Goal: Task Accomplishment & Management: Manage account settings

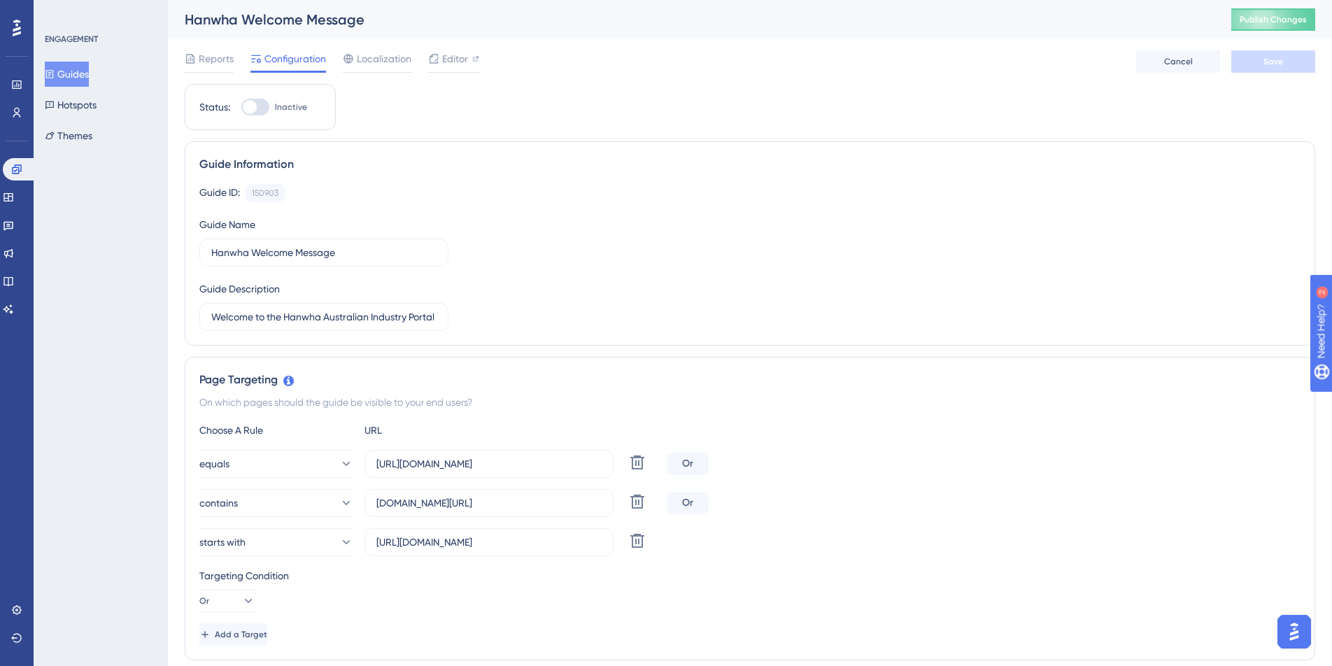
click at [264, 107] on div at bounding box center [255, 107] width 28 height 17
click at [241, 107] on input "Inactive" at bounding box center [241, 107] width 1 height 1
checkbox input "true"
click at [1278, 64] on span "Save" at bounding box center [1273, 61] width 20 height 11
click at [1270, 17] on span "Publish Changes" at bounding box center [1273, 19] width 67 height 11
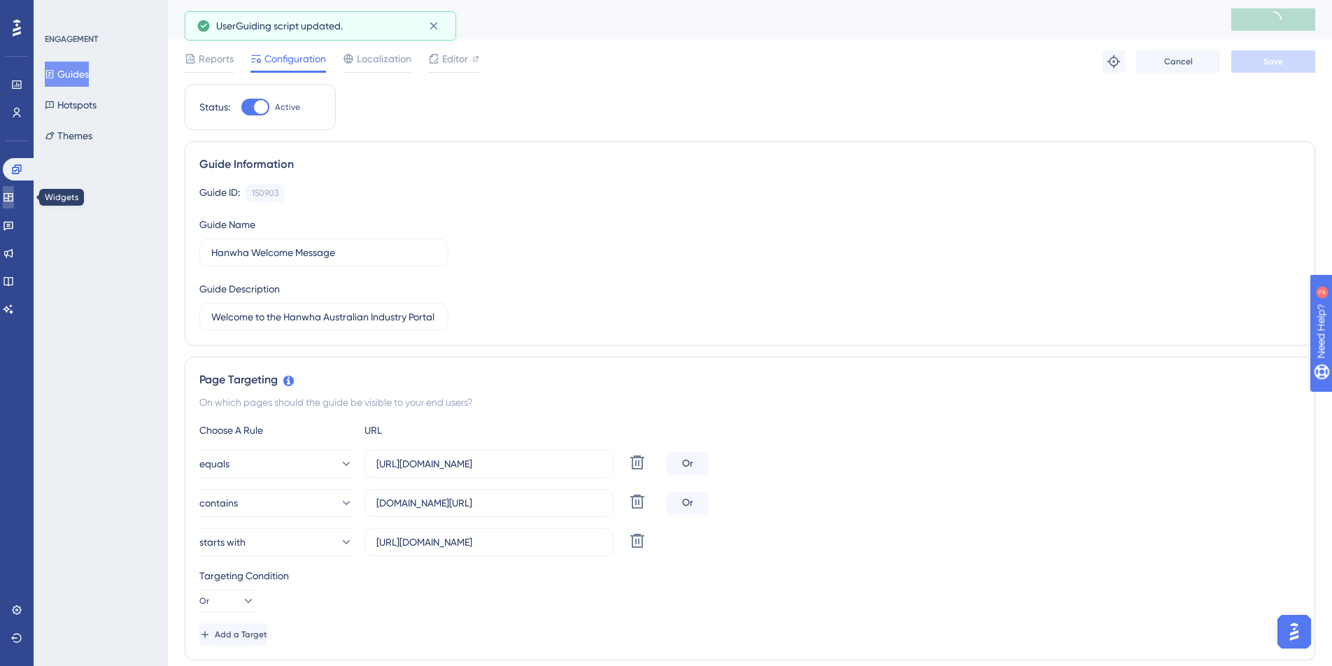
click at [13, 195] on icon at bounding box center [7, 197] width 9 height 8
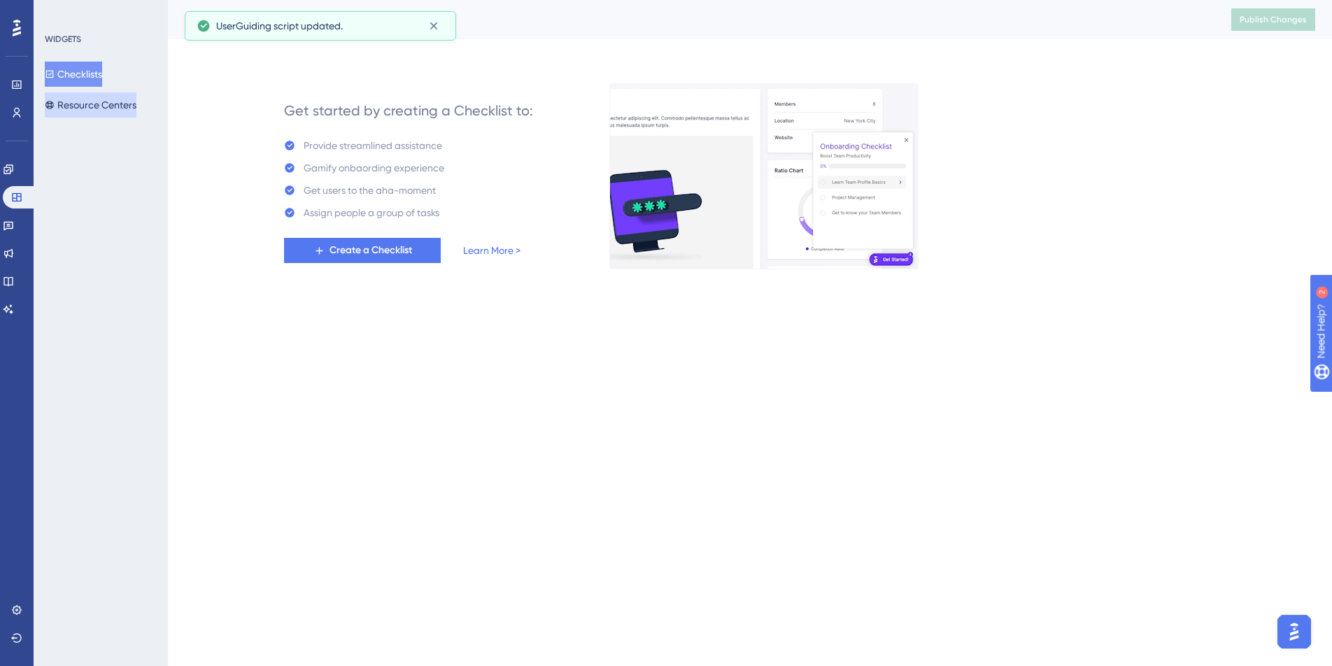
click at [91, 99] on button "Resource Centers" at bounding box center [91, 104] width 92 height 25
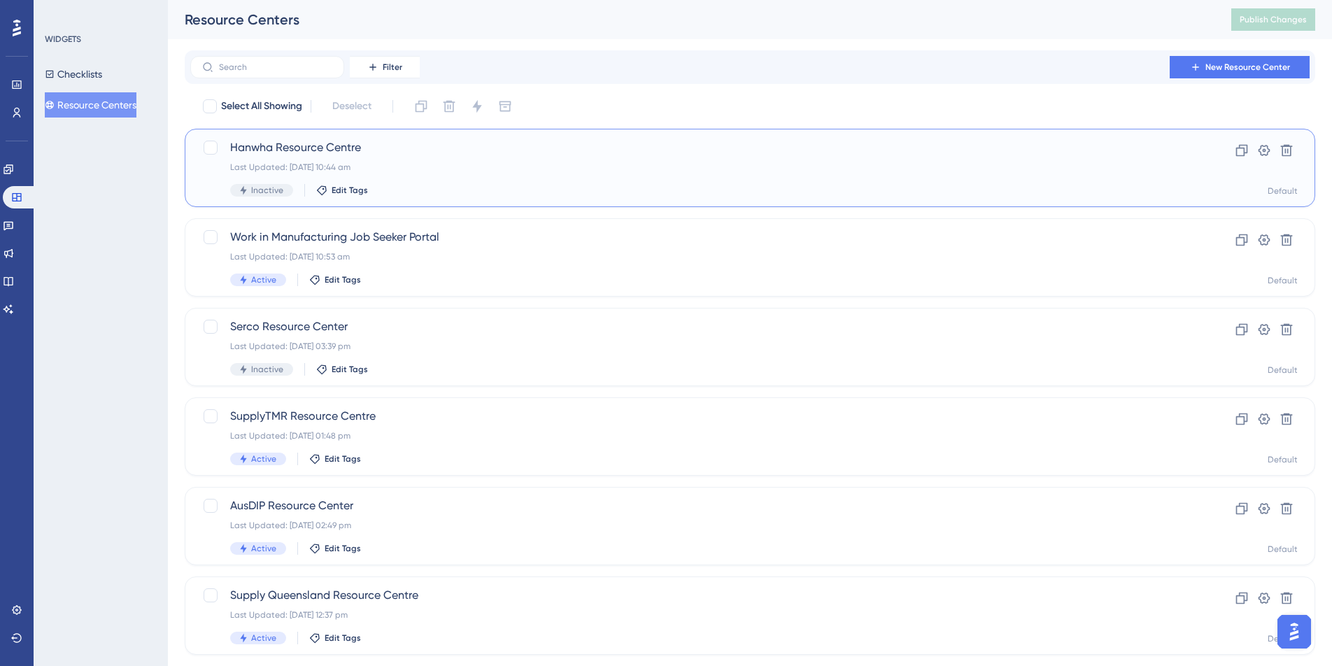
click at [457, 174] on div "Hanwha Resource Centre Last Updated: [DATE] 10:44 am Inactive Edit Tags" at bounding box center [694, 167] width 928 height 57
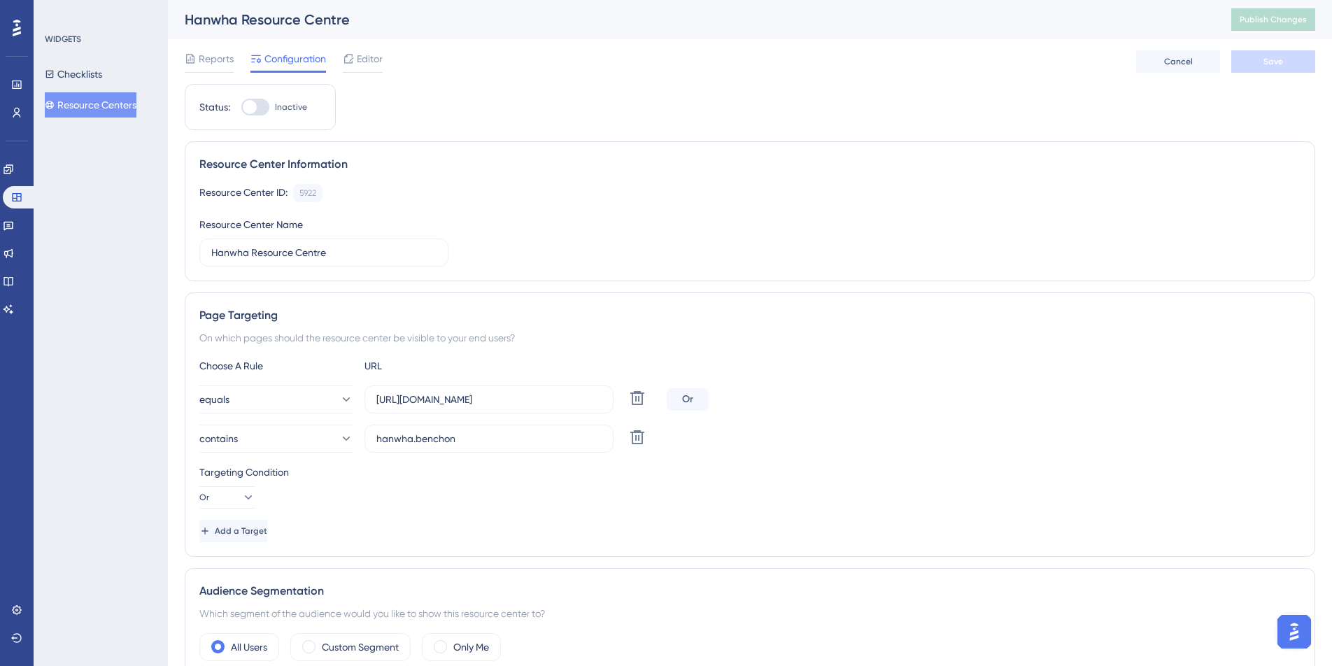
click at [264, 106] on div at bounding box center [255, 107] width 28 height 17
click at [241, 107] on input "Inactive" at bounding box center [241, 107] width 1 height 1
checkbox input "true"
click at [359, 57] on span "Editor" at bounding box center [370, 58] width 26 height 17
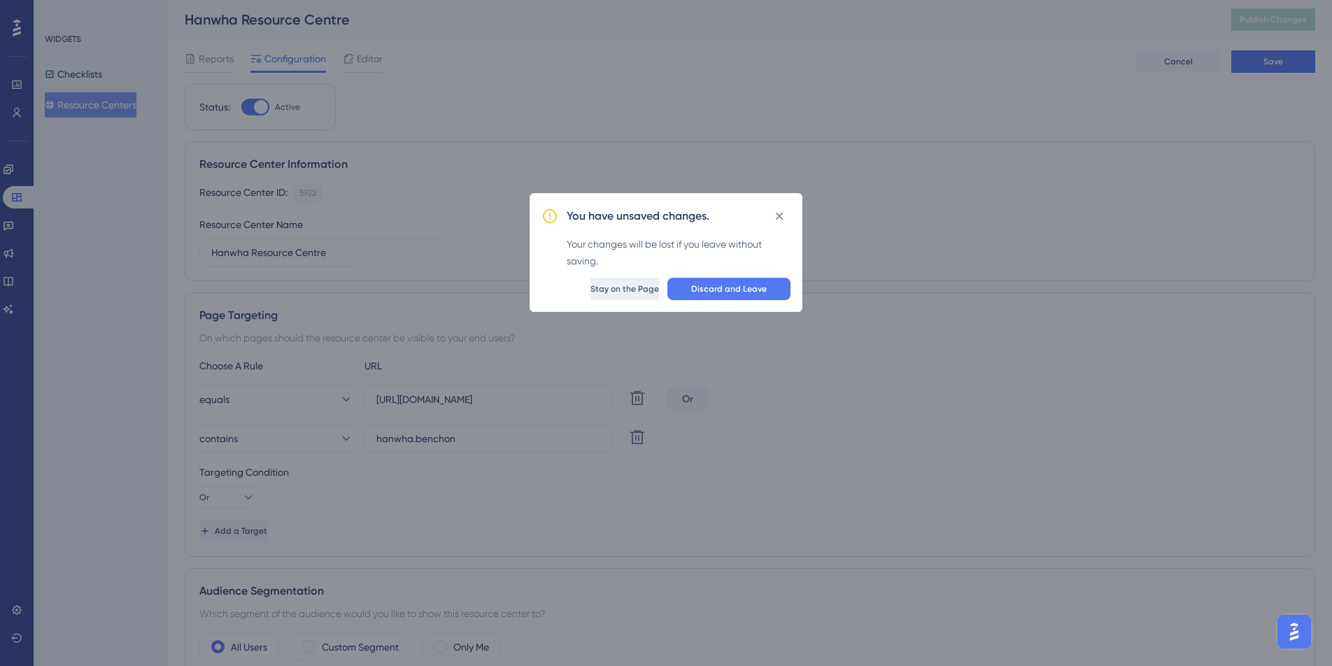
click at [634, 288] on span "Stay on the Page" at bounding box center [624, 288] width 69 height 11
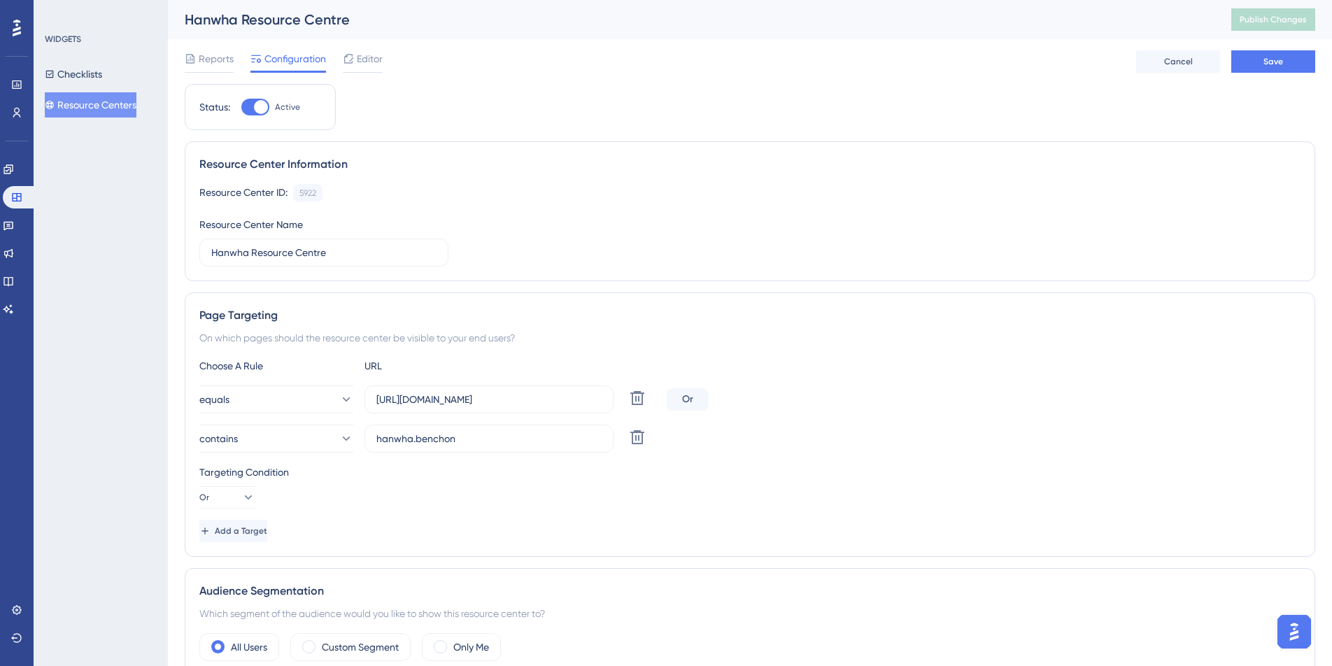
click at [1280, 48] on div "Reports Configuration Editor Cancel Save" at bounding box center [750, 61] width 1130 height 45
click at [1273, 62] on span "Save" at bounding box center [1273, 61] width 20 height 11
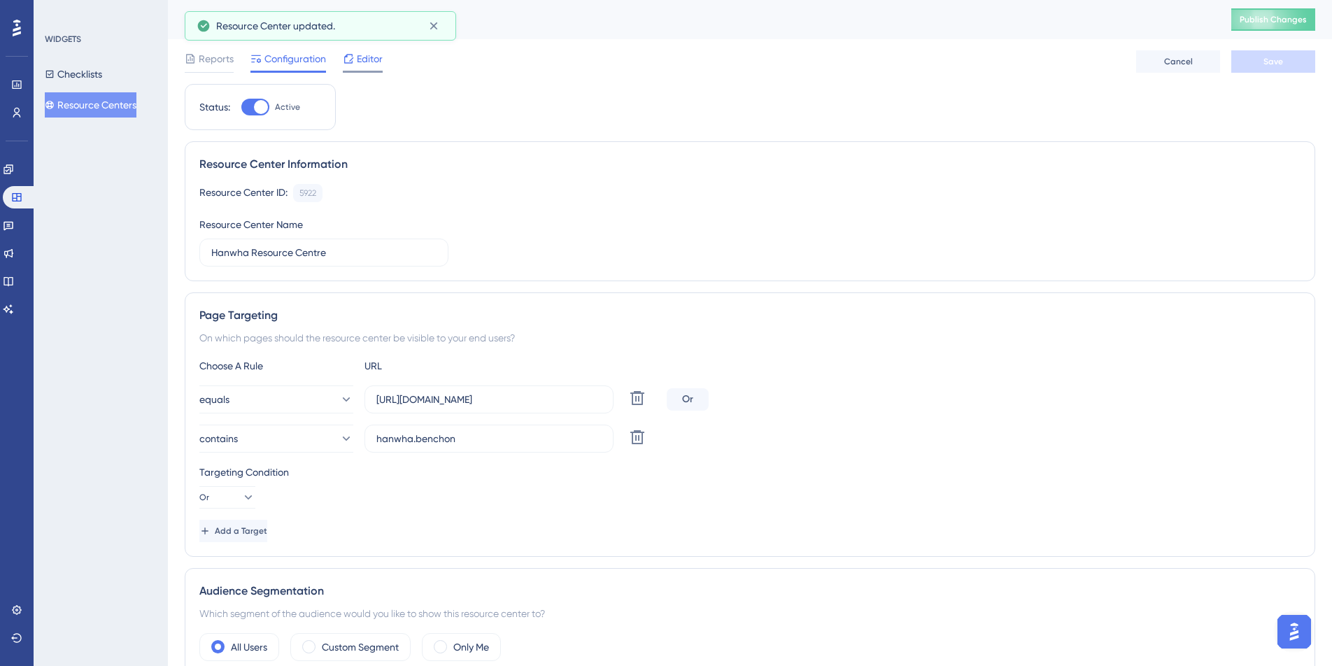
click at [362, 60] on span "Editor" at bounding box center [370, 58] width 26 height 17
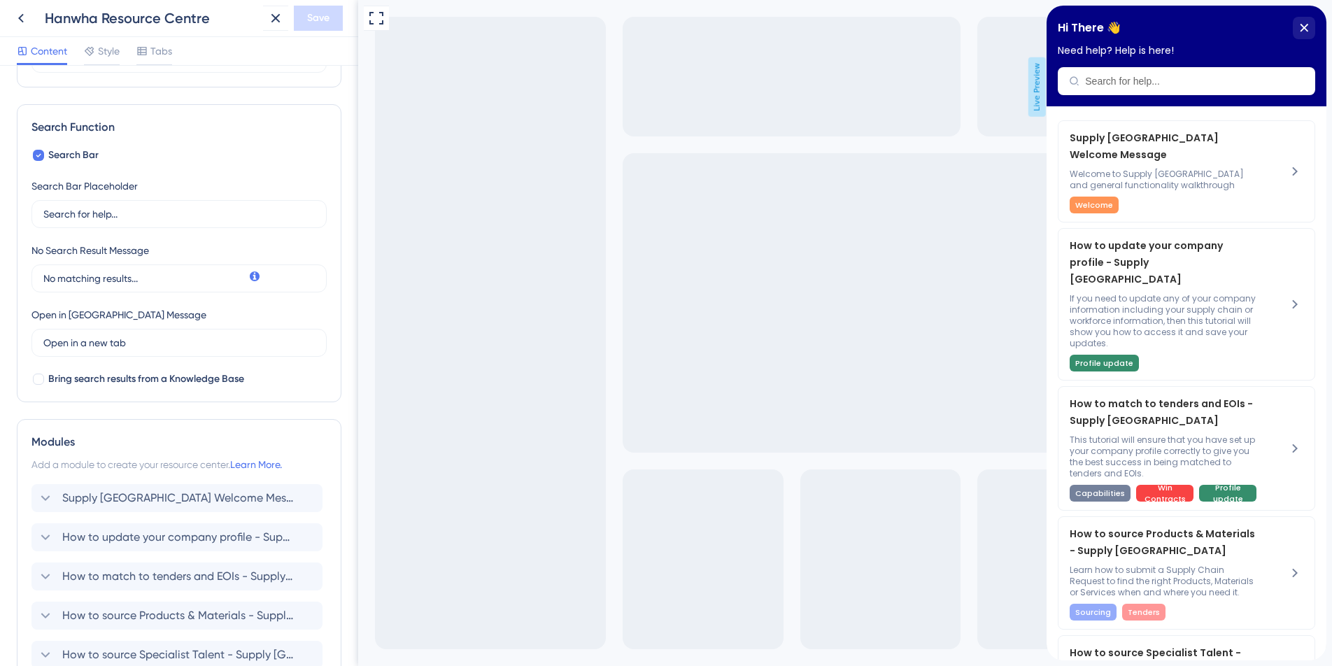
scroll to position [375, 0]
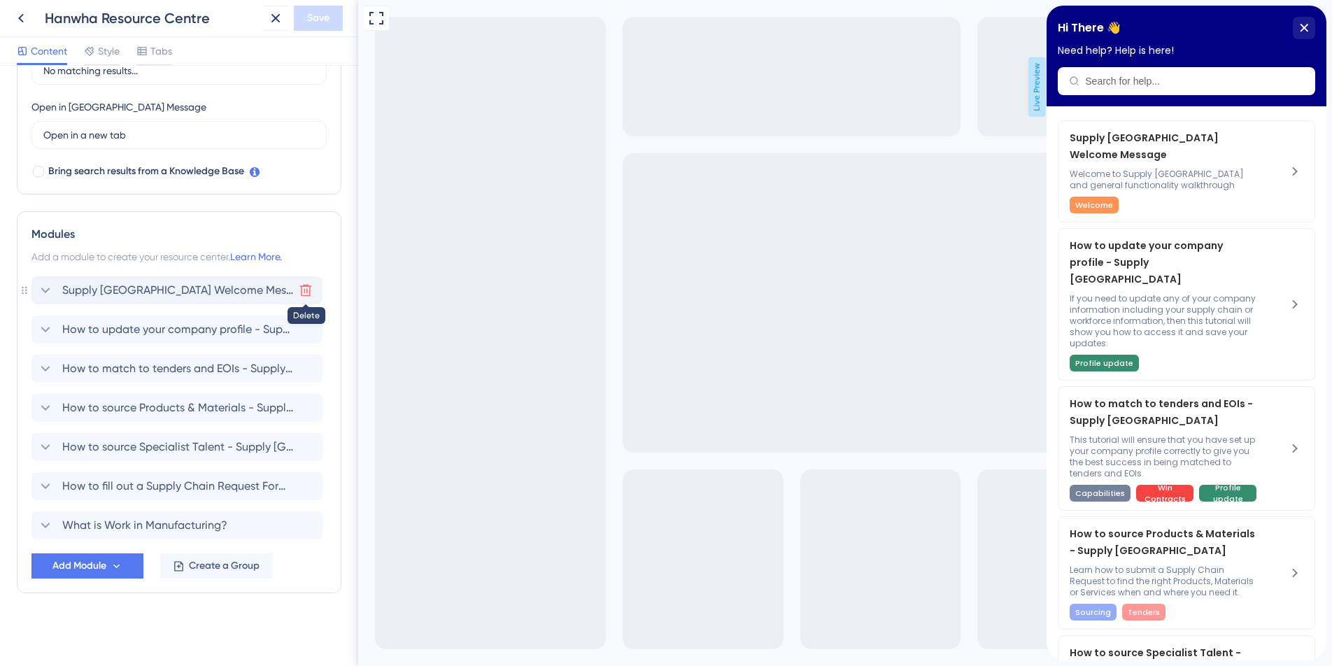
click at [308, 292] on icon at bounding box center [306, 290] width 14 height 14
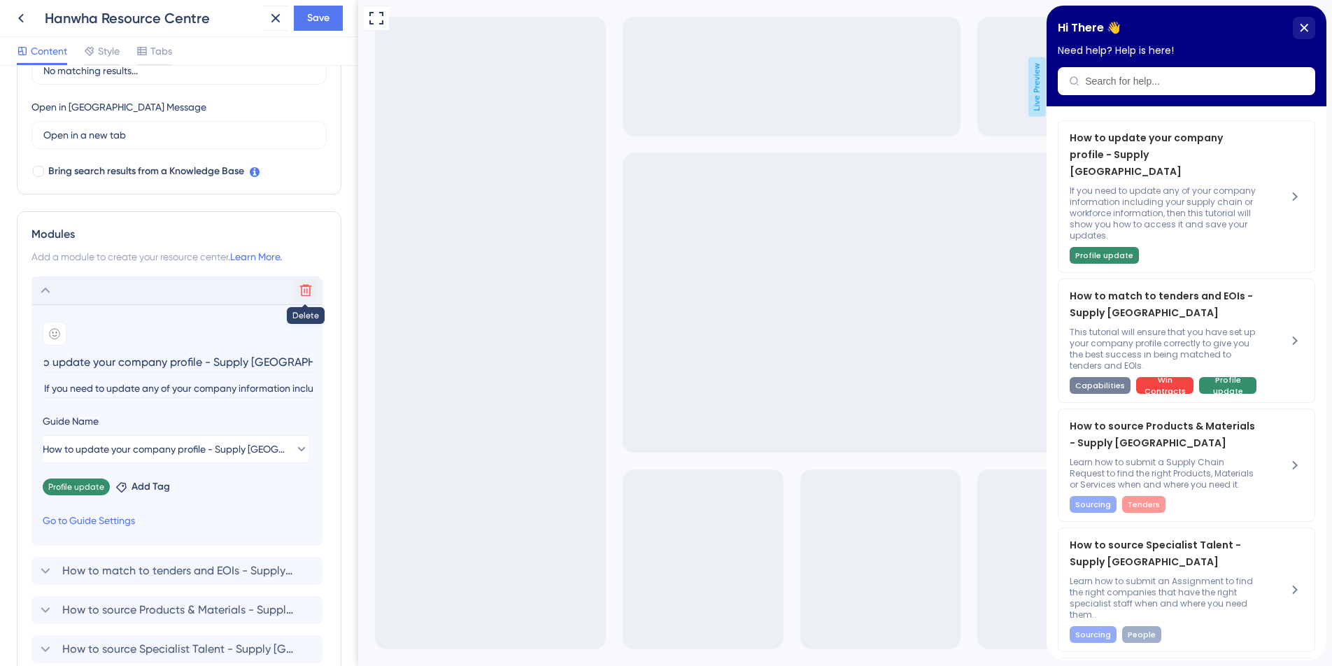
scroll to position [0, 0]
click at [308, 292] on icon at bounding box center [306, 290] width 14 height 14
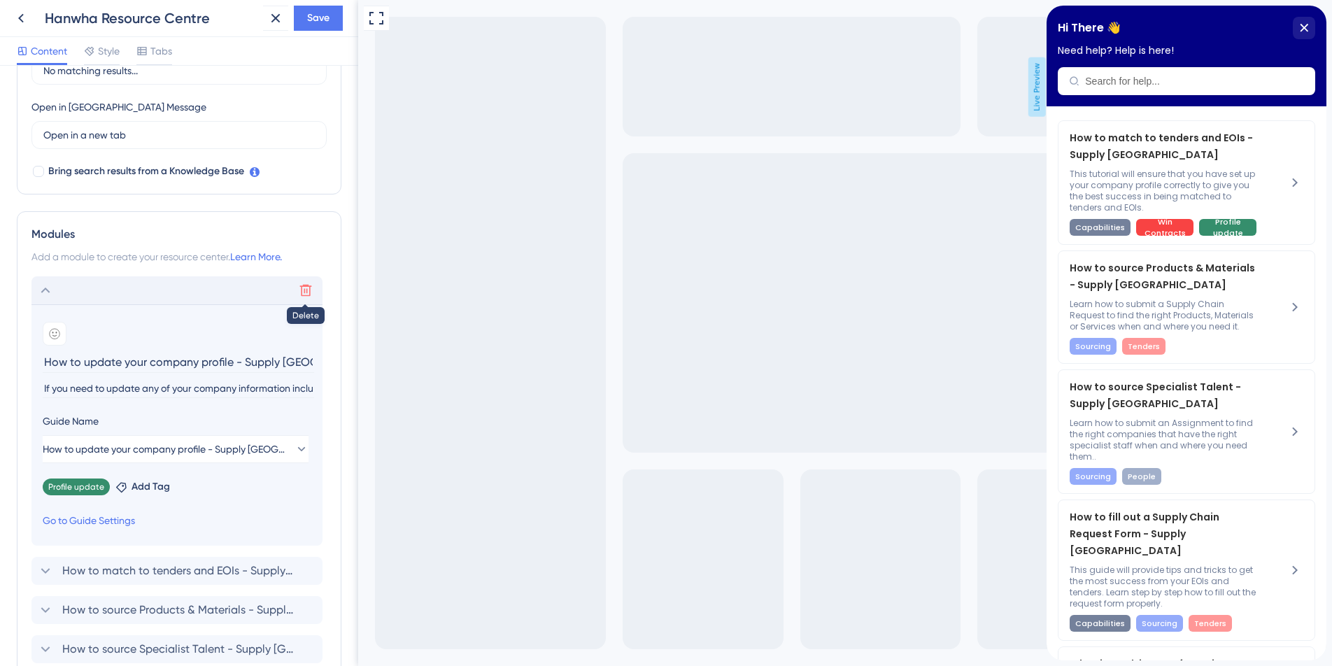
scroll to position [297, 0]
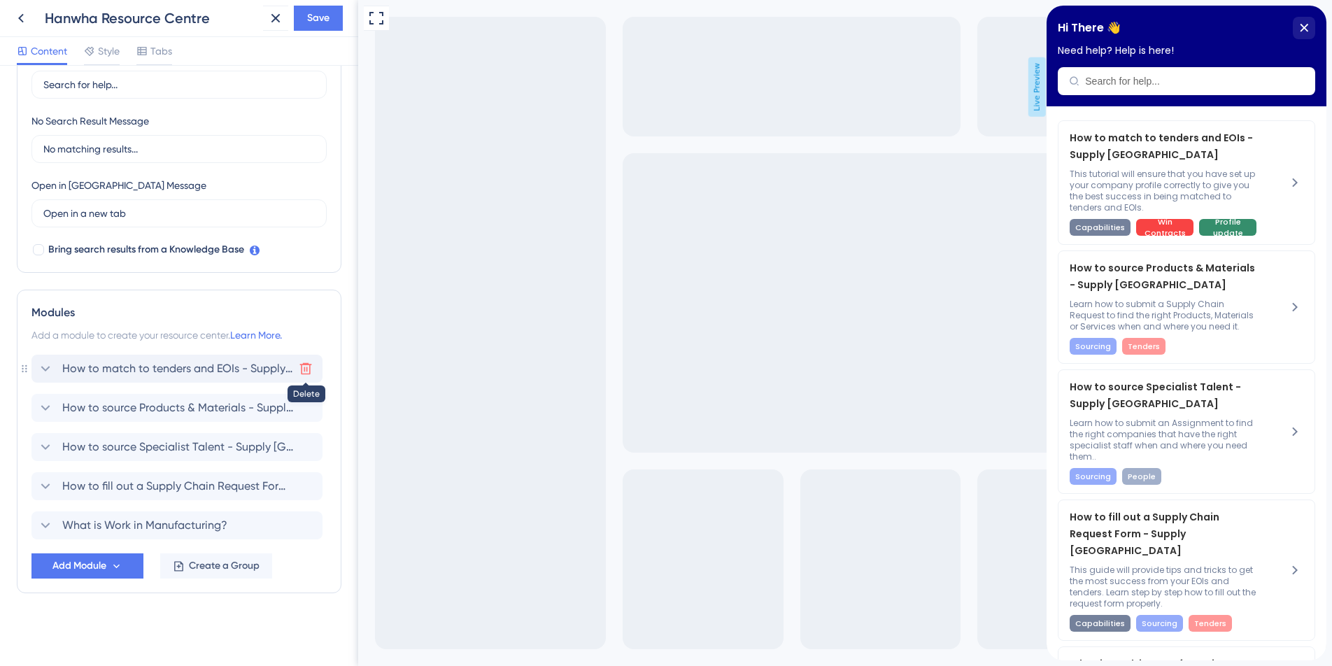
click at [305, 371] on icon at bounding box center [306, 369] width 14 height 14
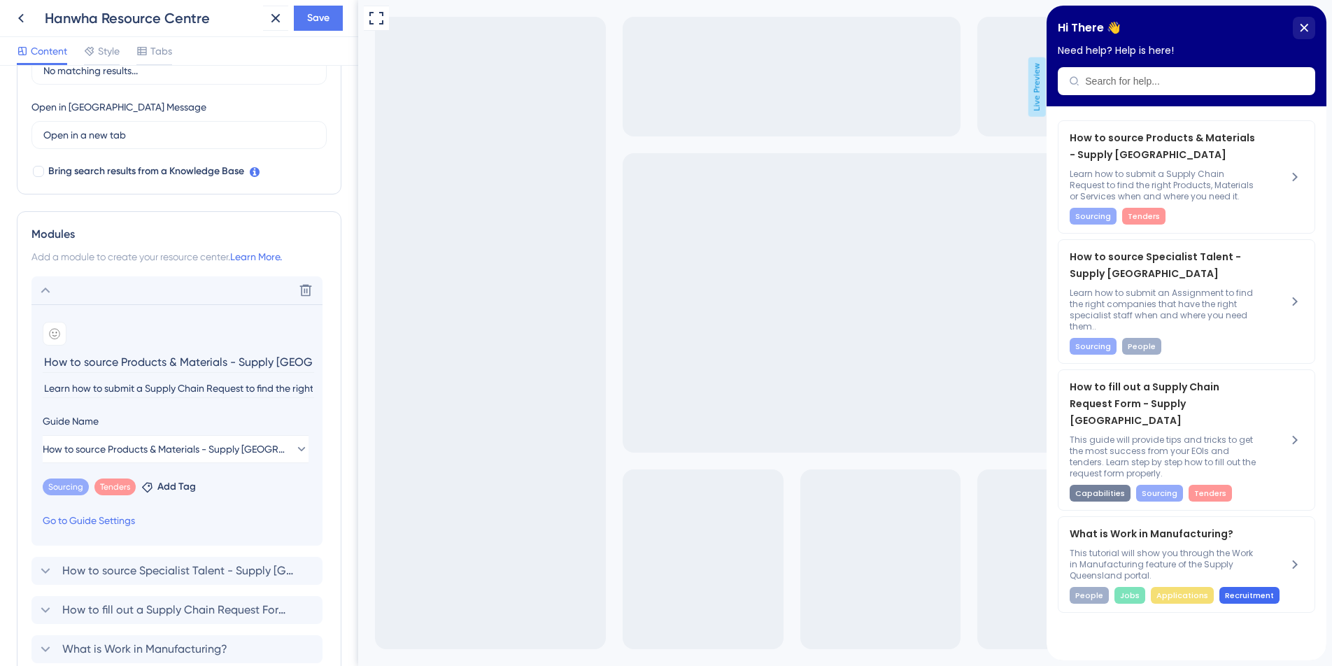
scroll to position [0, 24]
click at [306, 290] on icon at bounding box center [306, 291] width 12 height 12
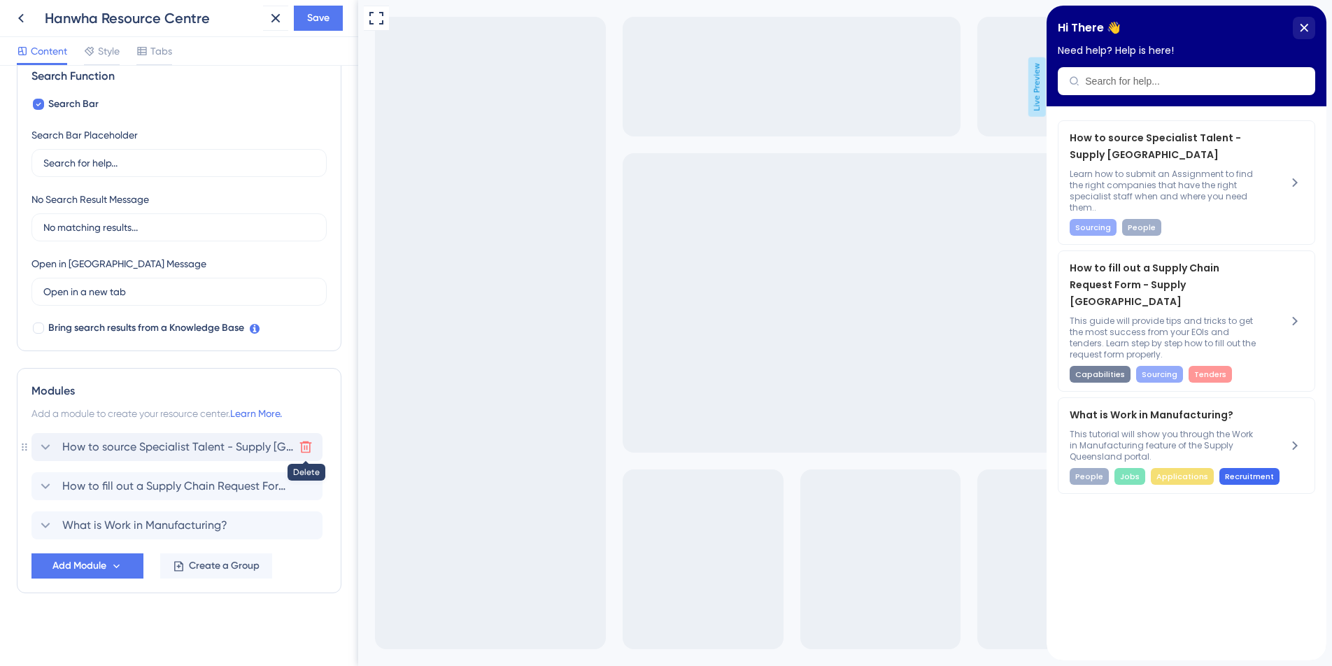
click at [306, 446] on icon at bounding box center [306, 447] width 12 height 12
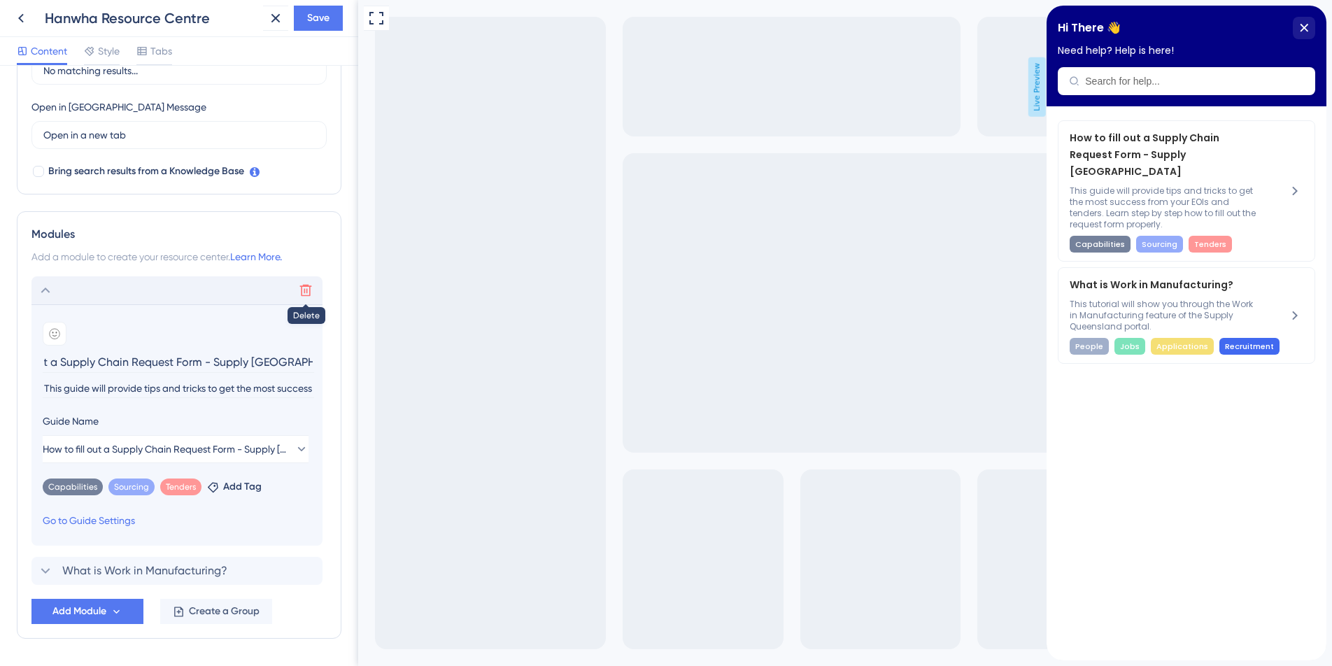
click at [307, 293] on icon at bounding box center [306, 290] width 14 height 14
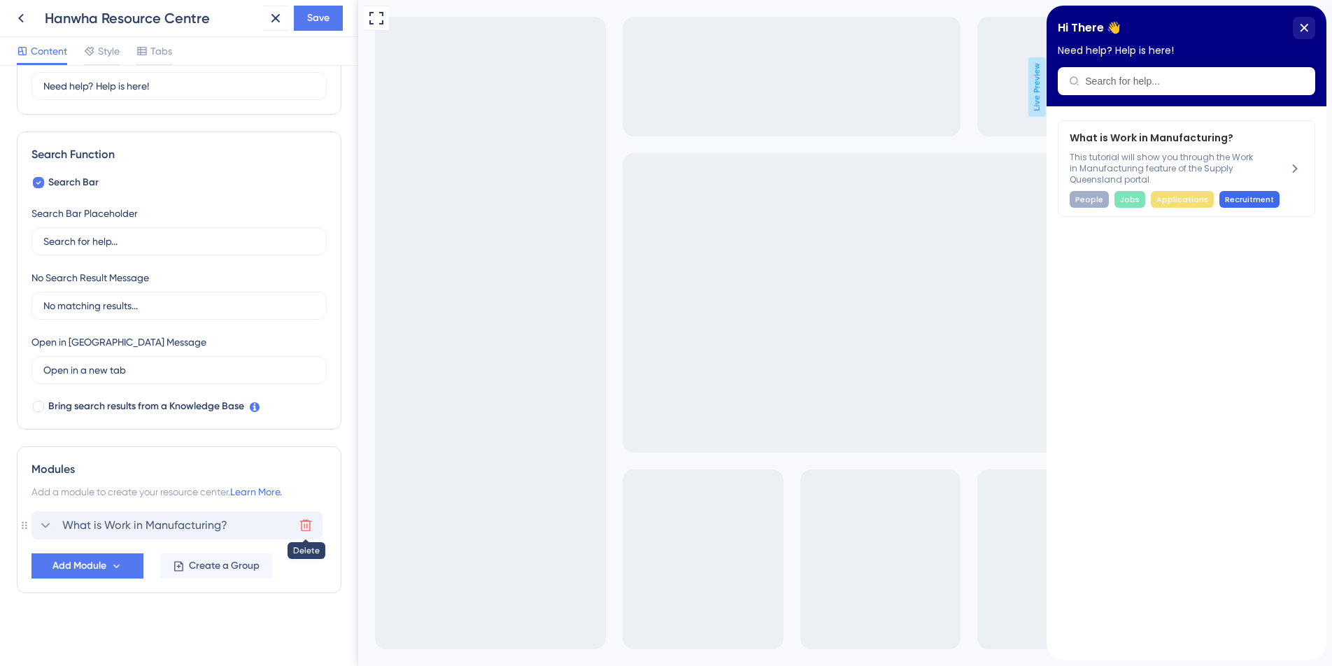
click at [306, 523] on icon at bounding box center [306, 525] width 14 height 14
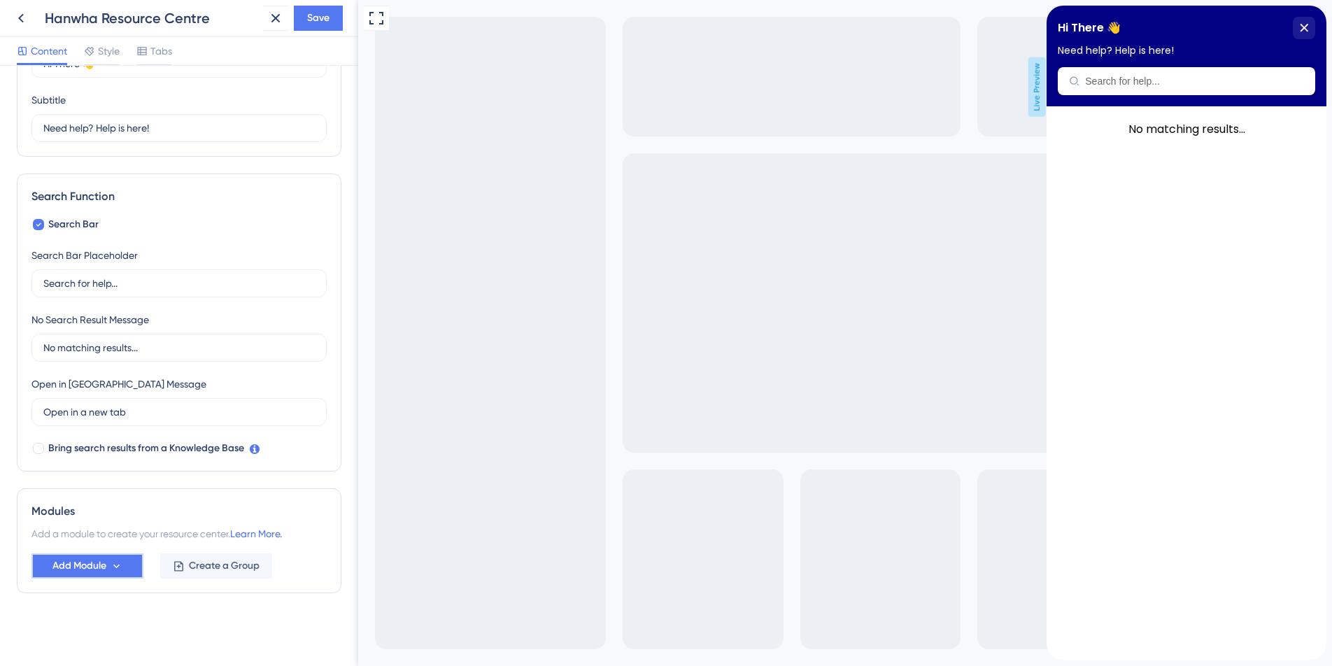
click at [111, 562] on icon at bounding box center [117, 566] width 12 height 12
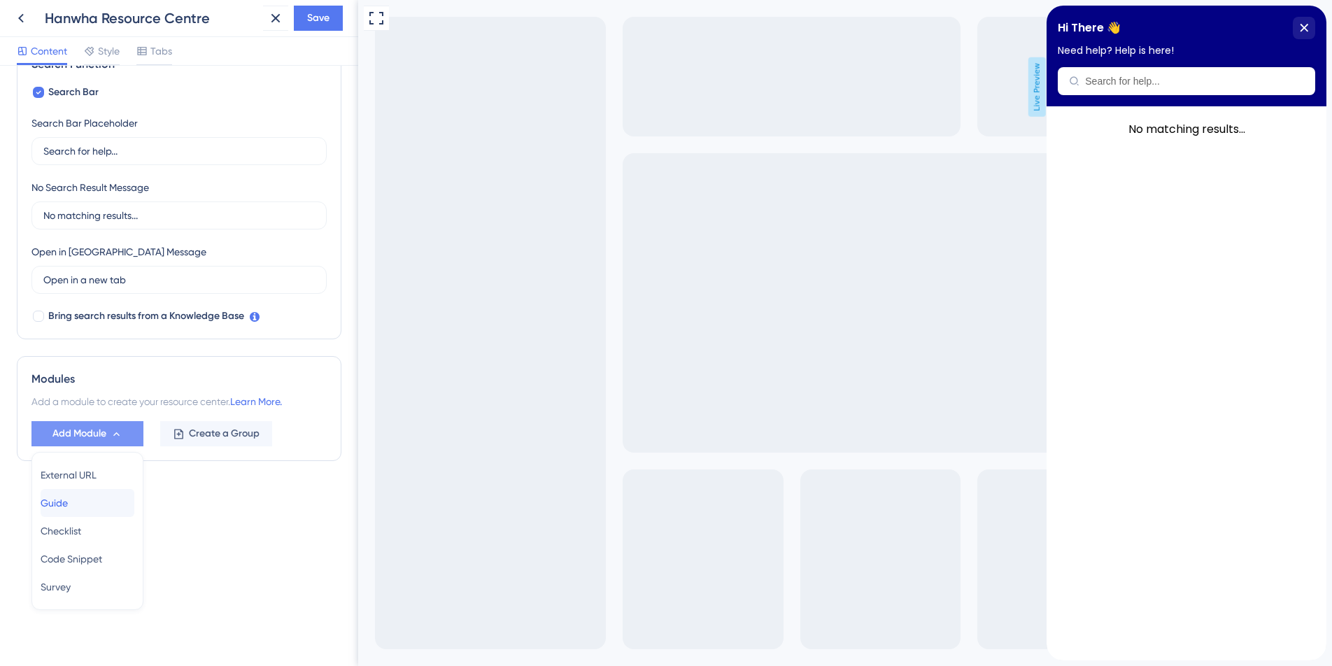
click at [101, 504] on div "Guide Guide" at bounding box center [88, 503] width 94 height 28
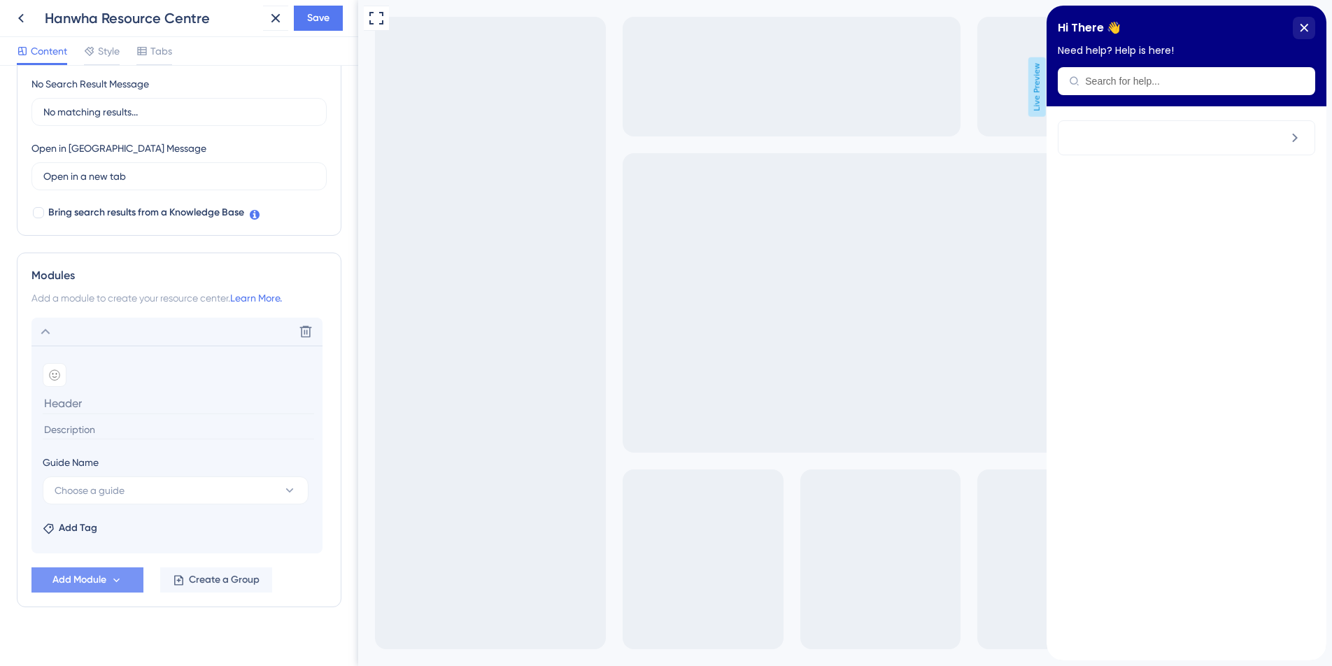
scroll to position [348, 0]
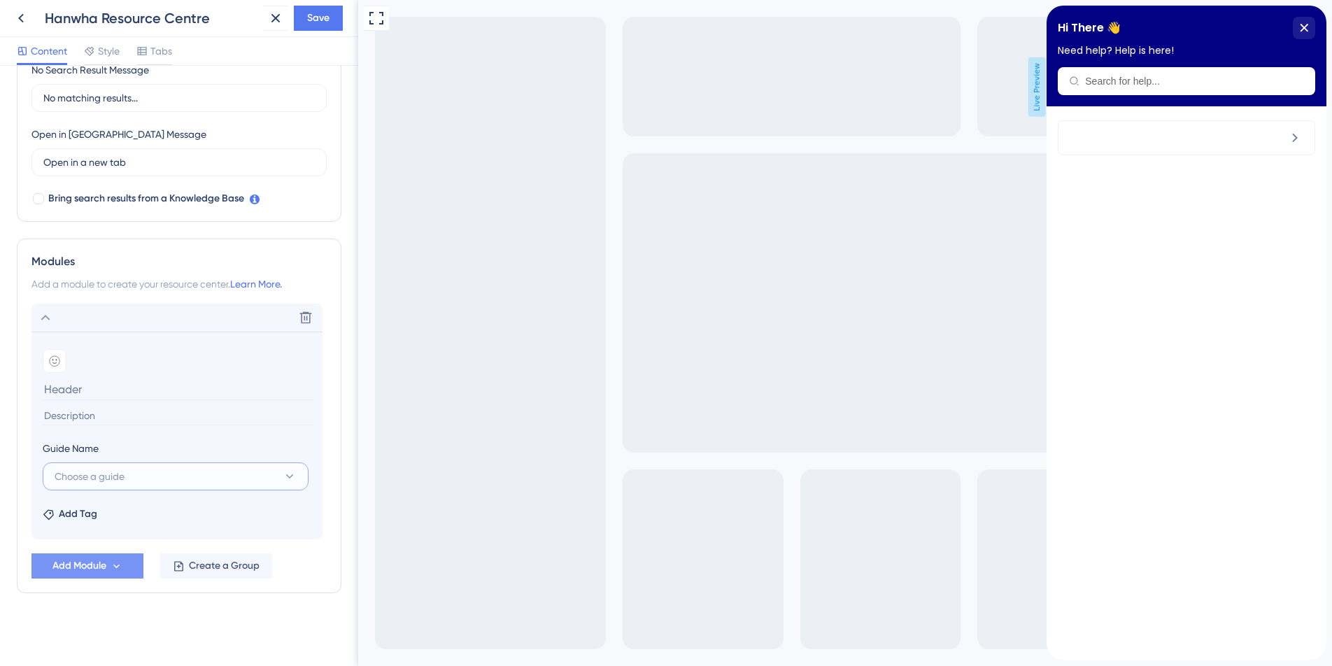
click at [284, 476] on icon at bounding box center [290, 476] width 14 height 14
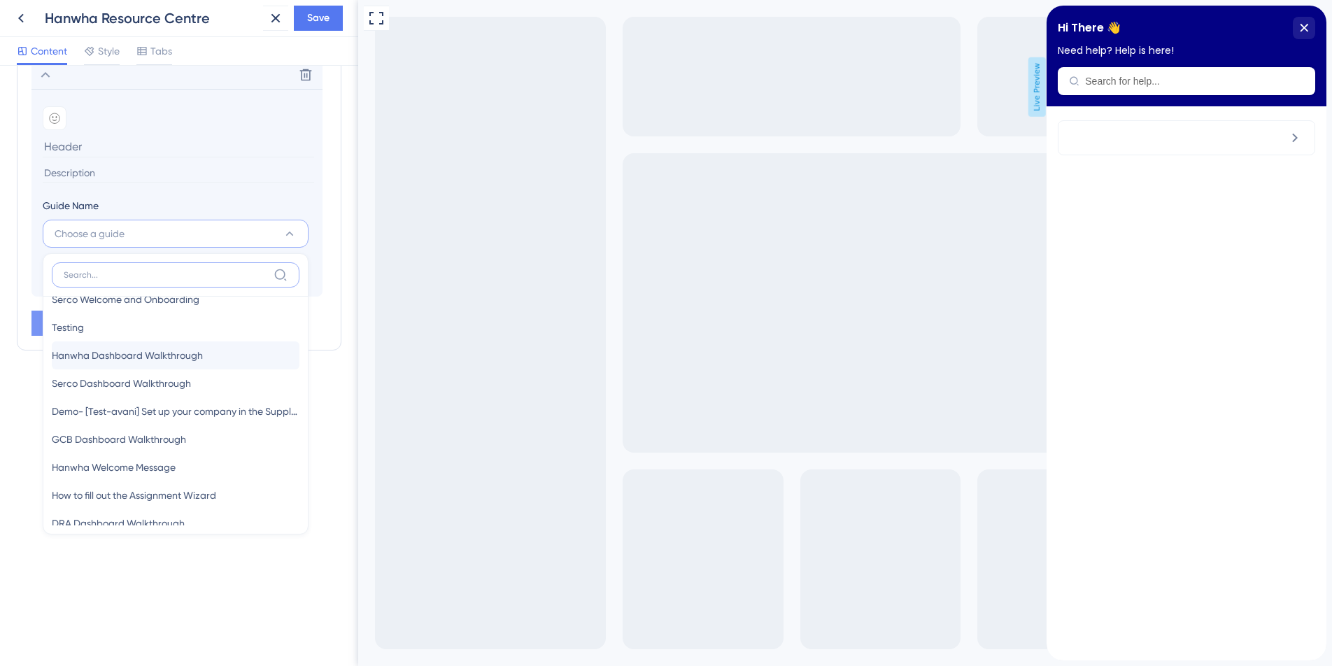
scroll to position [408, 0]
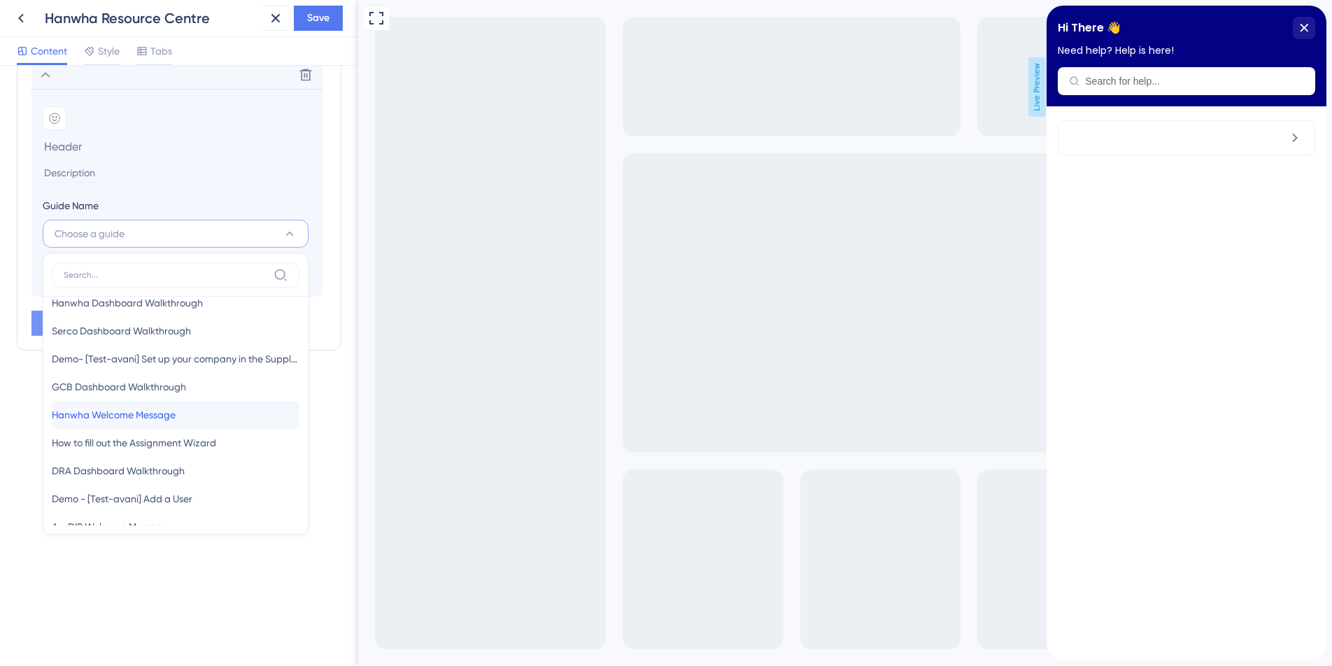
click at [141, 415] on span "Hanwha Welcome Message" at bounding box center [114, 414] width 124 height 17
type input "Hanwha Welcome Message"
type input "Welcome to the Hanwha Australian Industry Portal and general functionality walk…"
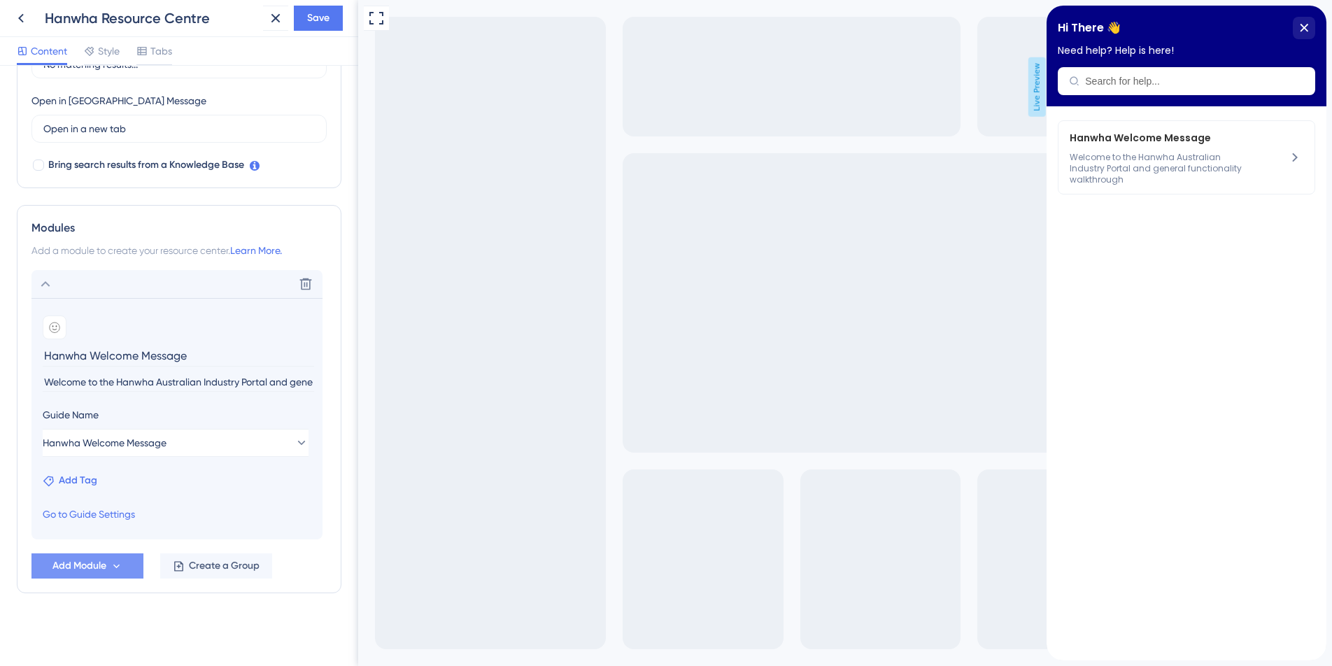
click at [71, 476] on span "Add Tag" at bounding box center [78, 480] width 38 height 17
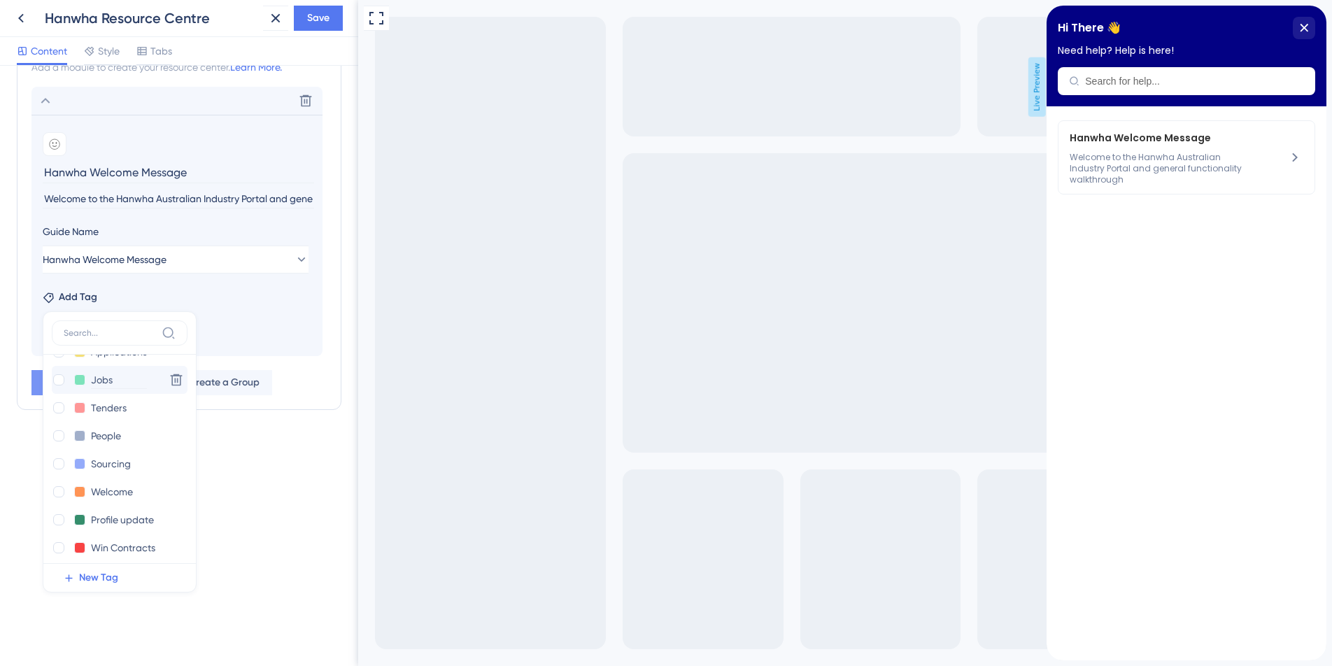
scroll to position [76, 0]
click at [59, 469] on div at bounding box center [58, 468] width 11 height 11
checkbox input "true"
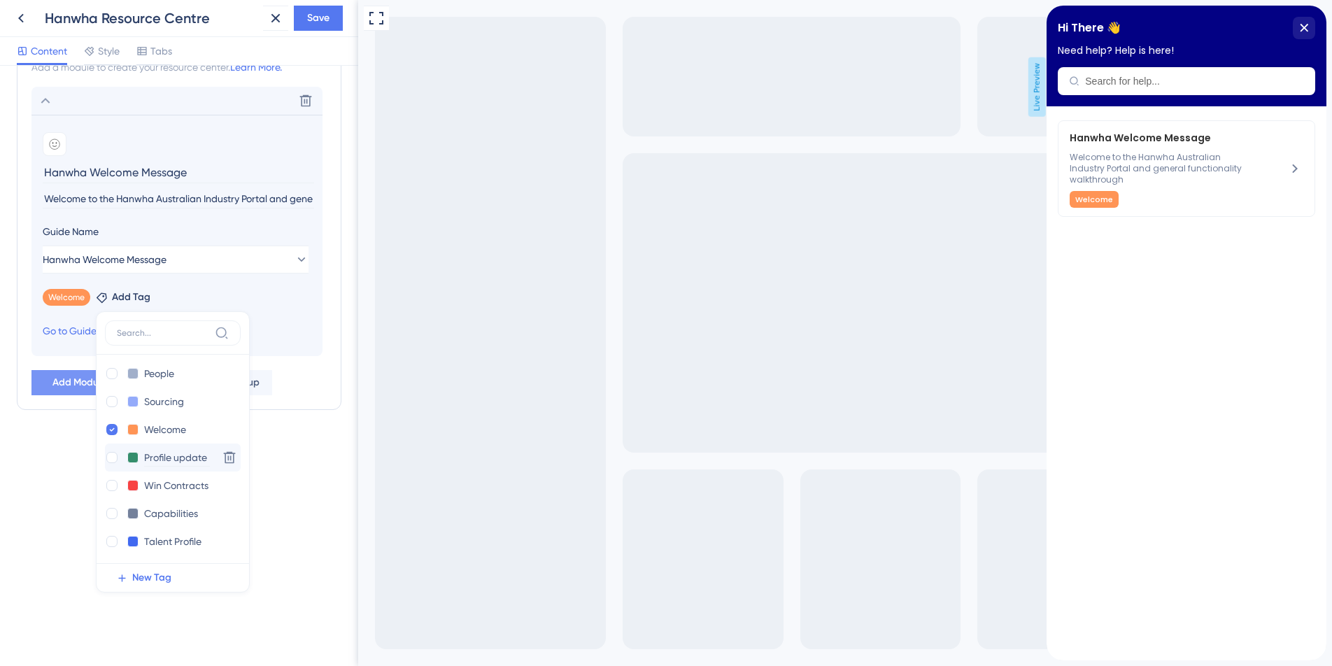
scroll to position [116, 0]
click at [274, 522] on div "Resource Center Header Title Hi There 👋 17 Hi There 👋 Subtitle Need help? Help …" at bounding box center [179, 366] width 358 height 600
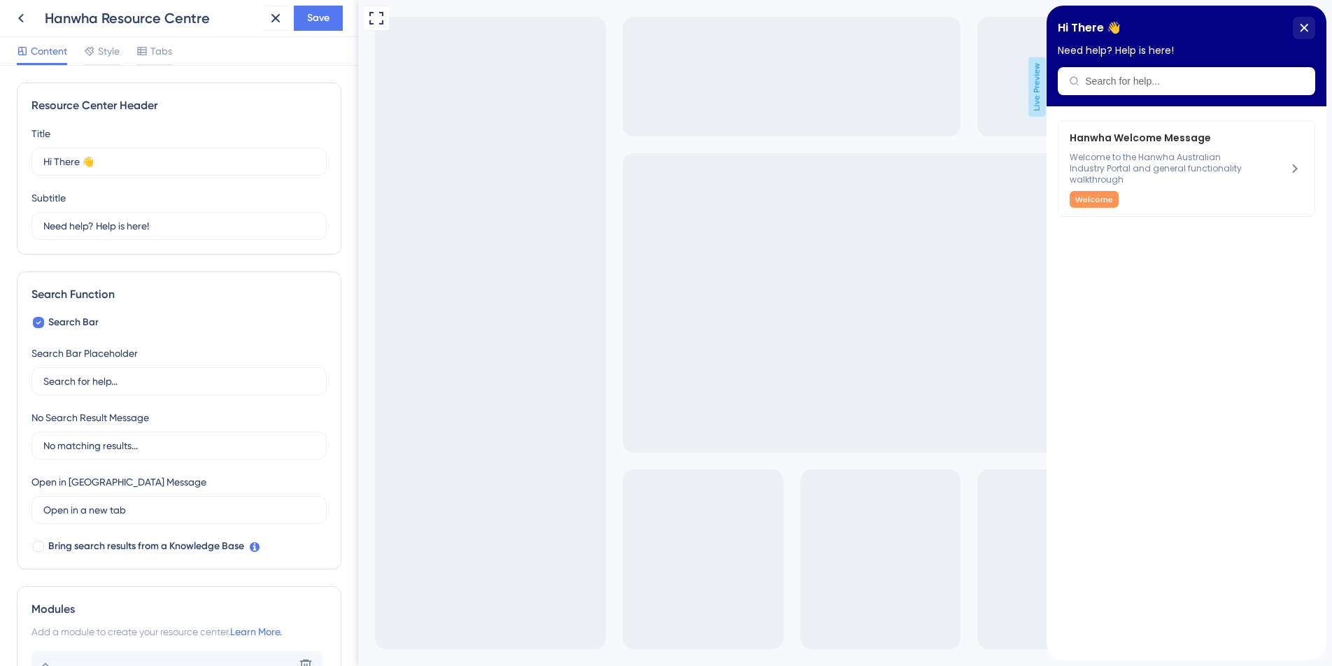
scroll to position [0, 0]
click at [105, 52] on span "Style" at bounding box center [109, 51] width 22 height 17
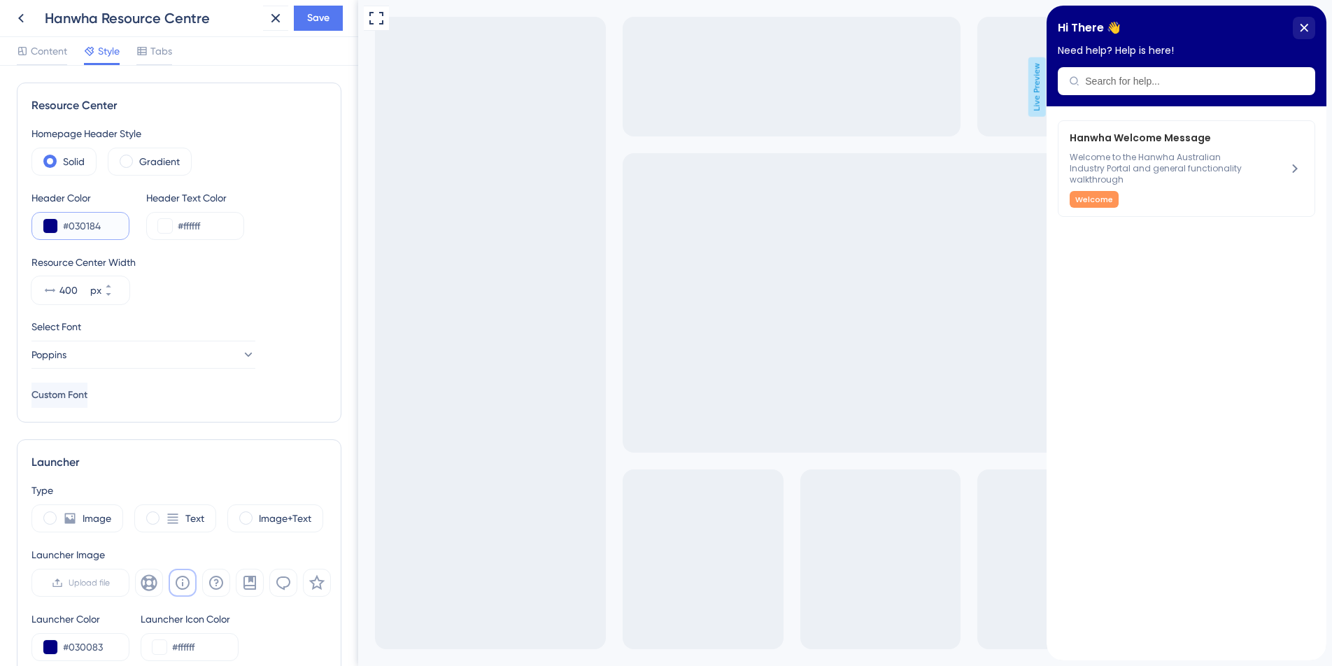
click at [104, 227] on input "#030184" at bounding box center [90, 226] width 55 height 17
drag, startPoint x: 104, startPoint y: 227, endPoint x: 49, endPoint y: 227, distance: 54.6
click at [49, 227] on div "#030184" at bounding box center [80, 226] width 98 height 28
paste input "FF6600"
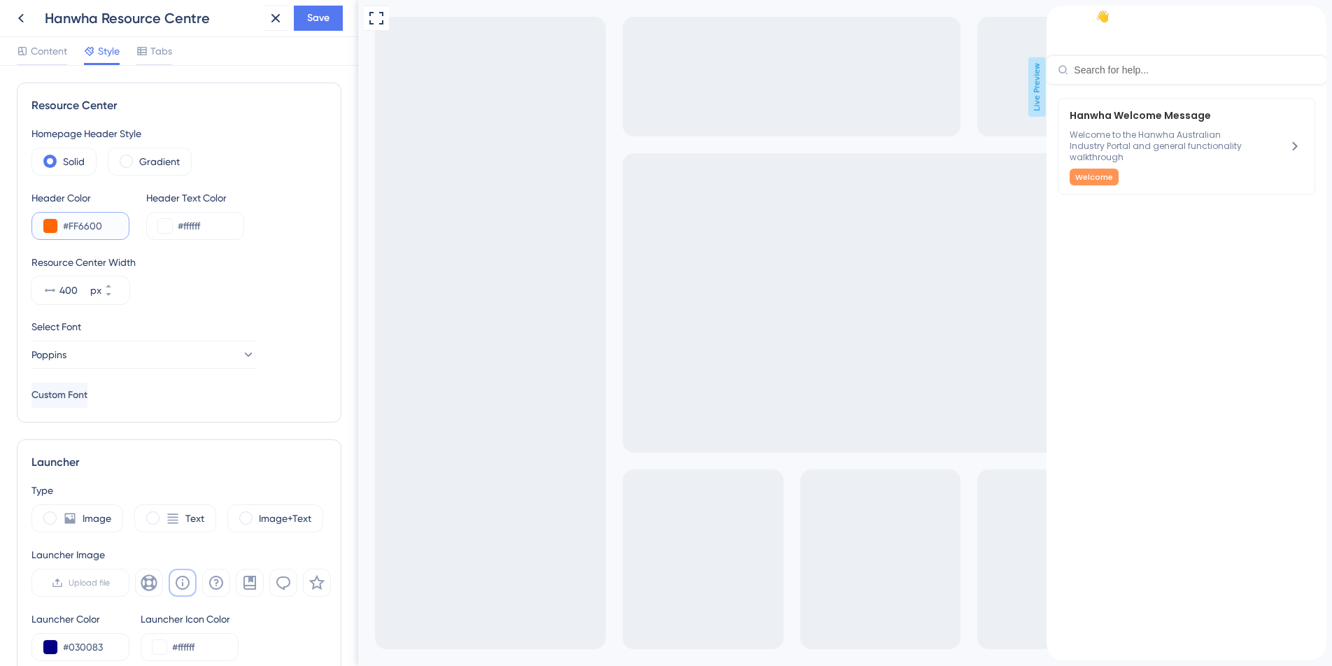
type input "#FF6600"
click at [255, 274] on div "Resource Center Width 400 px" at bounding box center [178, 279] width 295 height 50
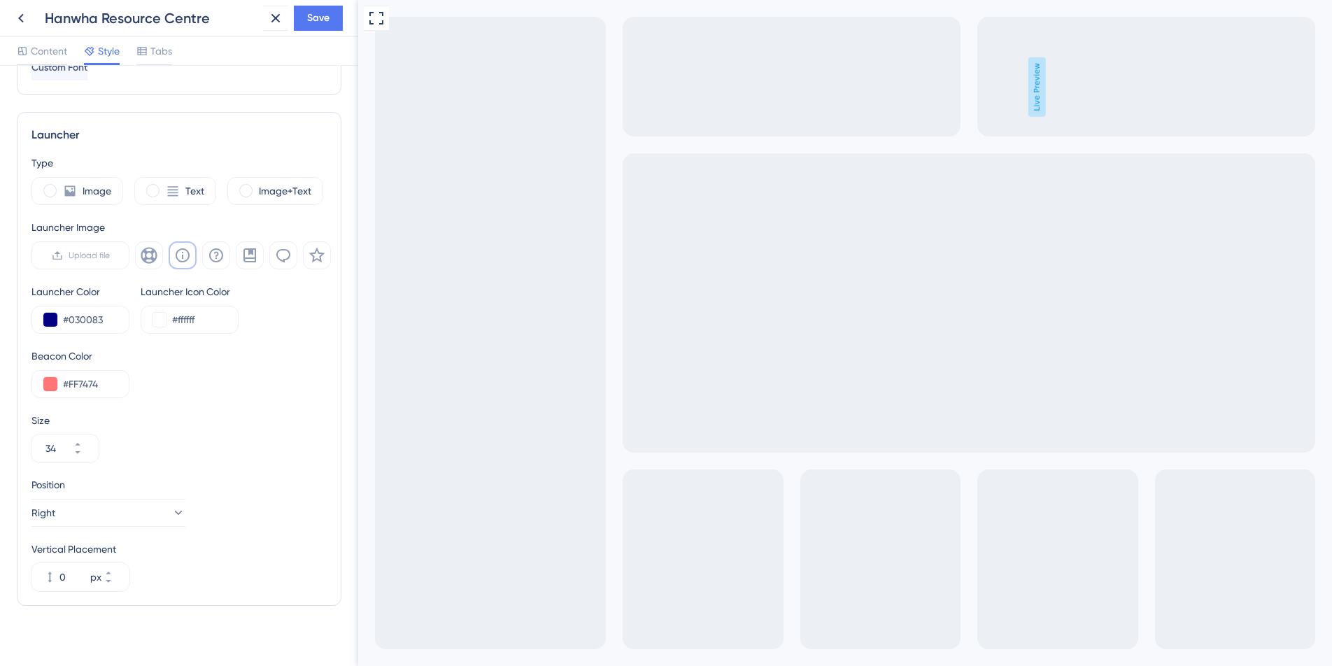
scroll to position [340, 0]
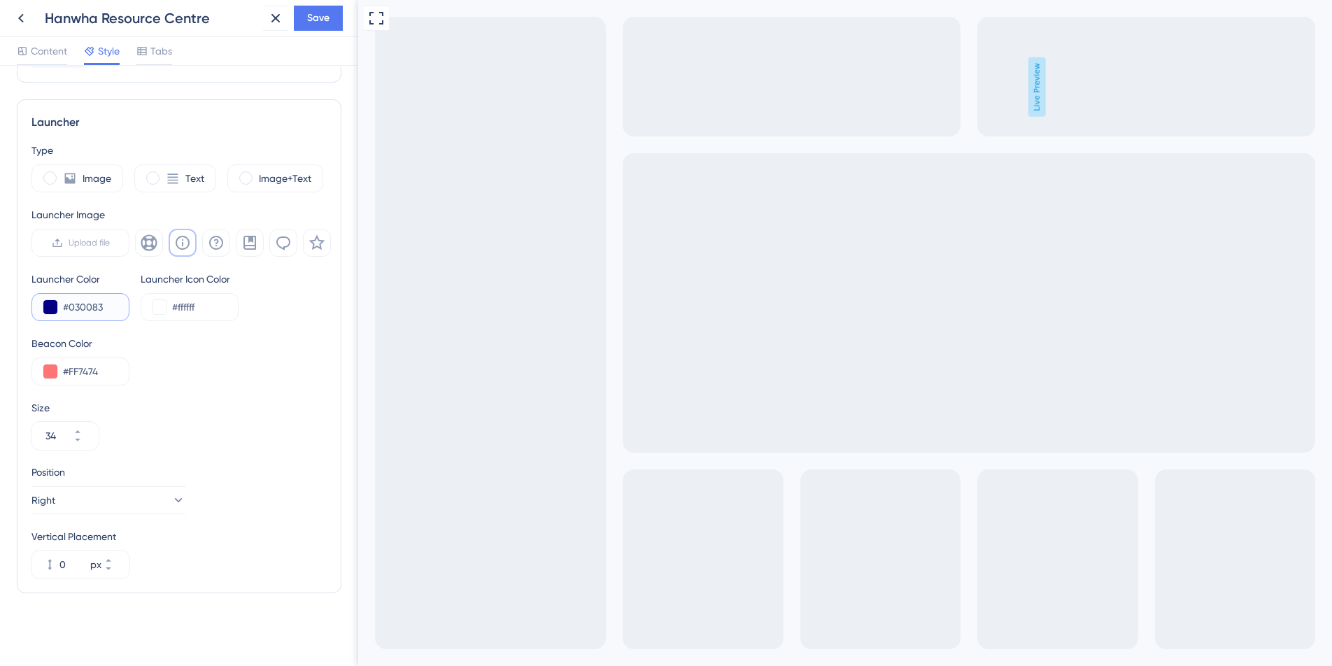
drag, startPoint x: 107, startPoint y: 307, endPoint x: 57, endPoint y: 304, distance: 50.5
click at [57, 304] on div "#030083" at bounding box center [80, 307] width 98 height 28
paste input "FF6600"
type input "#FF6600"
click at [246, 380] on div "Beacon Color #FF7474" at bounding box center [178, 360] width 295 height 50
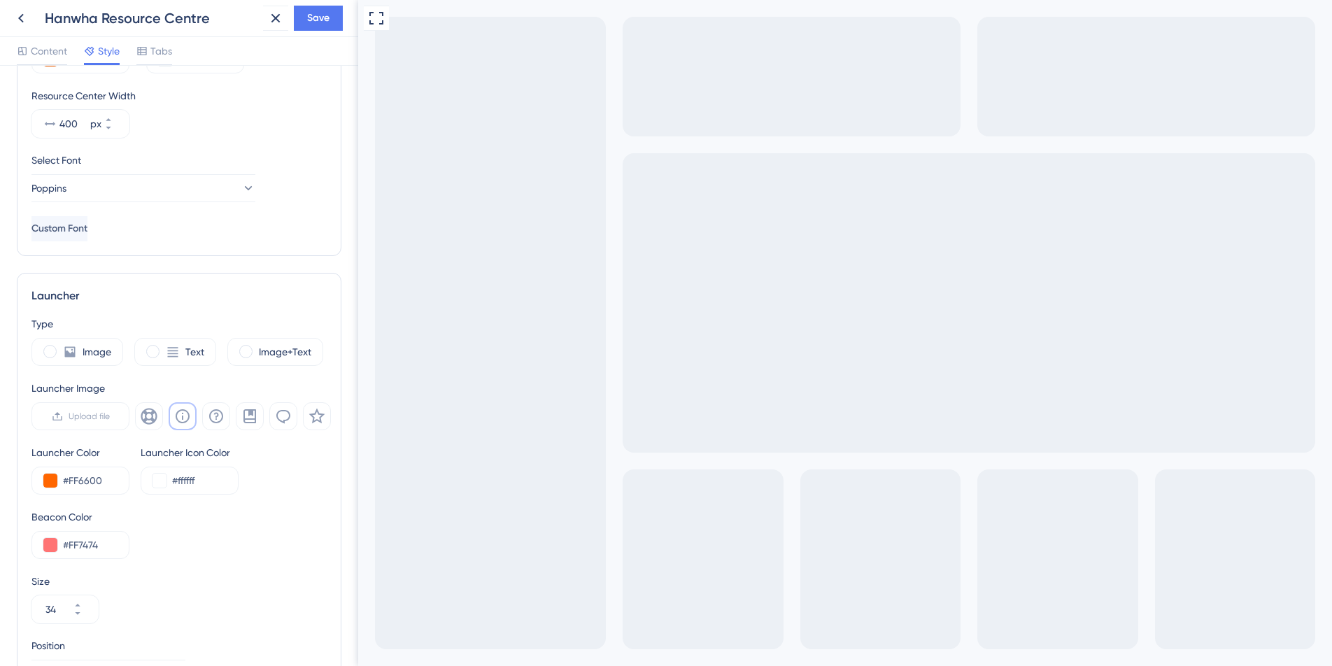
scroll to position [0, 0]
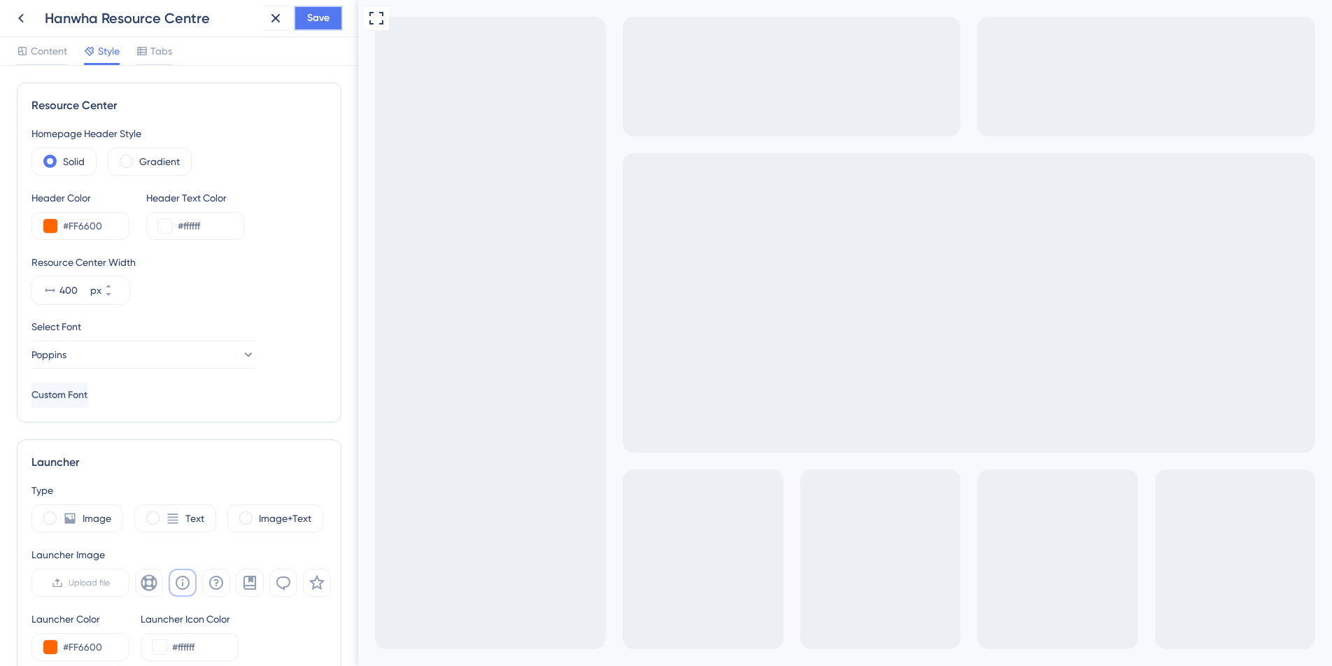
click at [321, 22] on span "Save" at bounding box center [318, 18] width 22 height 17
click at [49, 52] on span "Content" at bounding box center [49, 51] width 36 height 17
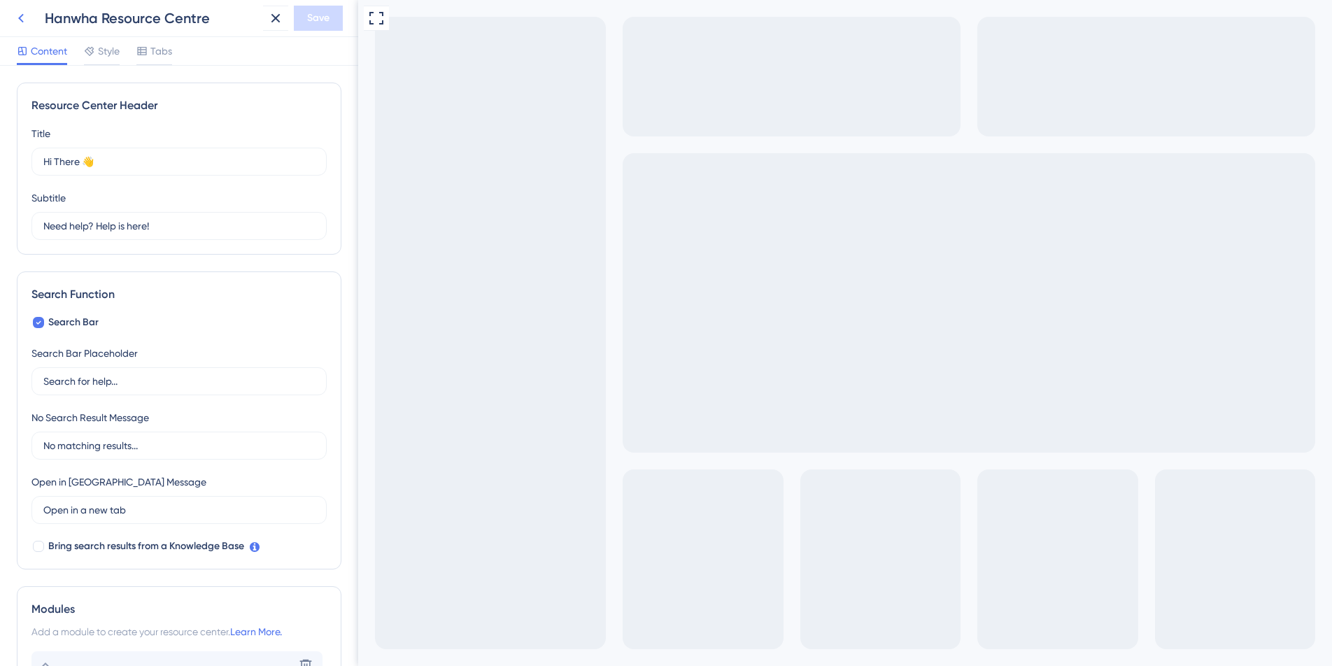
click at [20, 13] on icon at bounding box center [21, 18] width 17 height 17
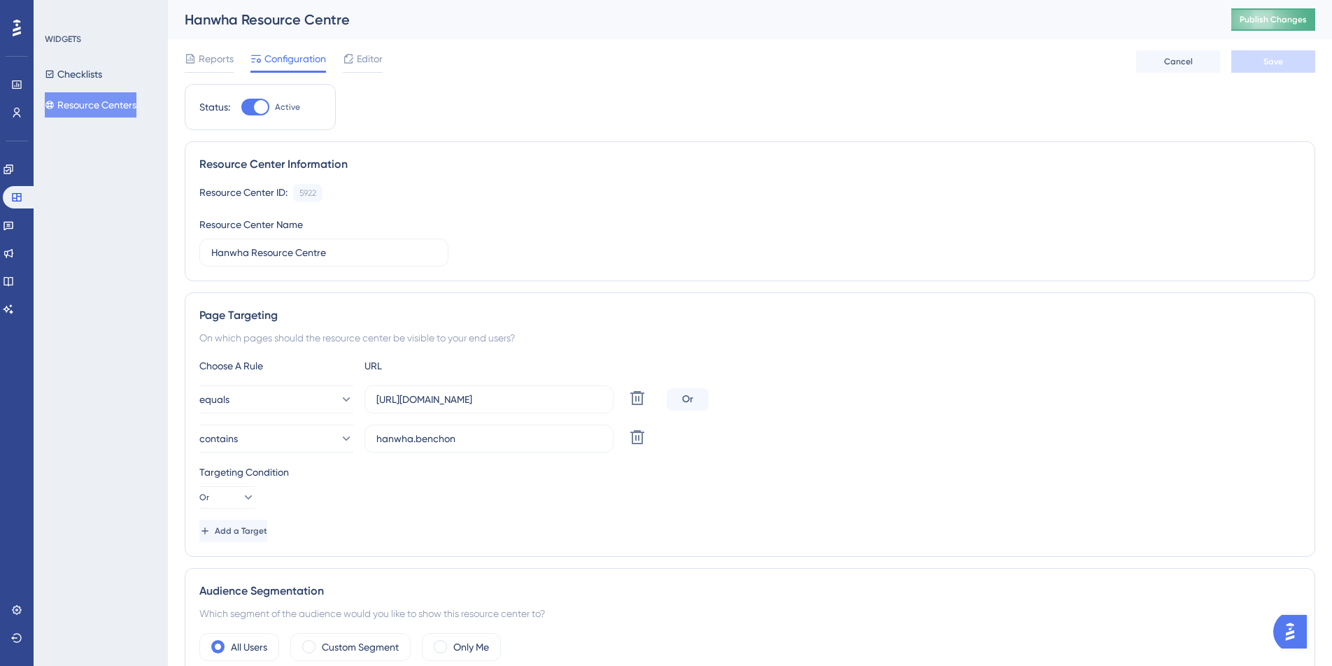
click at [1268, 20] on span "Publish Changes" at bounding box center [1273, 19] width 67 height 11
click at [14, 176] on link at bounding box center [8, 169] width 11 height 22
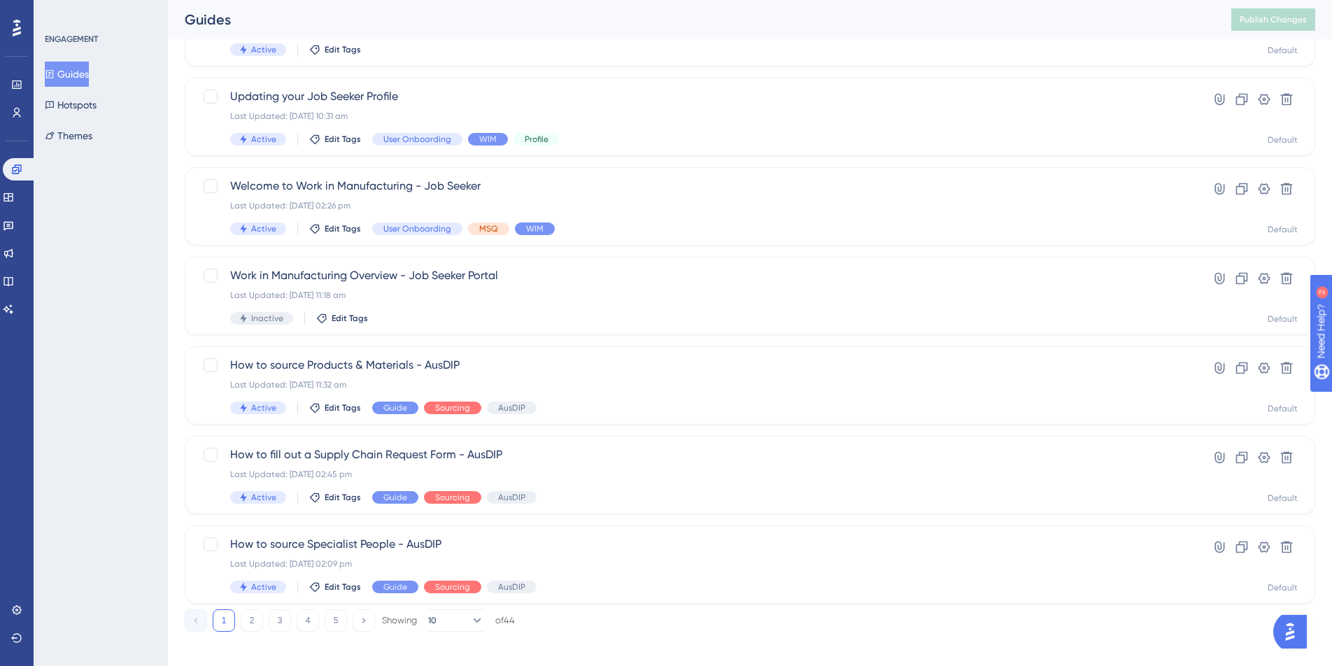
scroll to position [420, 0]
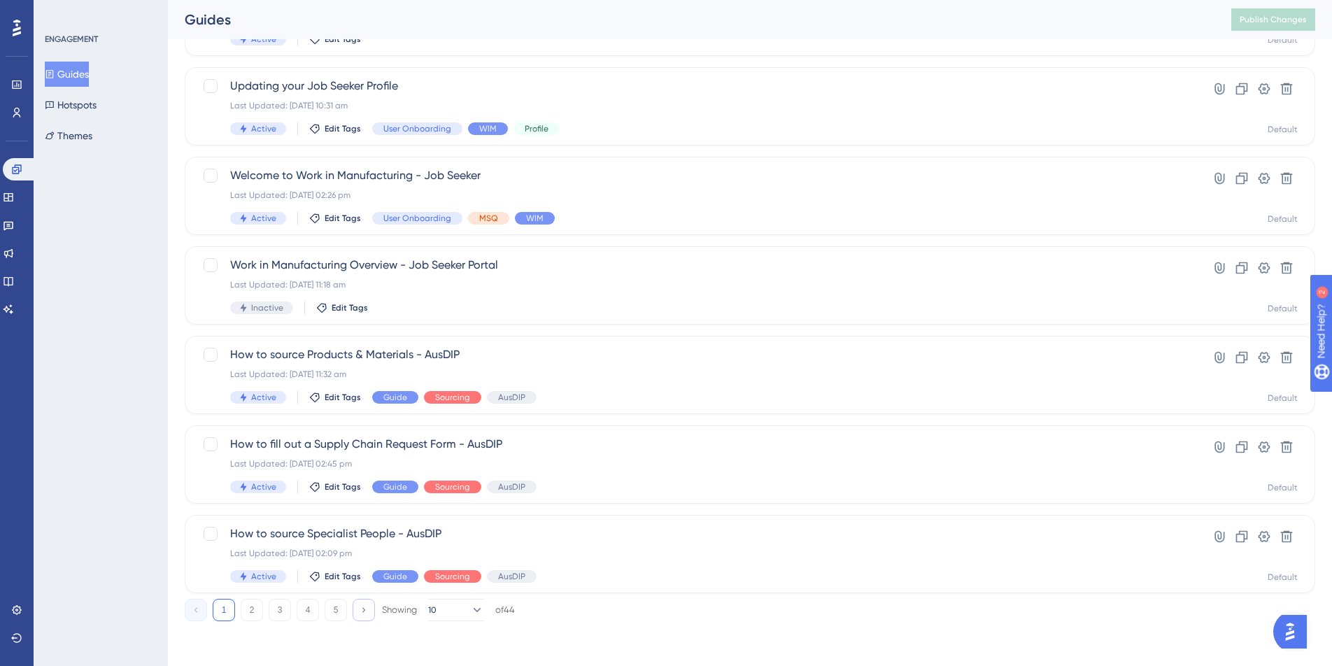
click at [365, 611] on icon at bounding box center [363, 609] width 9 height 9
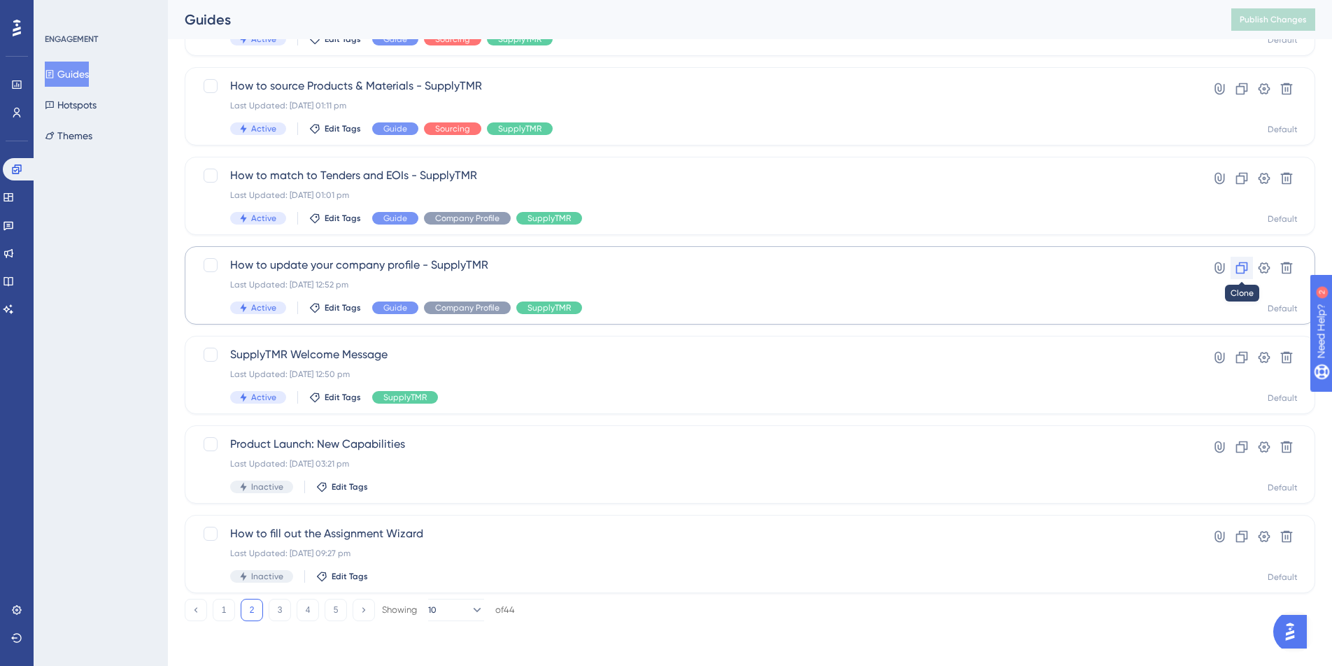
click at [1243, 269] on icon at bounding box center [1242, 268] width 14 height 14
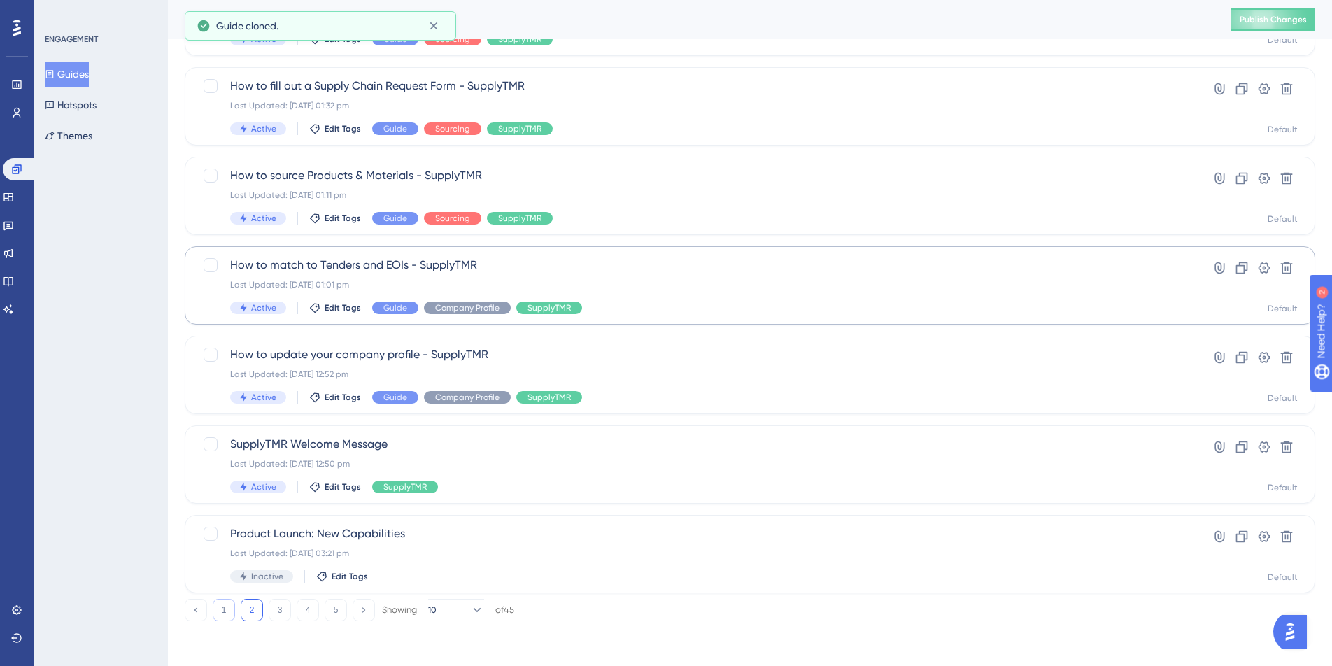
click at [222, 616] on button "1" at bounding box center [224, 610] width 22 height 22
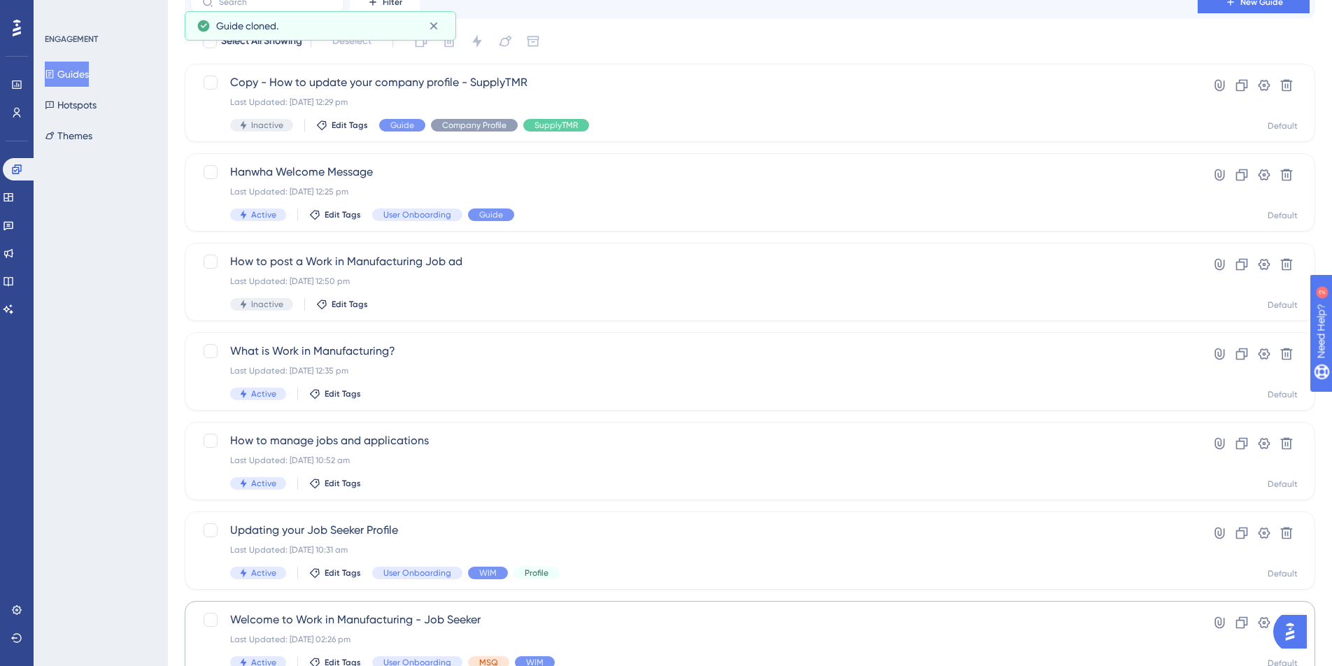
scroll to position [0, 0]
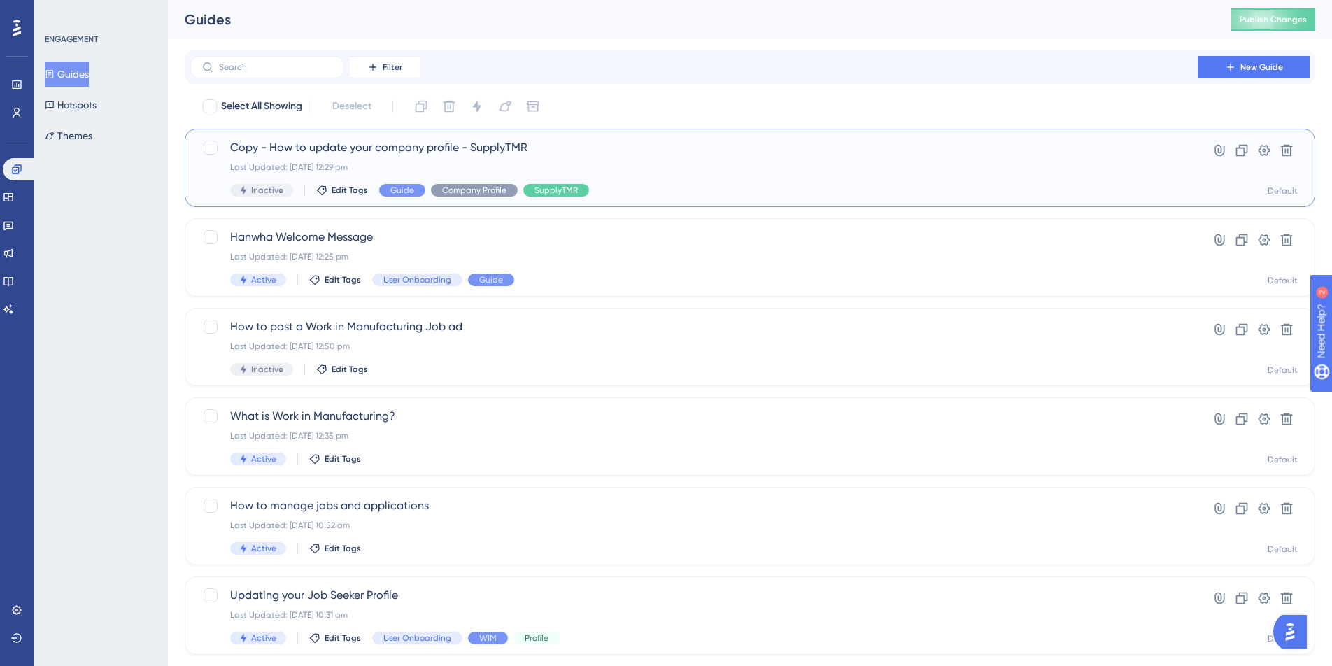
click at [270, 145] on span "Copy - How to update your company profile - SupplyTMR" at bounding box center [694, 147] width 928 height 17
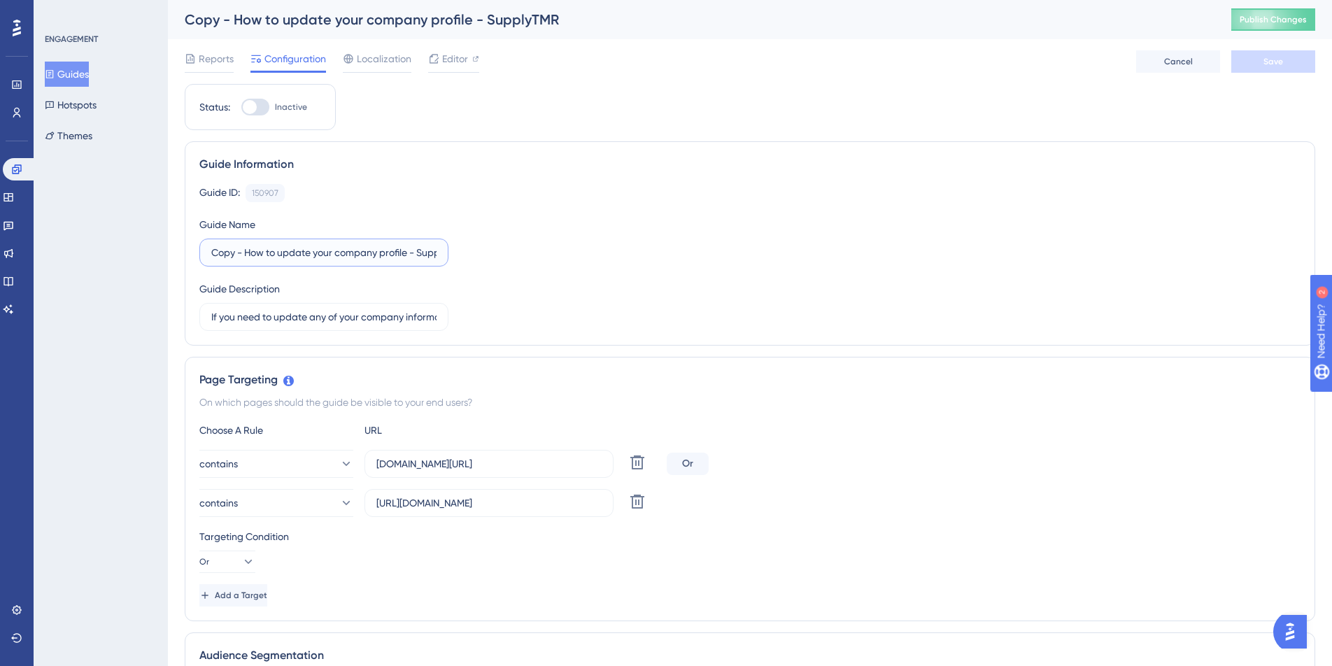
drag, startPoint x: 246, startPoint y: 252, endPoint x: 170, endPoint y: 252, distance: 76.2
click at [434, 254] on input "How to update your company profile - SupplyTMR" at bounding box center [323, 252] width 225 height 15
type input "How to update your company profile - Hanwha AIP"
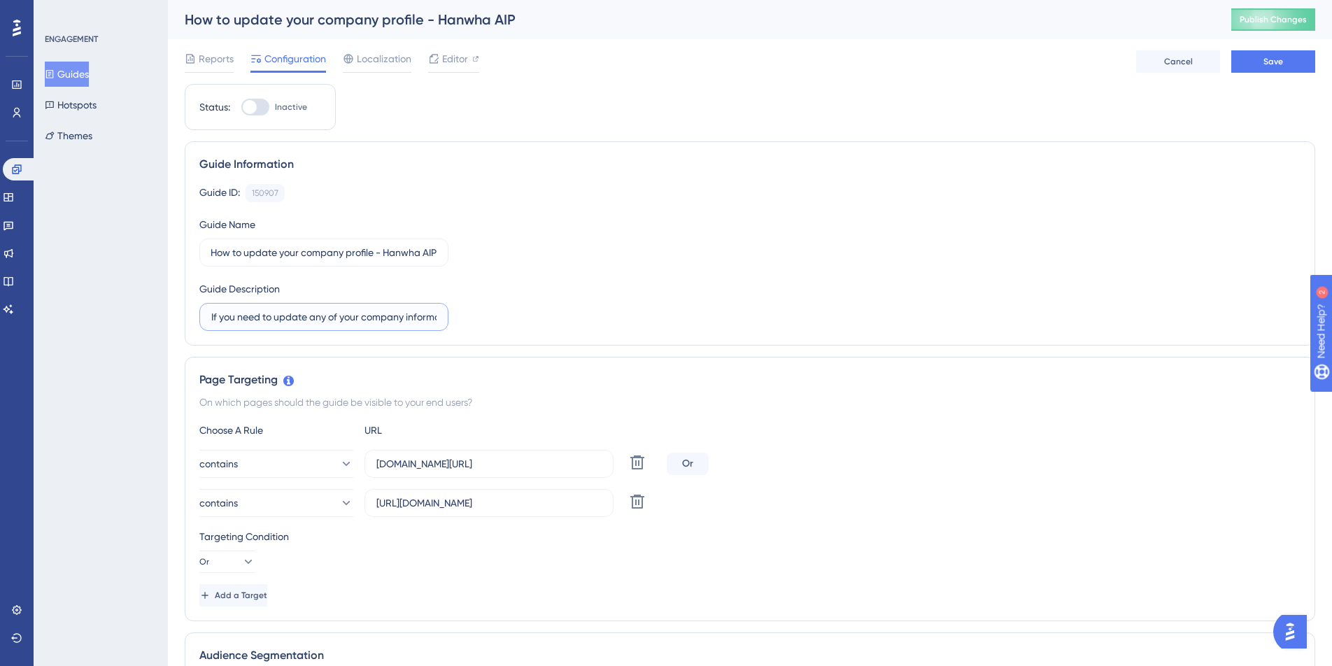
click at [364, 318] on input "If you need to update any of your company information including your supply cha…" at bounding box center [323, 316] width 225 height 15
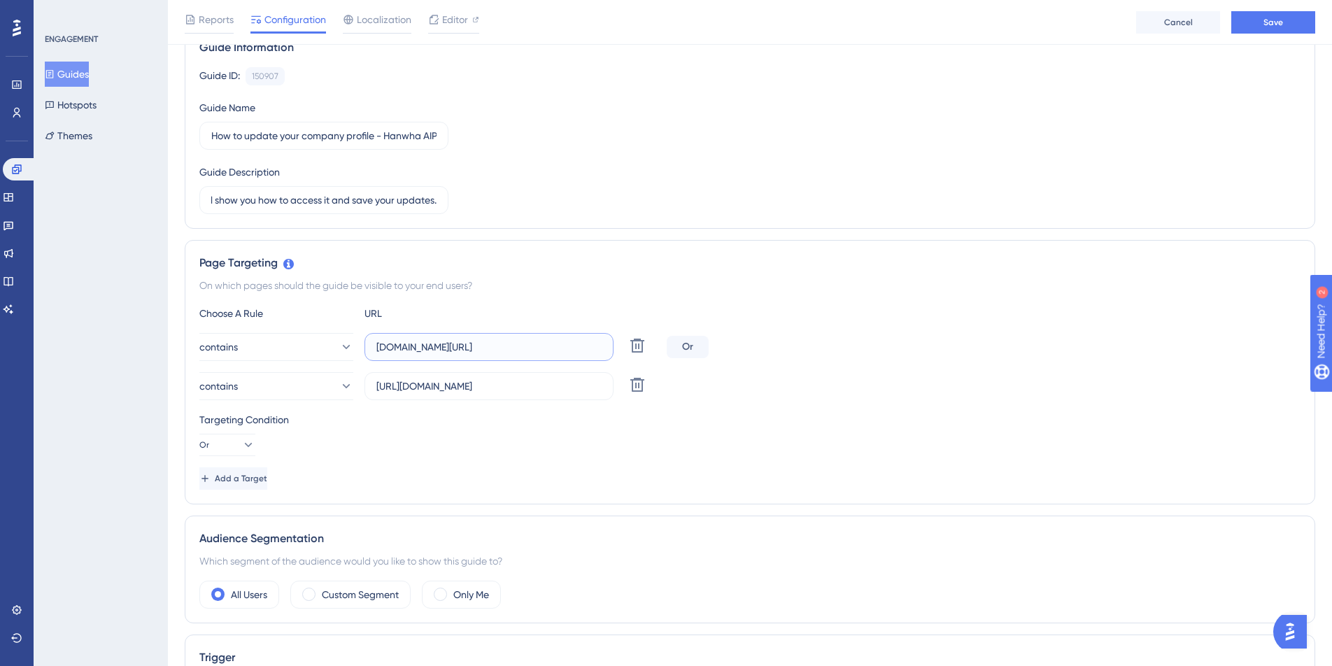
scroll to position [0, 0]
click at [420, 348] on input "[DOMAIN_NAME][URL]" at bounding box center [488, 346] width 225 height 15
type input "[DOMAIN_NAME][URL]"
click at [455, 388] on input "[URL][DOMAIN_NAME]" at bounding box center [488, 385] width 225 height 15
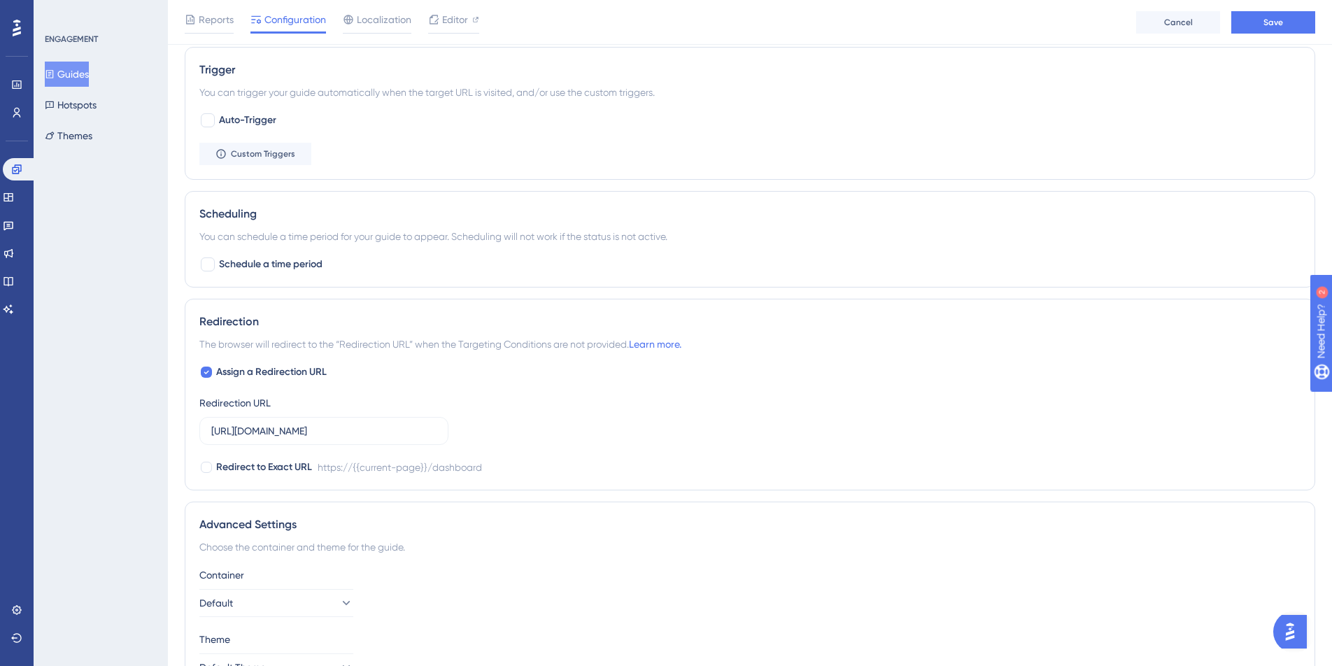
scroll to position [720, 0]
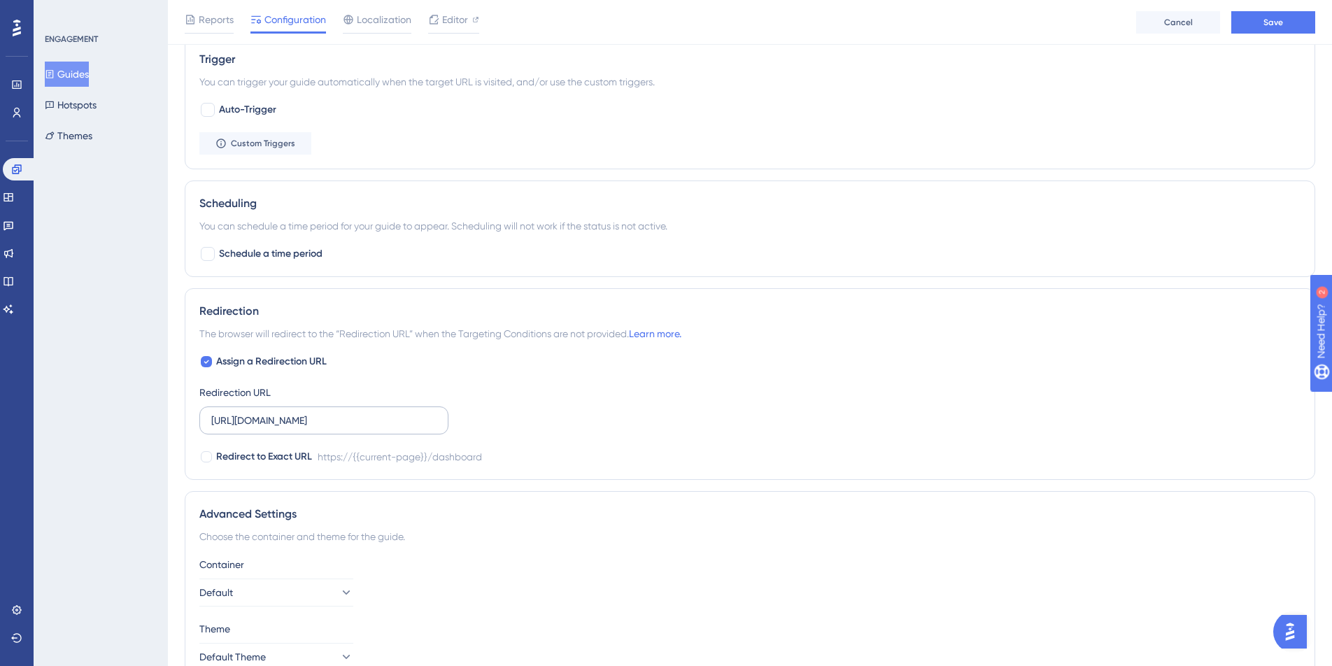
type input "[URL][DOMAIN_NAME]"
click at [290, 422] on input "[URL][DOMAIN_NAME]" at bounding box center [323, 420] width 225 height 15
type input "[URL][DOMAIN_NAME]"
click at [517, 513] on div "Advanced Settings" at bounding box center [749, 514] width 1101 height 17
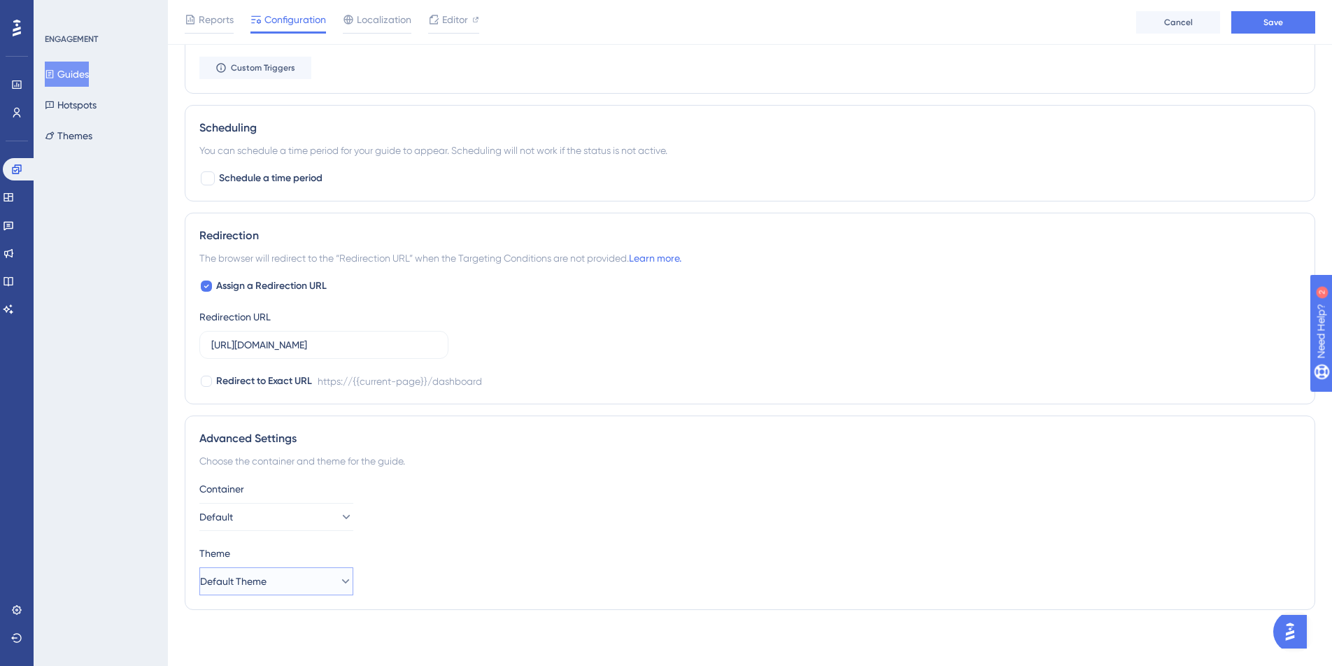
click at [342, 582] on icon at bounding box center [346, 581] width 8 height 4
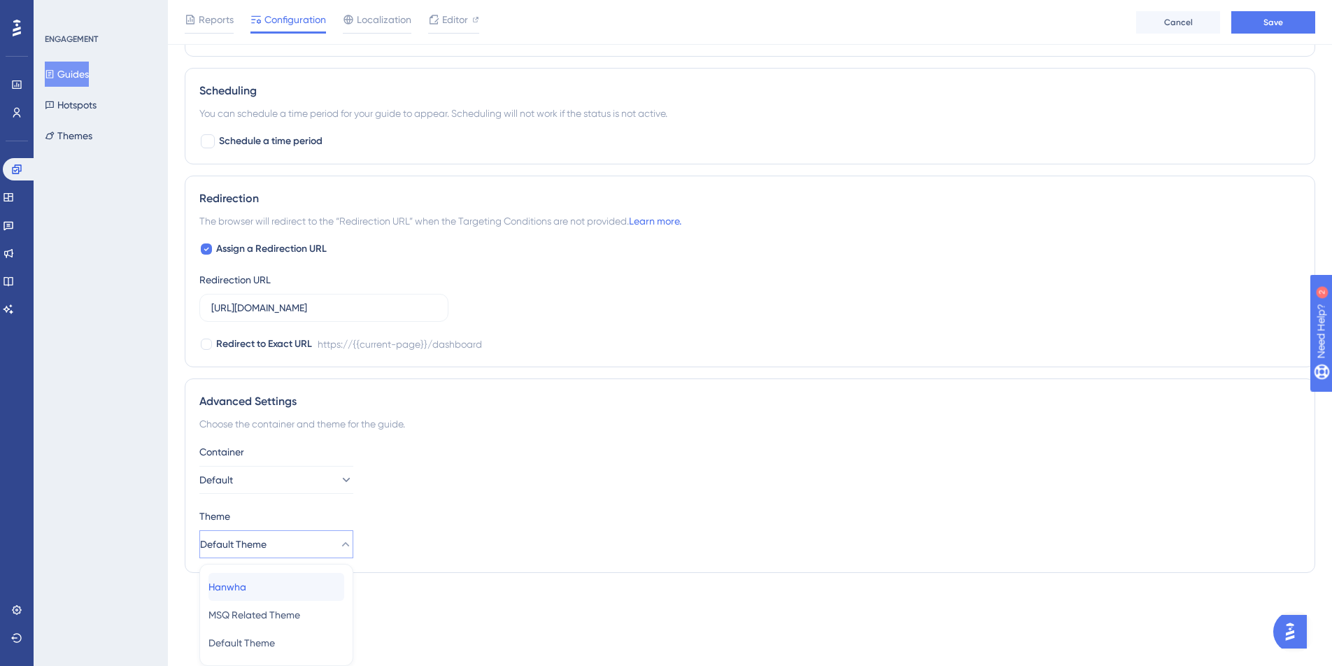
click at [281, 582] on div "[PERSON_NAME]" at bounding box center [276, 587] width 136 height 28
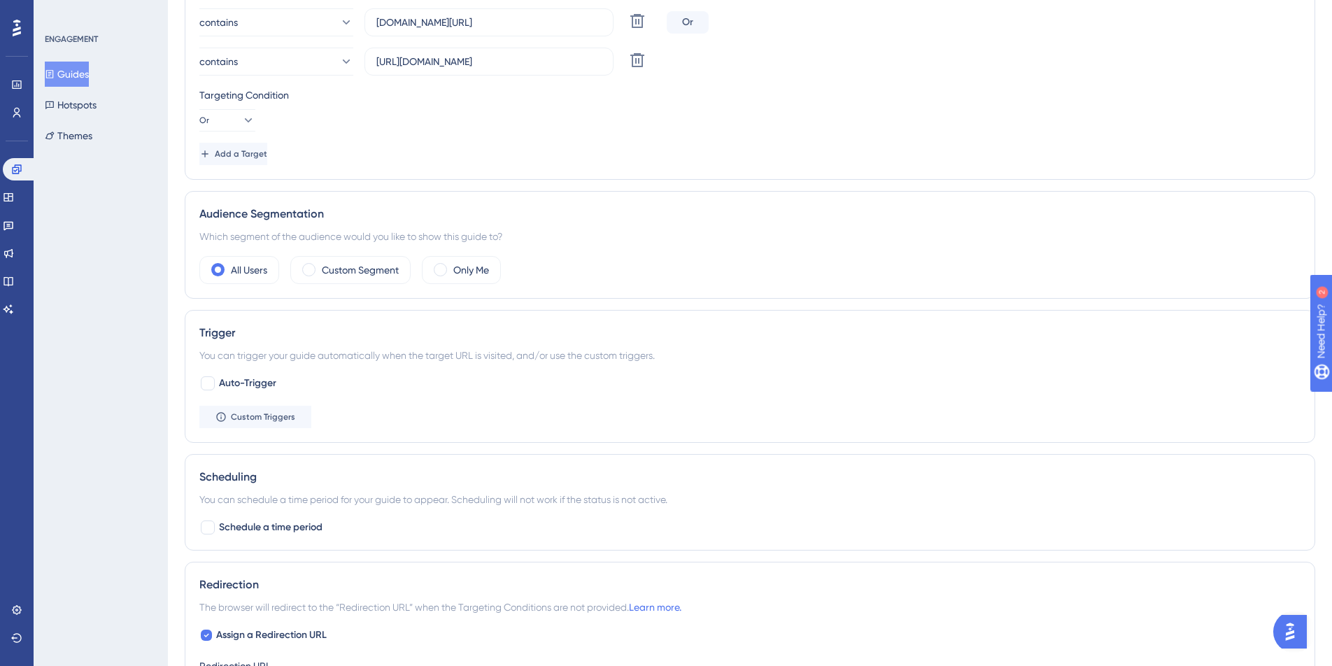
scroll to position [0, 0]
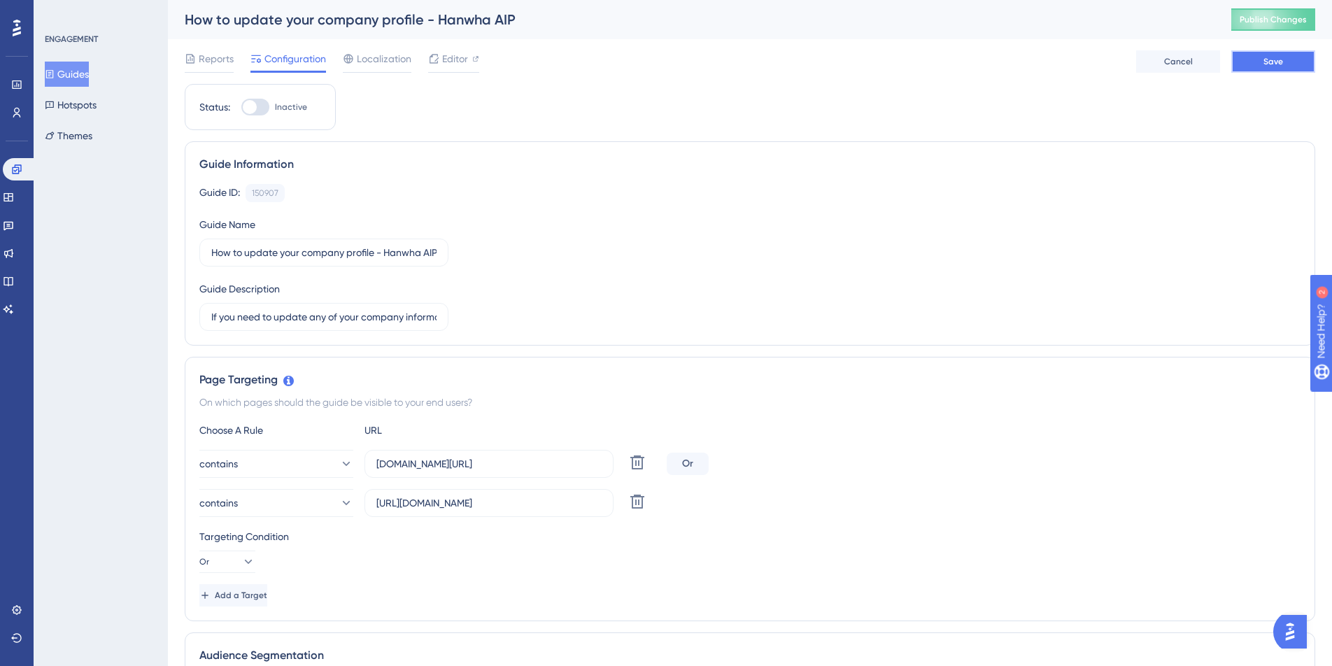
click at [1280, 65] on span "Save" at bounding box center [1273, 61] width 20 height 11
click at [455, 62] on span "Editor" at bounding box center [455, 58] width 26 height 17
click at [14, 199] on icon at bounding box center [8, 197] width 11 height 11
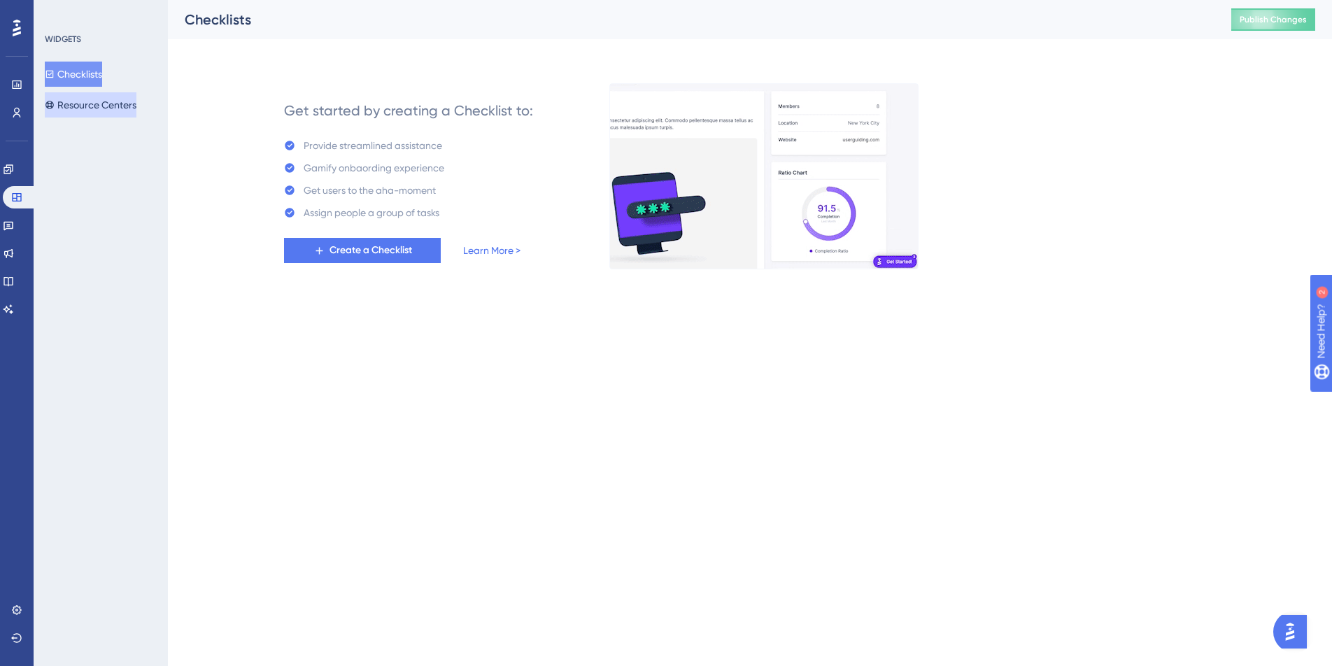
click at [92, 104] on button "Resource Centers" at bounding box center [91, 104] width 92 height 25
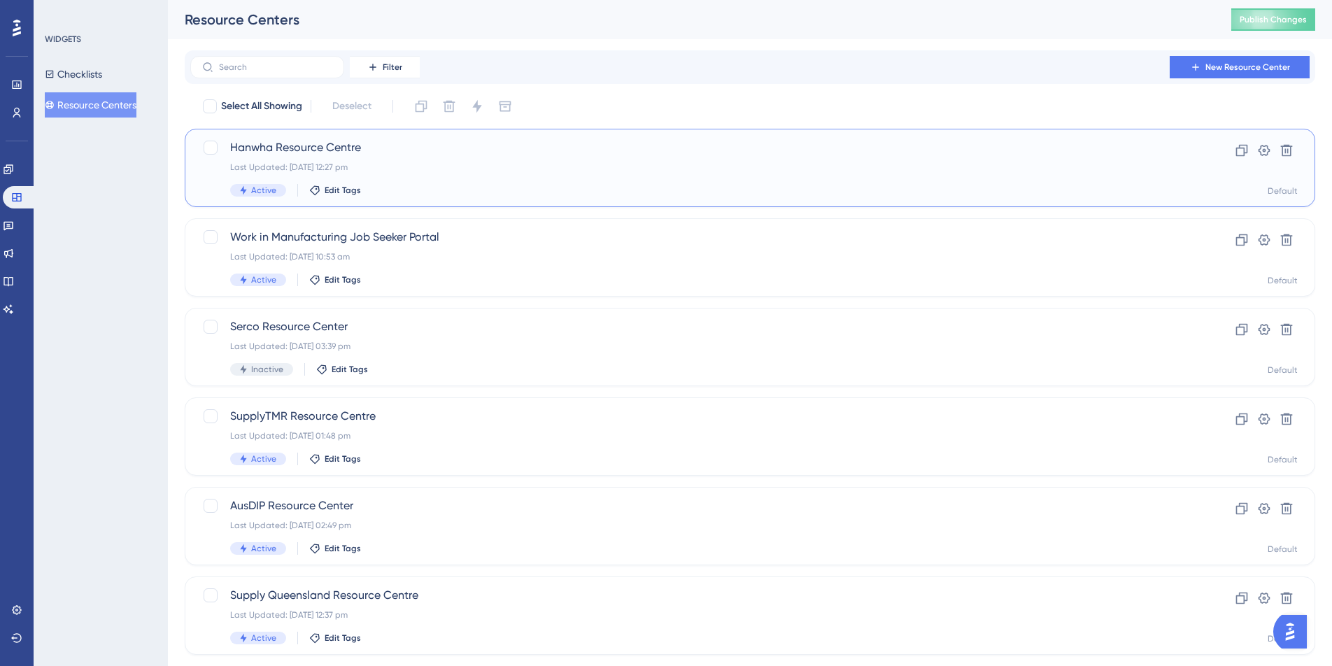
click at [546, 162] on div "Last Updated: [DATE] 12:27 pm" at bounding box center [694, 167] width 928 height 11
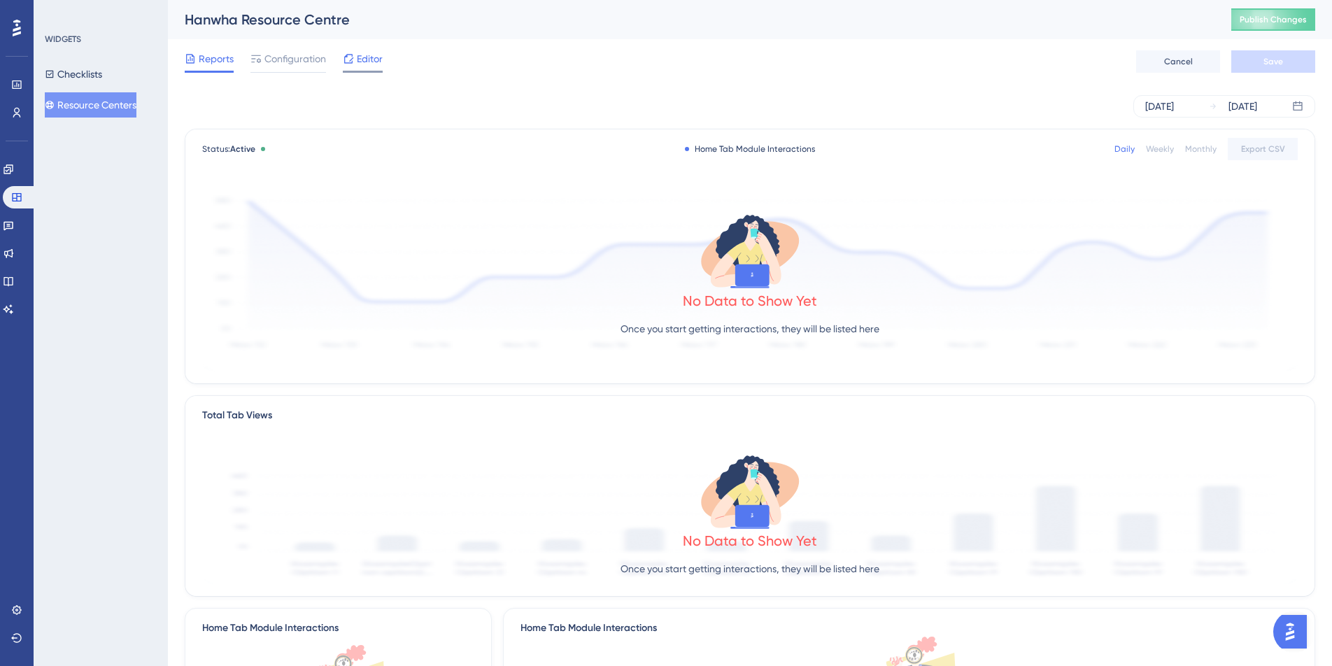
click at [362, 63] on span "Editor" at bounding box center [370, 58] width 26 height 17
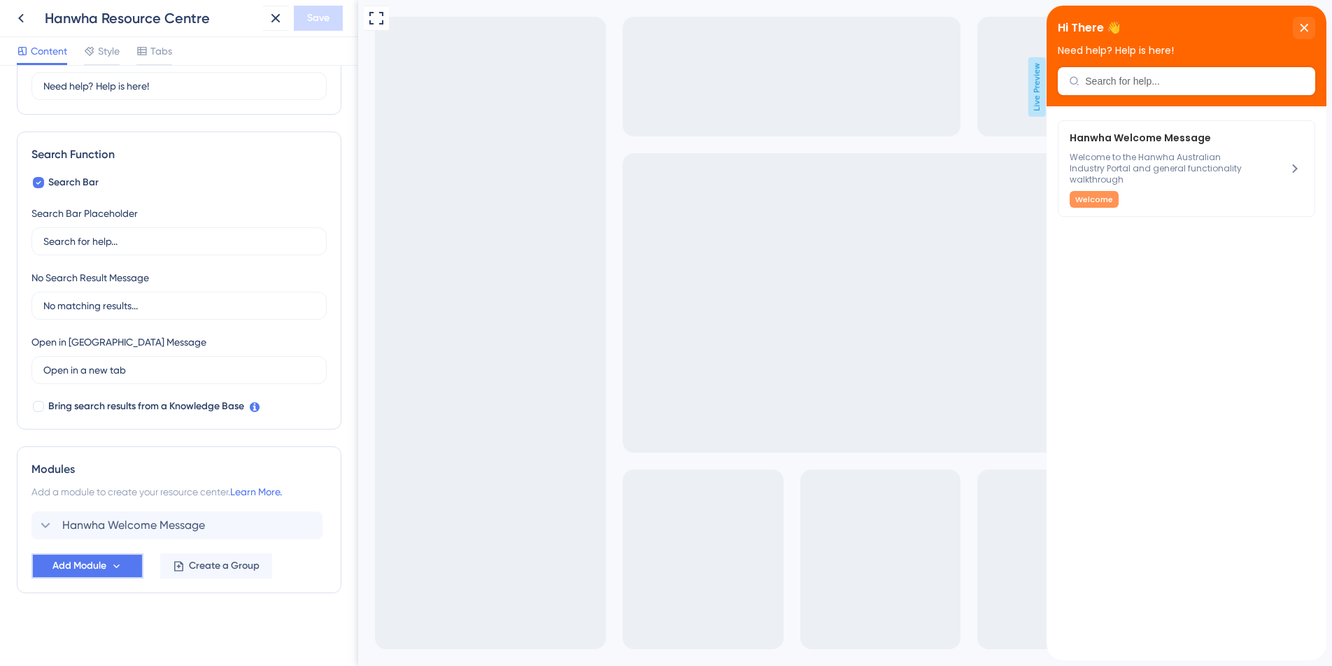
click at [99, 567] on span "Add Module" at bounding box center [79, 566] width 54 height 17
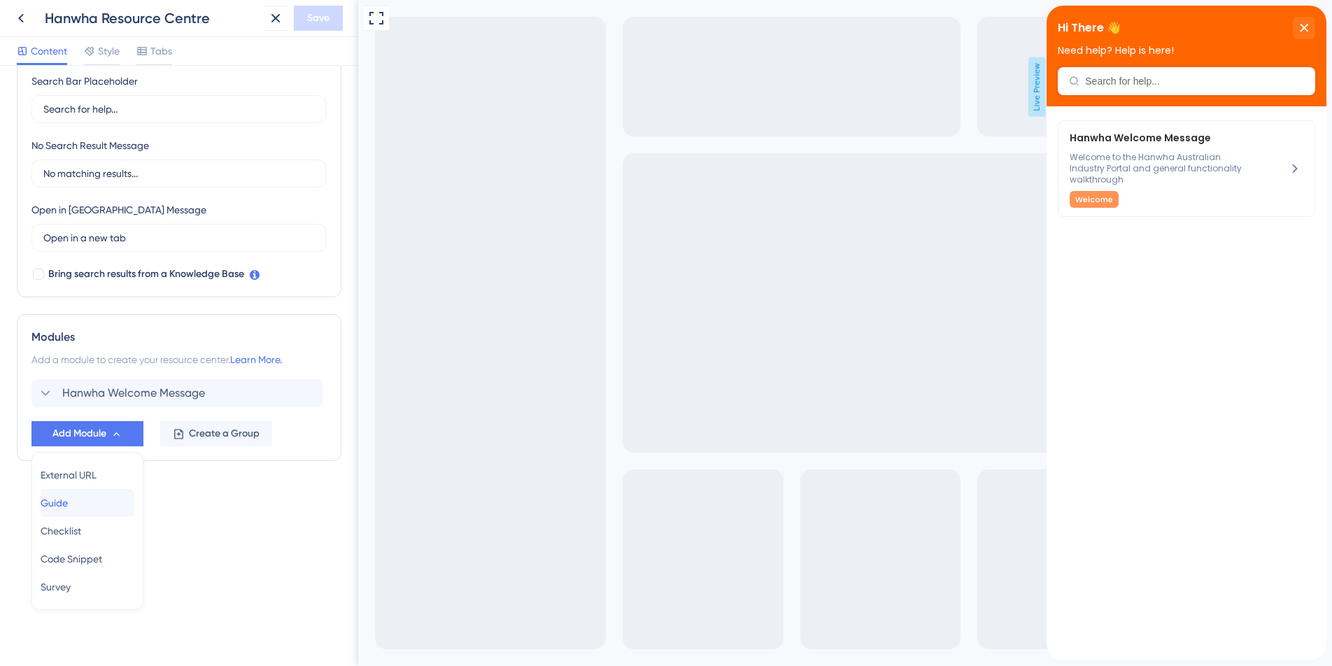
click at [92, 498] on div "Guide Guide" at bounding box center [88, 503] width 94 height 28
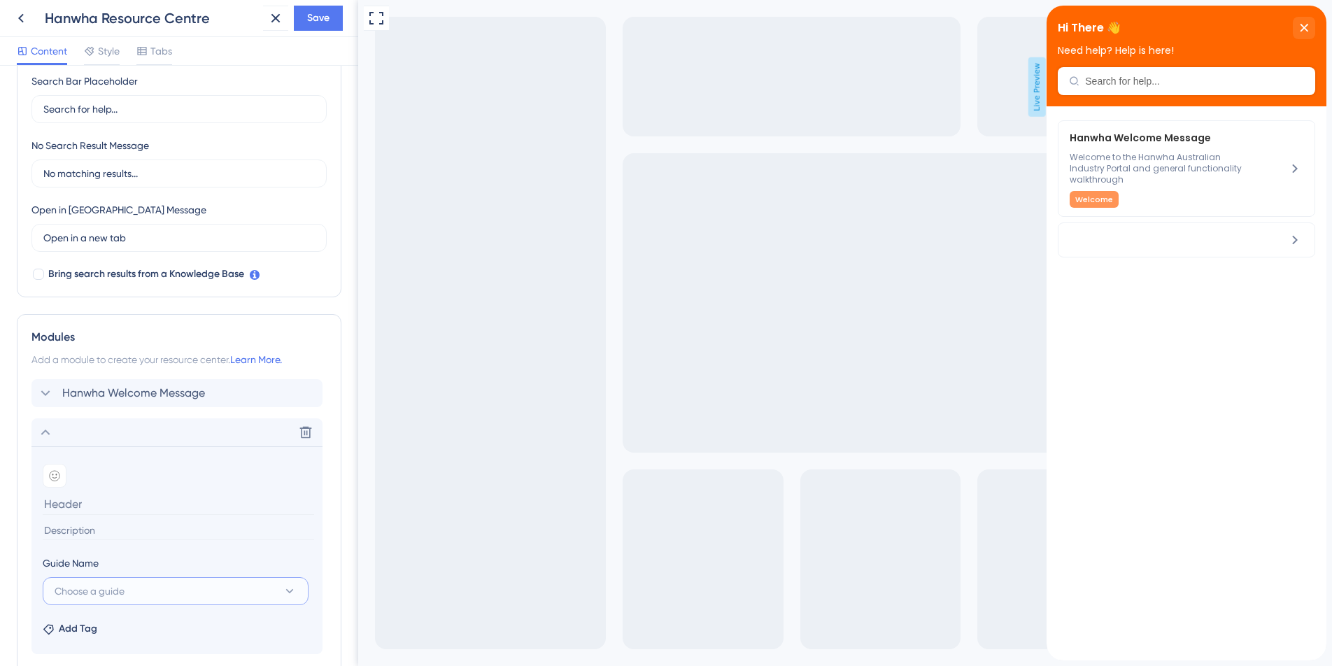
click at [227, 598] on button "Choose a guide" at bounding box center [176, 591] width 266 height 28
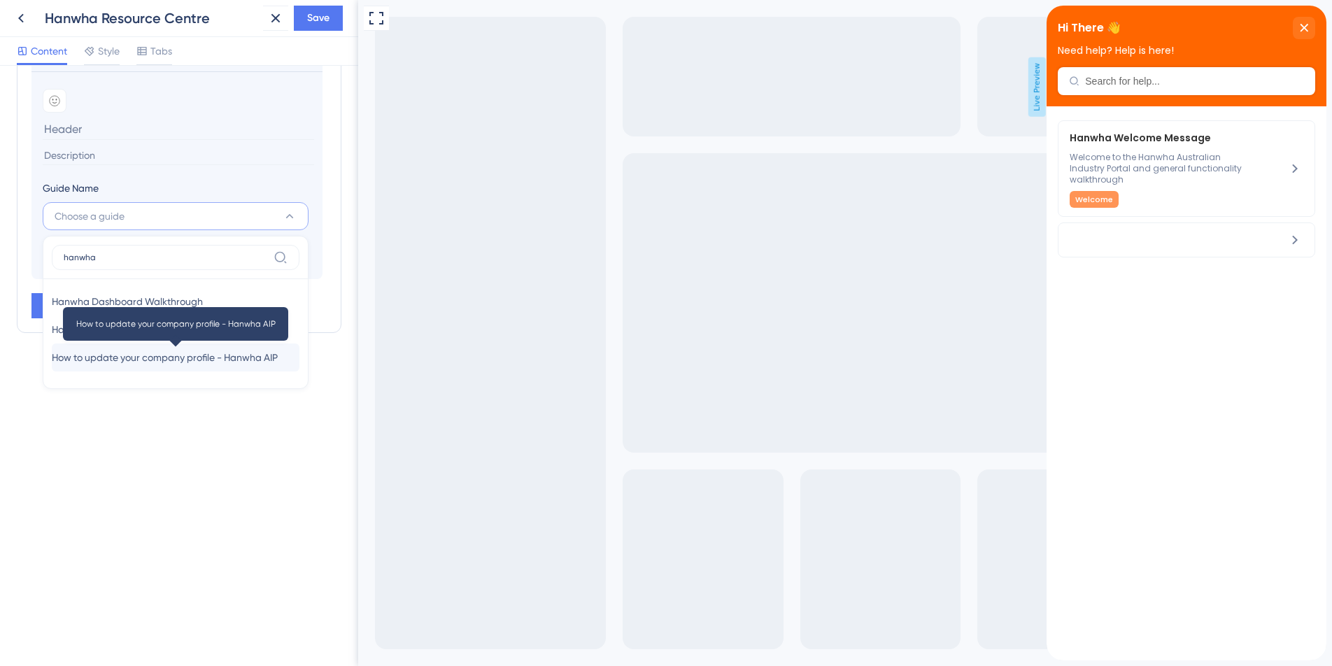
type input "hanwha"
click at [150, 358] on span "How to update your company profile - Hanwha AIP" at bounding box center [165, 357] width 226 height 17
type input "How to update your company profile - Hanwha AIP"
type input "If you need to update any of your company information including your supply cha…"
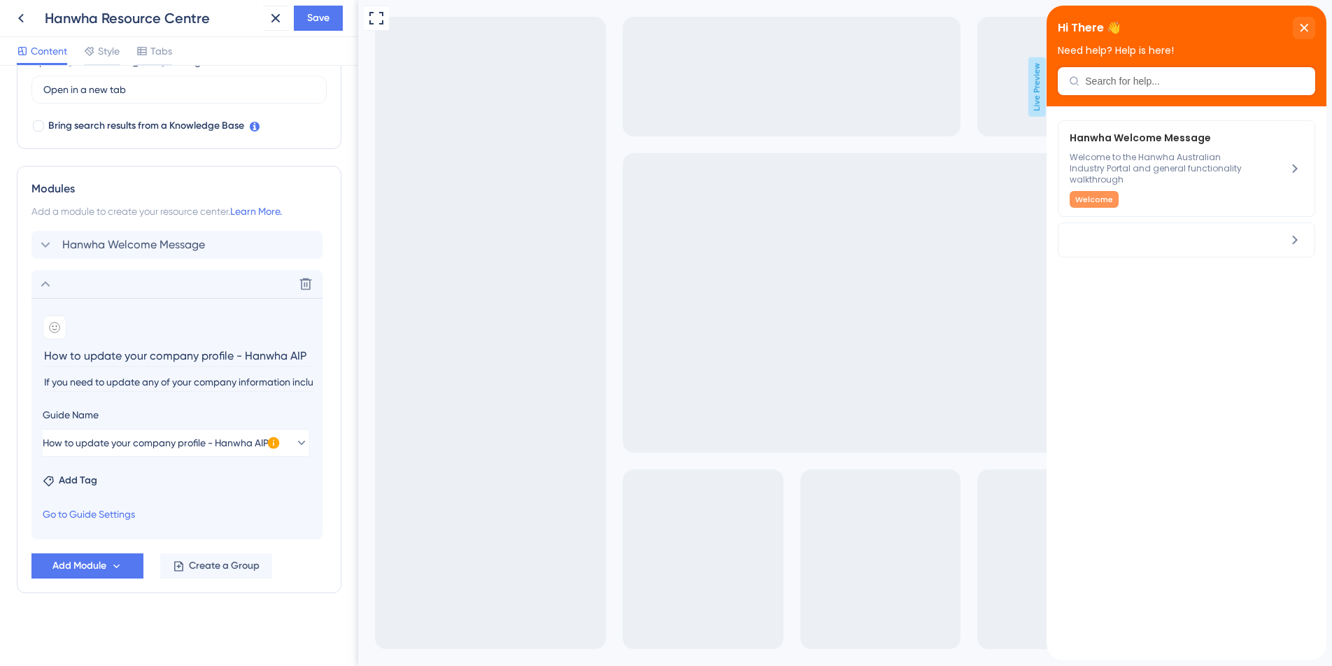
scroll to position [420, 0]
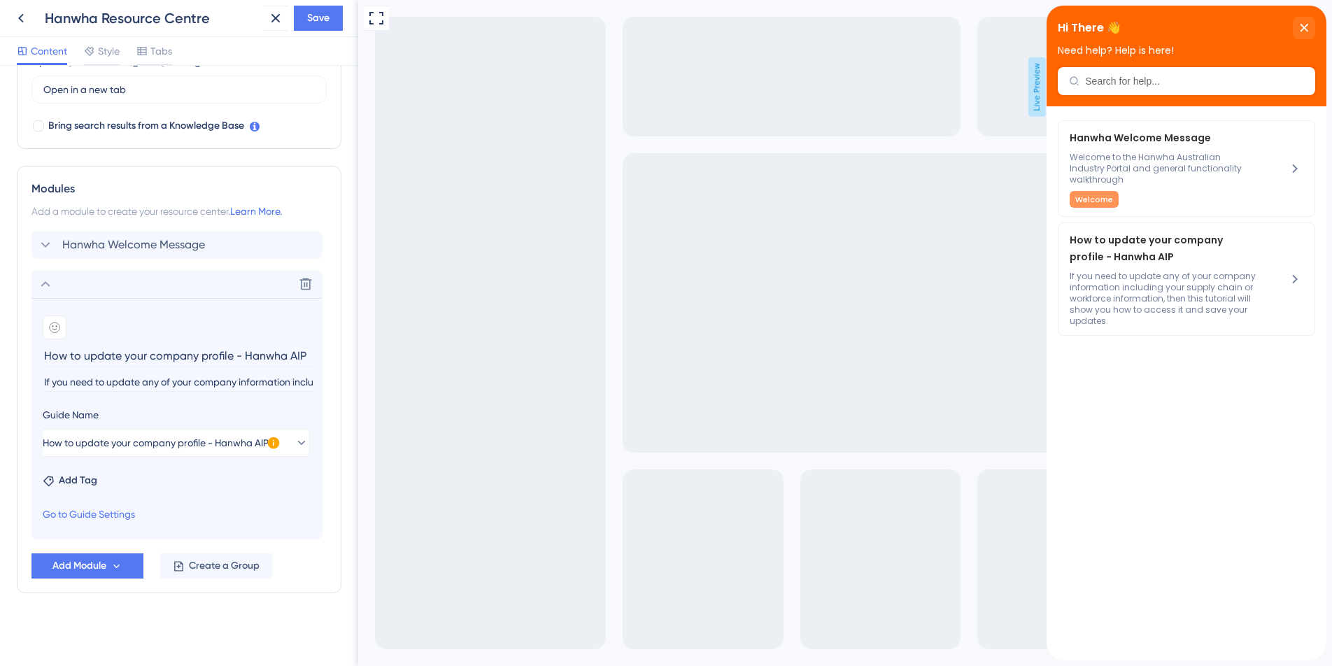
click at [275, 442] on icon at bounding box center [274, 443] width 12 height 12
click at [260, 483] on div "Add Tag" at bounding box center [177, 478] width 269 height 22
click at [78, 478] on span "Add Tag" at bounding box center [78, 480] width 38 height 17
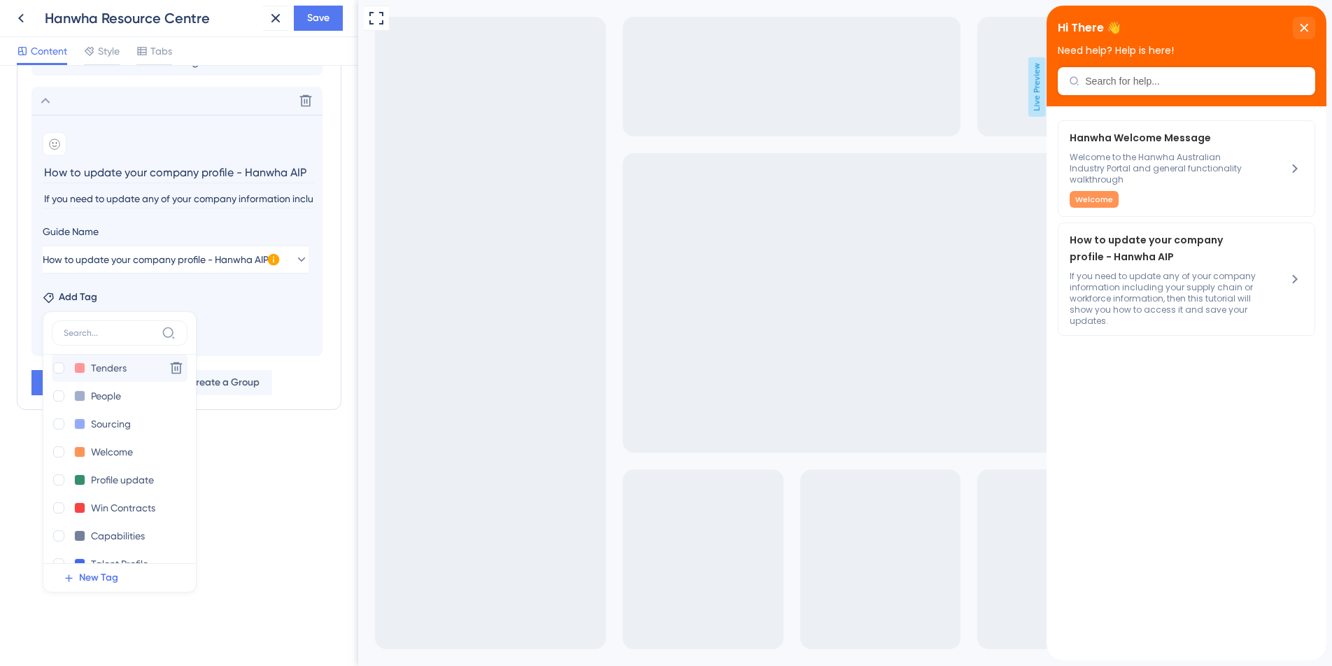
scroll to position [108, 0]
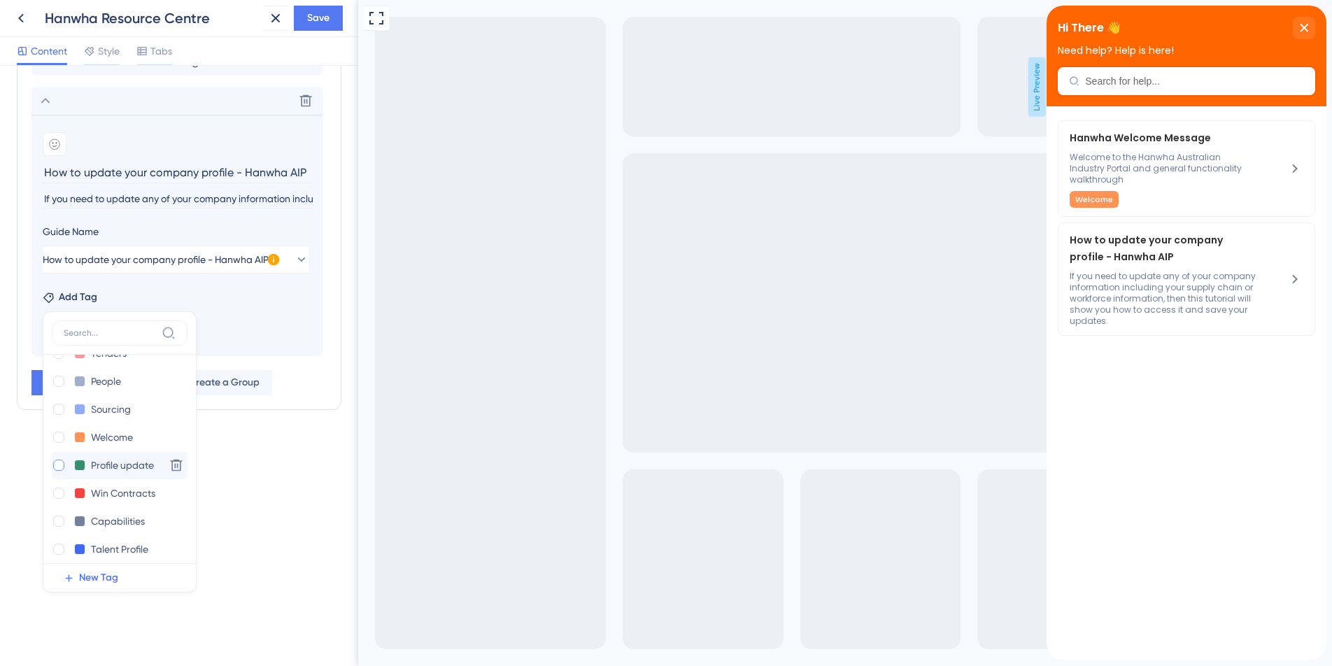
click at [59, 463] on div at bounding box center [58, 465] width 11 height 11
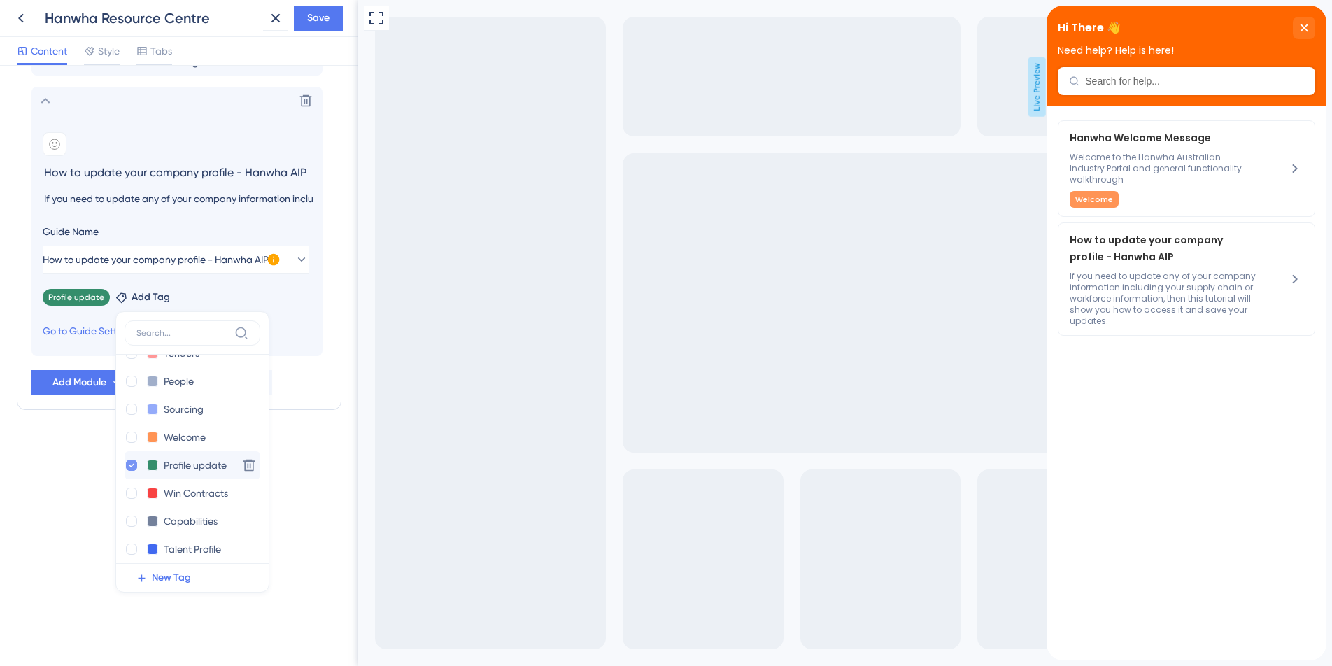
checkbox input "true"
click at [302, 309] on section "Add emoji How to update your company profile - Hanwha AIP If you need to update…" at bounding box center [176, 235] width 291 height 241
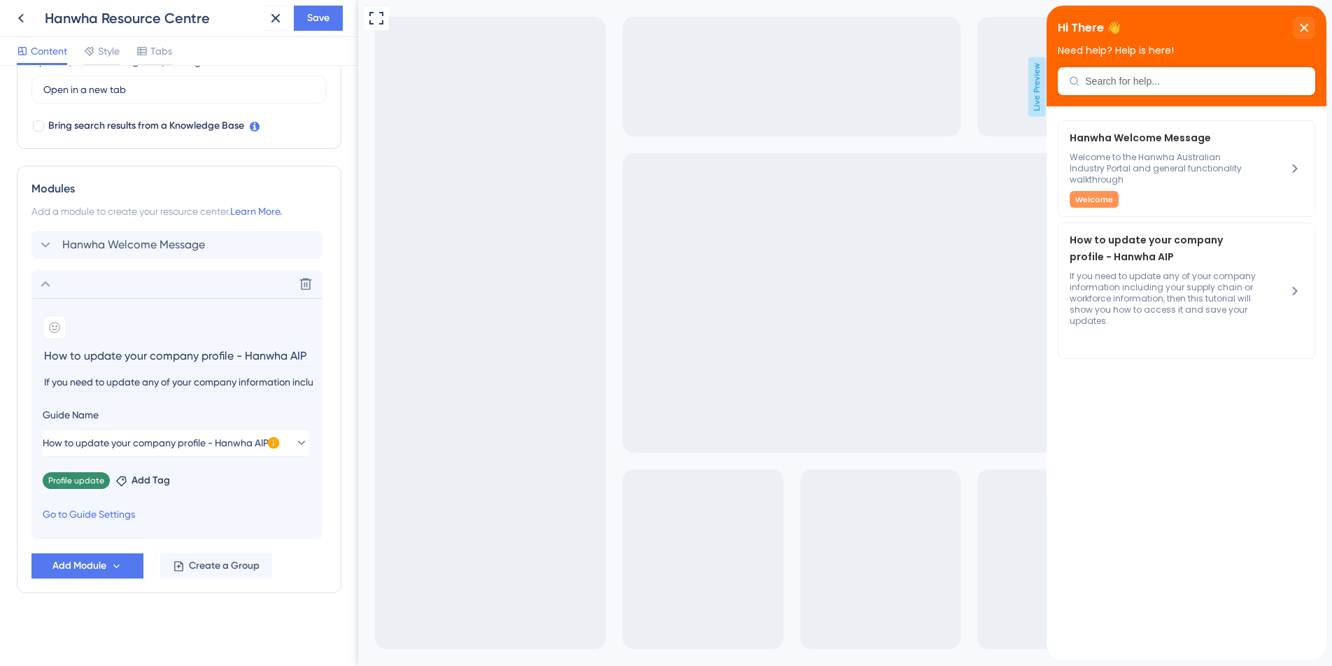
scroll to position [420, 0]
click at [318, 15] on span "Save" at bounding box center [318, 18] width 22 height 17
click at [270, 24] on icon at bounding box center [266, 26] width 14 height 14
click at [20, 15] on icon at bounding box center [21, 18] width 17 height 17
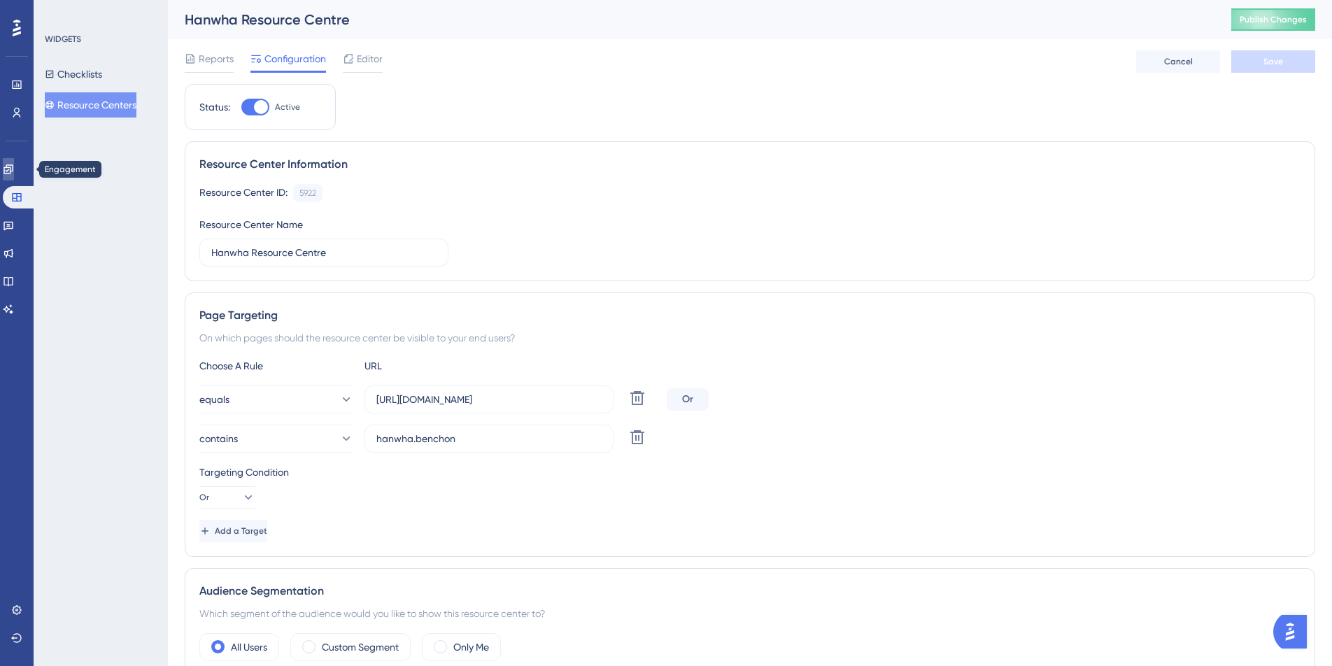
click at [13, 176] on link at bounding box center [8, 169] width 11 height 22
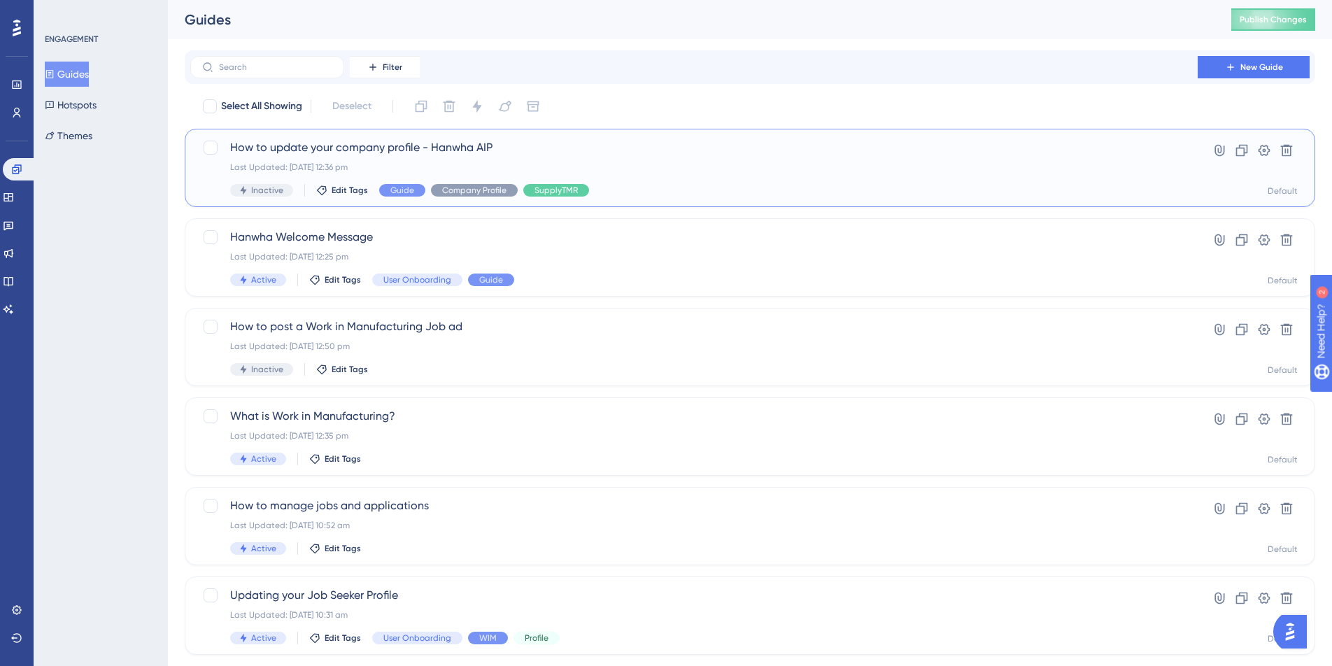
click at [300, 145] on span "How to update your company profile - Hanwha AIP" at bounding box center [694, 147] width 928 height 17
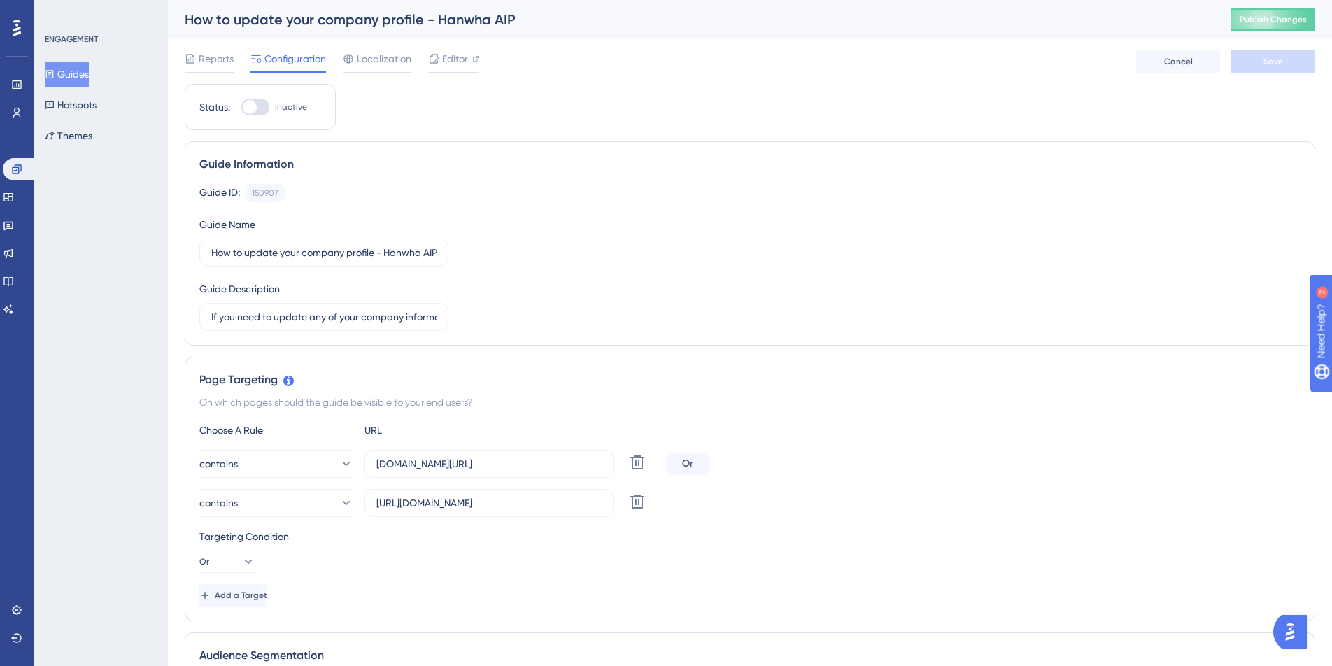
click at [259, 106] on div at bounding box center [255, 107] width 28 height 17
click at [241, 107] on input "Inactive" at bounding box center [241, 107] width 1 height 1
checkbox input "true"
click at [1258, 60] on button "Save" at bounding box center [1273, 61] width 84 height 22
click at [1268, 18] on span "Publish Changes" at bounding box center [1273, 19] width 67 height 11
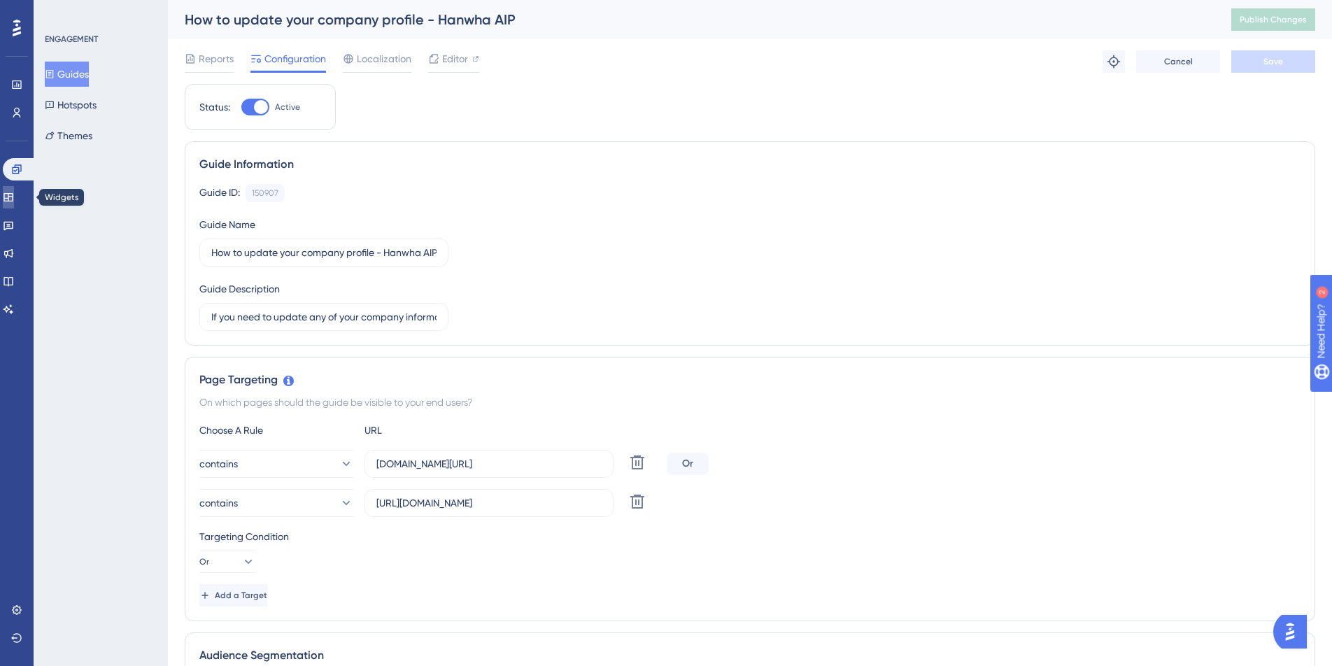
click at [14, 194] on icon at bounding box center [8, 197] width 11 height 11
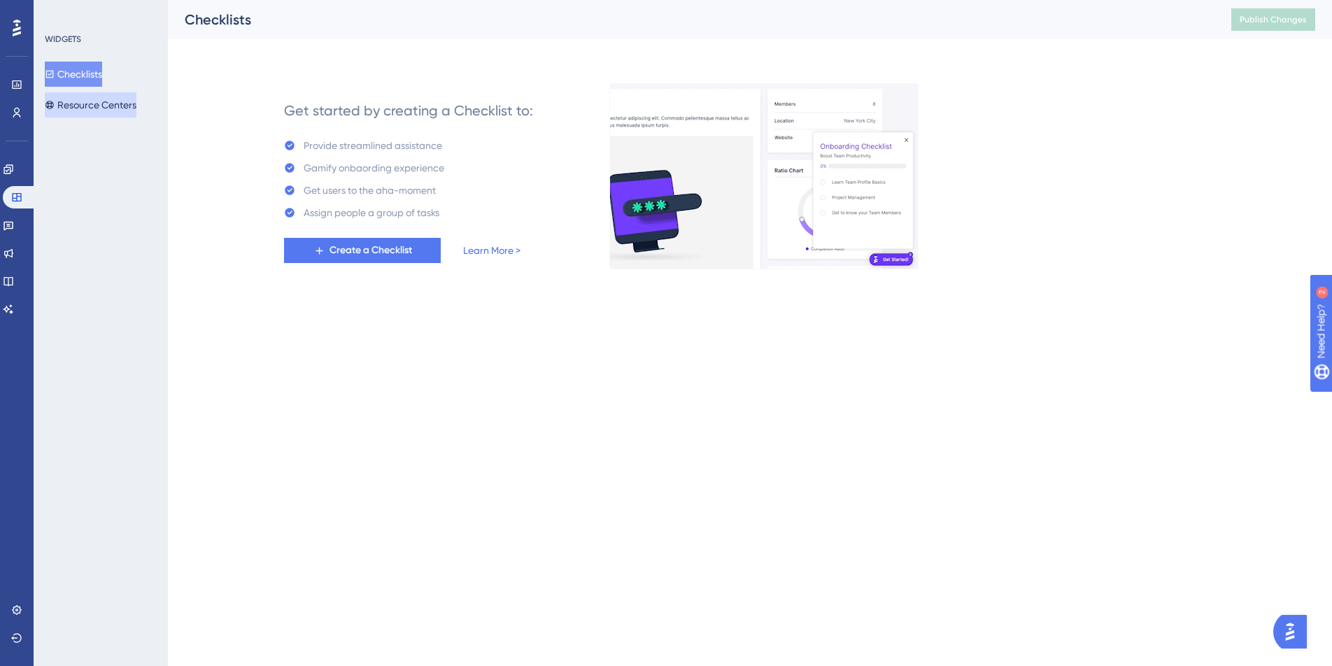
click at [92, 104] on button "Resource Centers" at bounding box center [91, 104] width 92 height 25
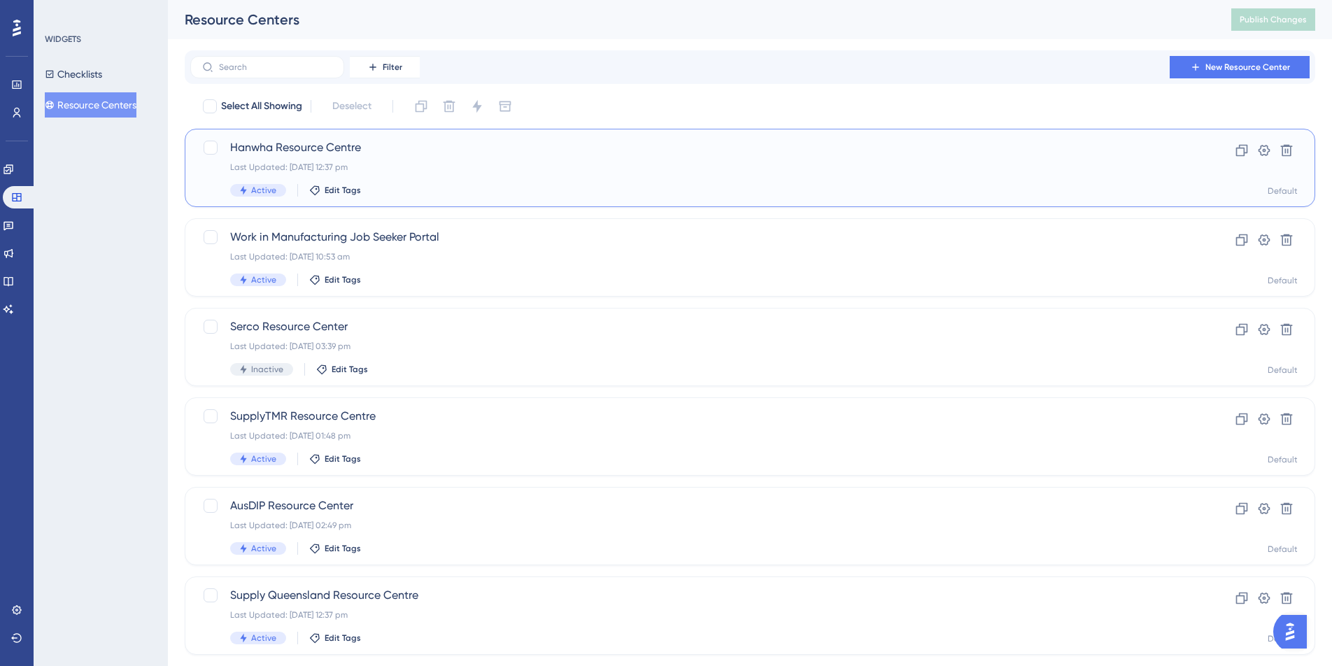
click at [432, 173] on div "Hanwha Resource Centre Last Updated: [DATE] 12:37 pm Active Edit Tags" at bounding box center [694, 167] width 928 height 57
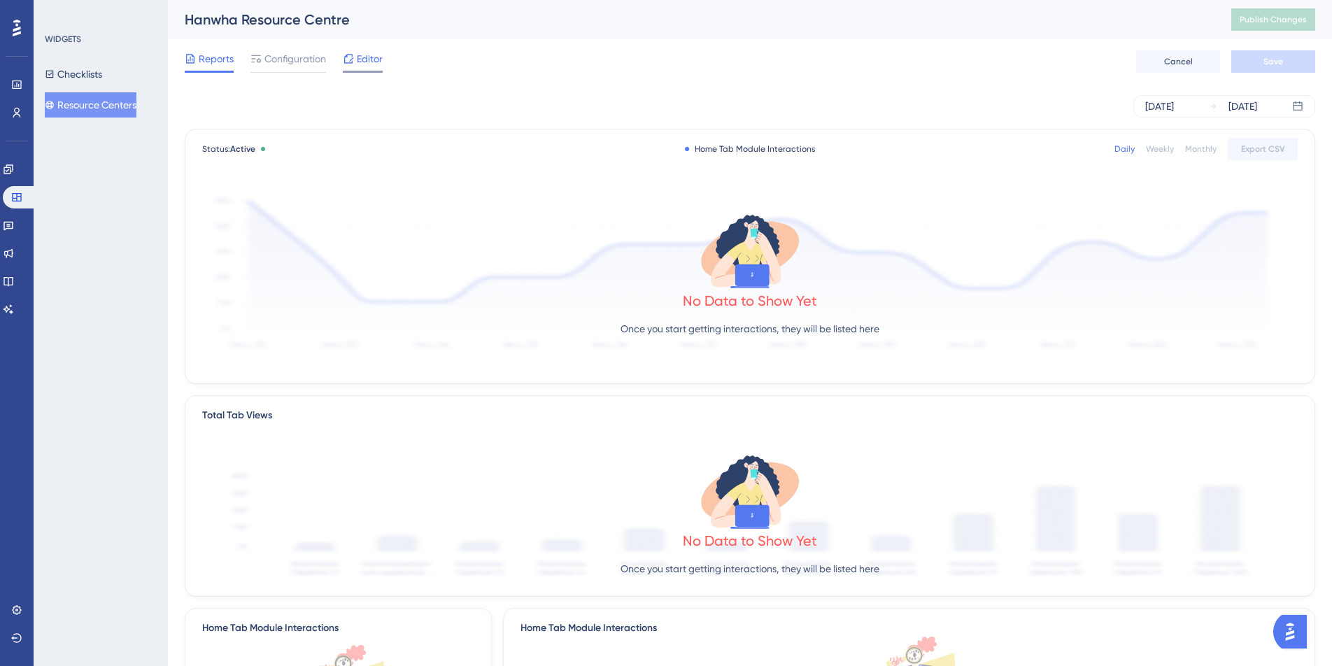
click at [363, 65] on span "Editor" at bounding box center [370, 58] width 26 height 17
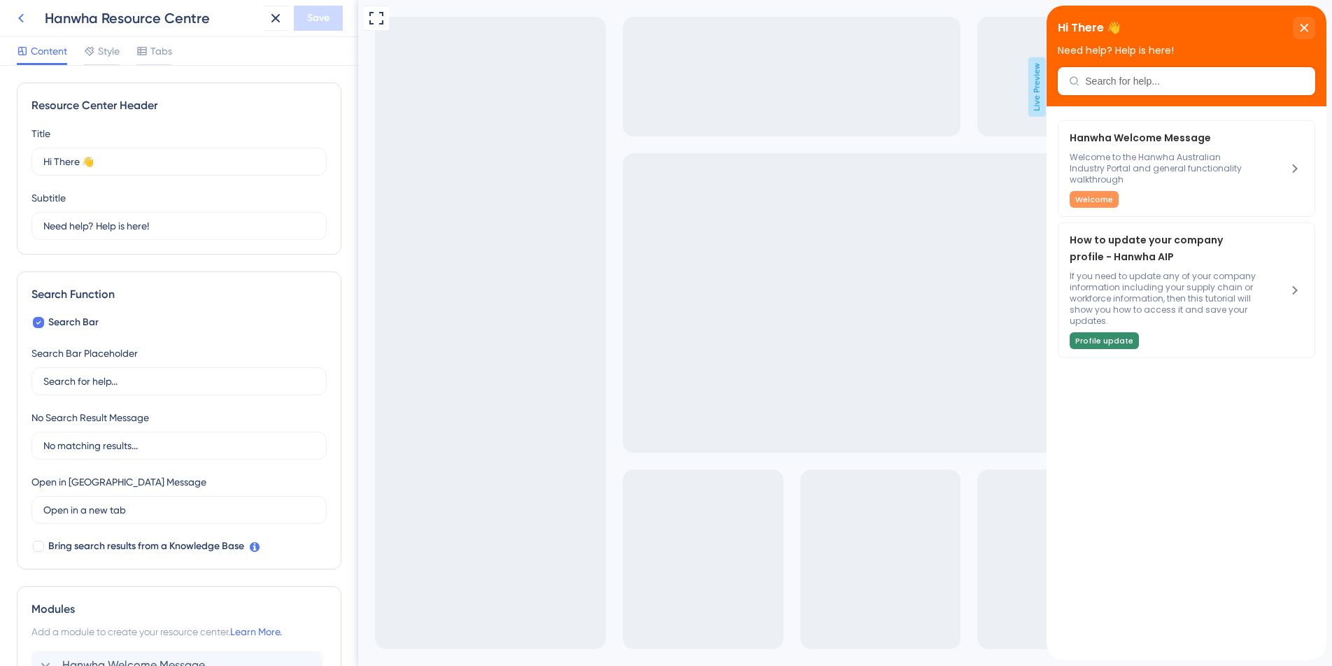
click at [21, 17] on icon at bounding box center [21, 18] width 17 height 17
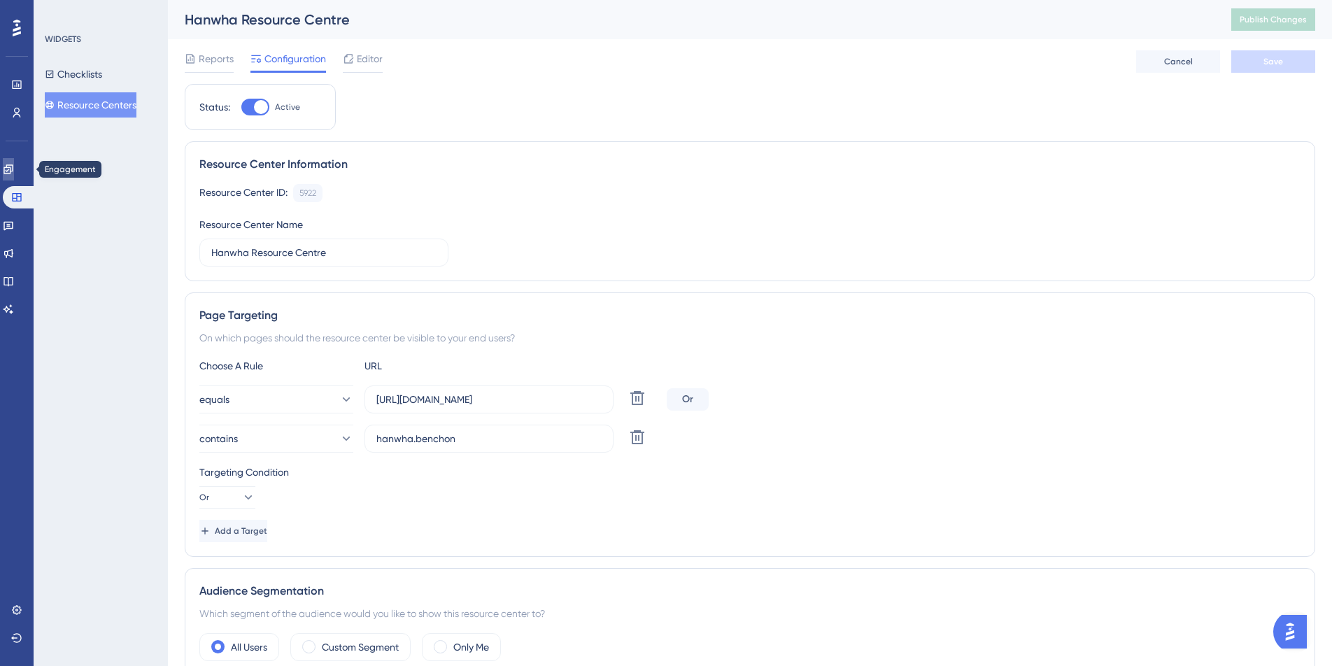
click at [13, 165] on icon at bounding box center [7, 168] width 9 height 9
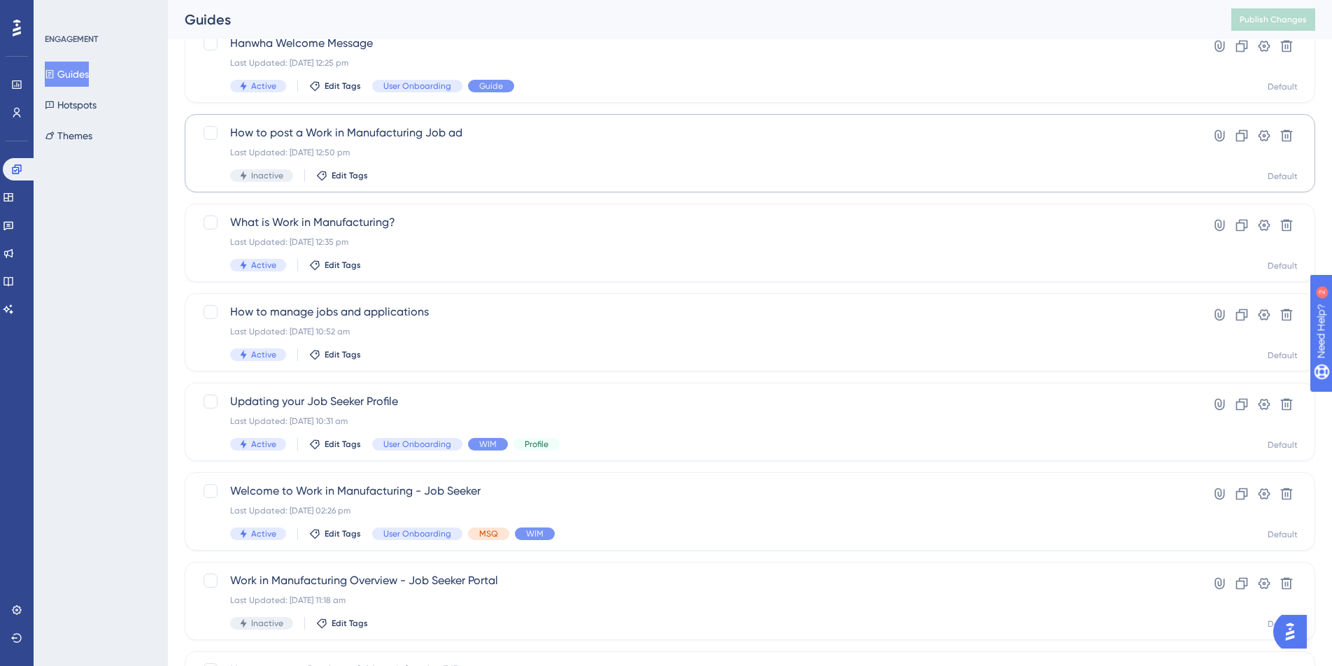
scroll to position [420, 0]
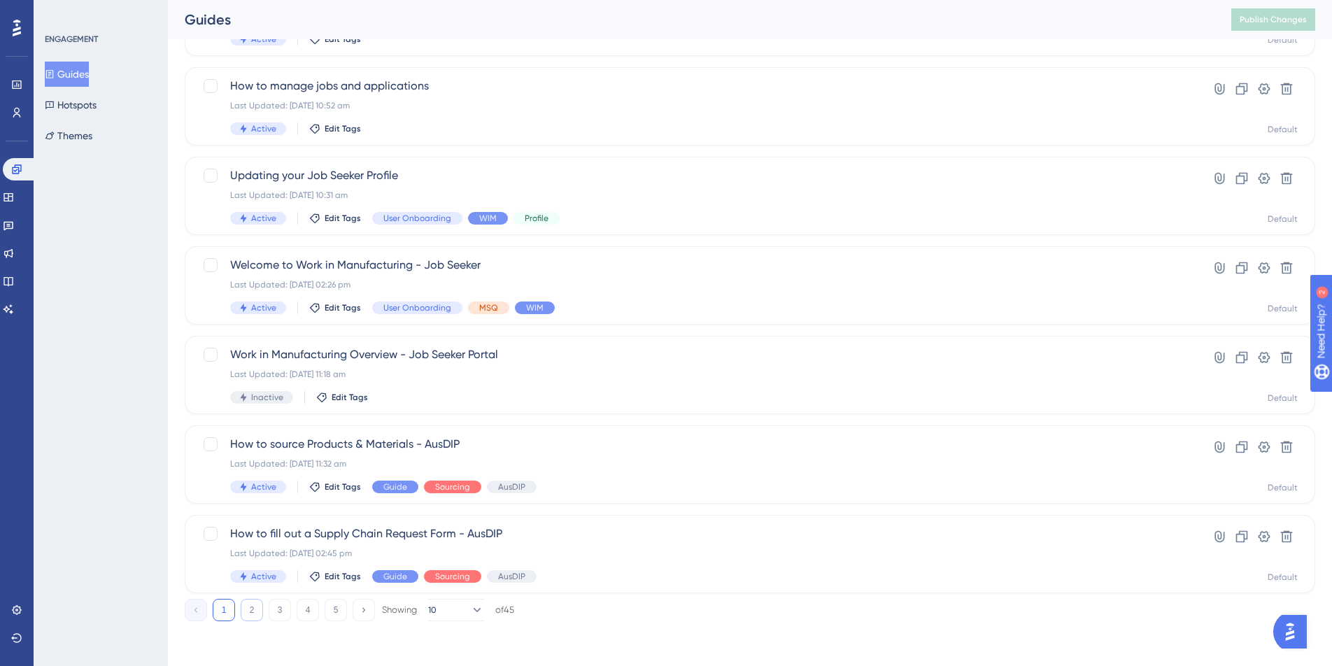
click at [253, 611] on button "2" at bounding box center [252, 610] width 22 height 22
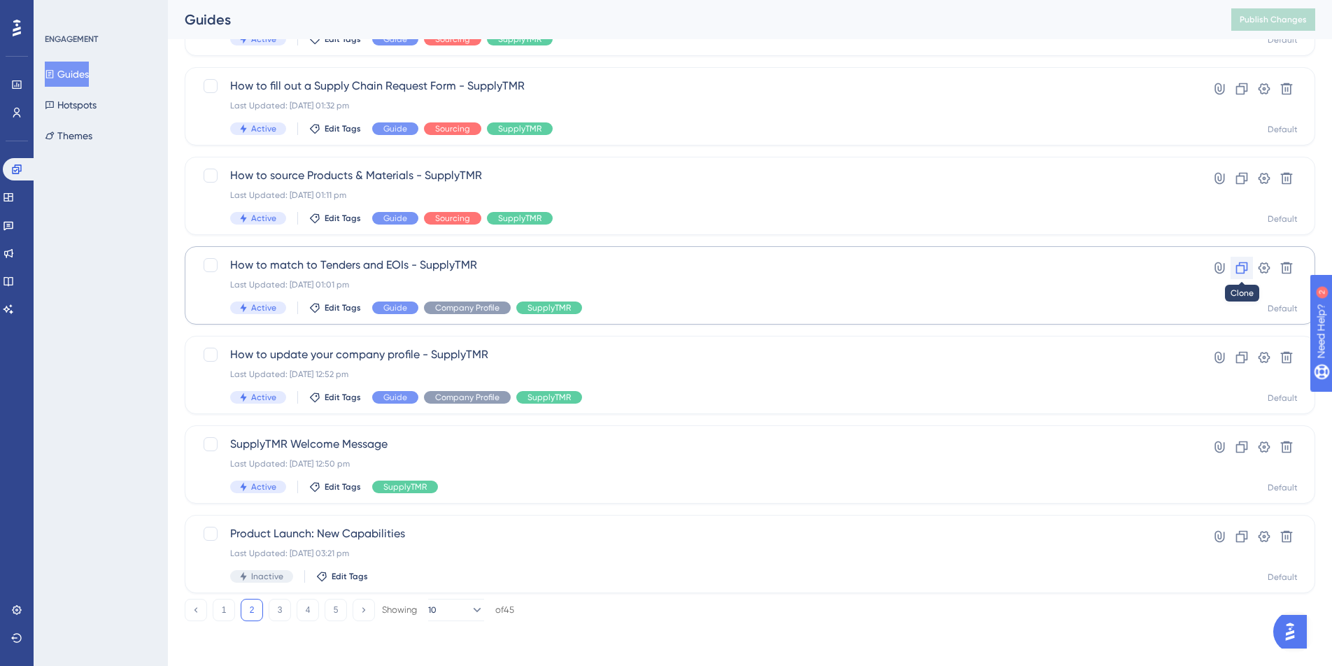
click at [1247, 268] on icon at bounding box center [1242, 268] width 12 height 12
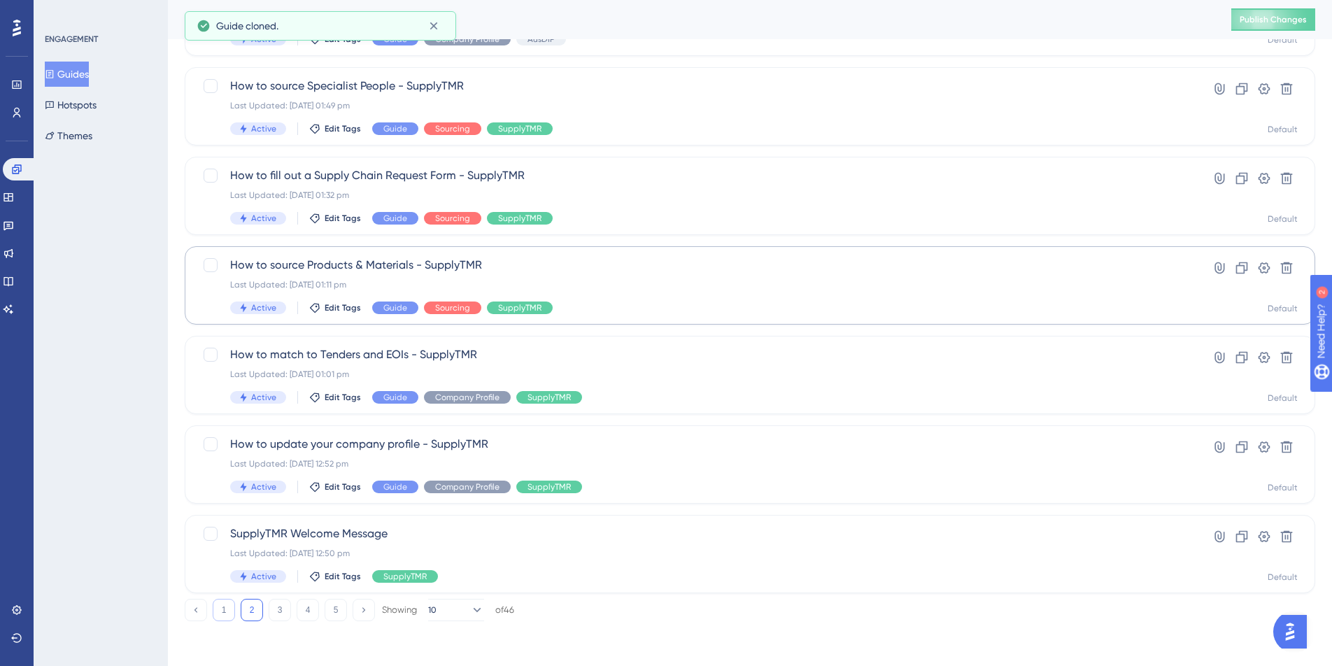
click at [218, 615] on button "1" at bounding box center [224, 610] width 22 height 22
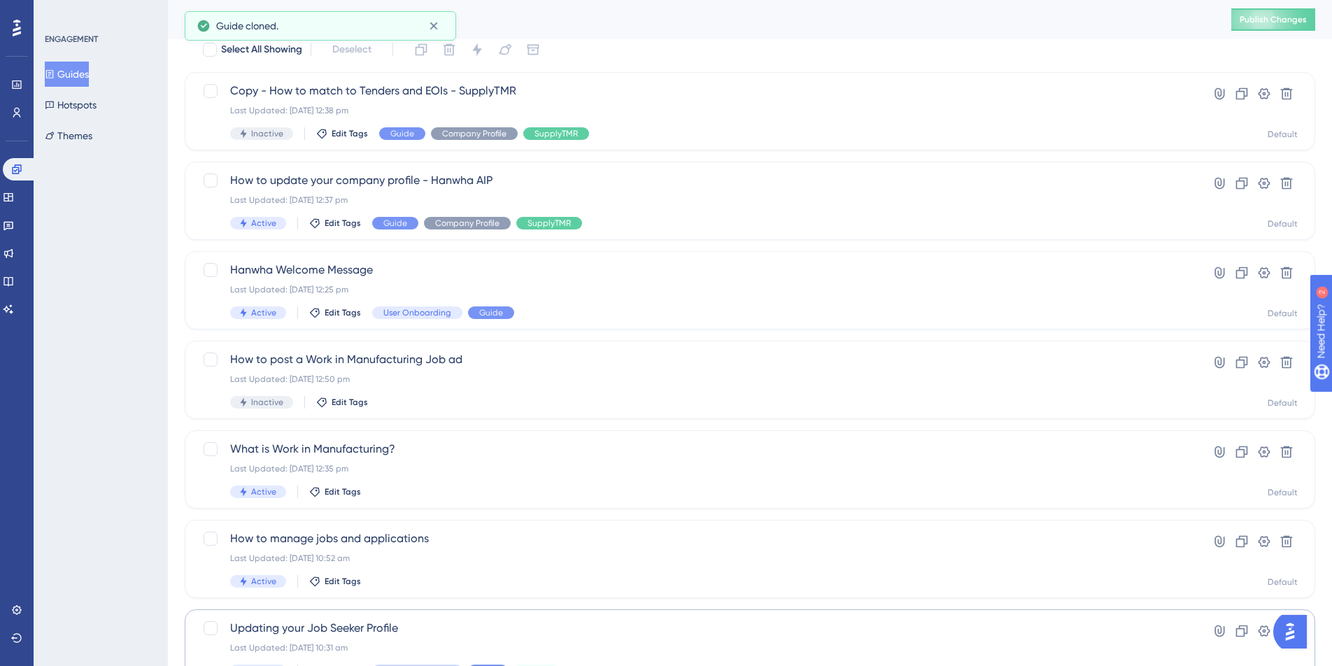
scroll to position [0, 0]
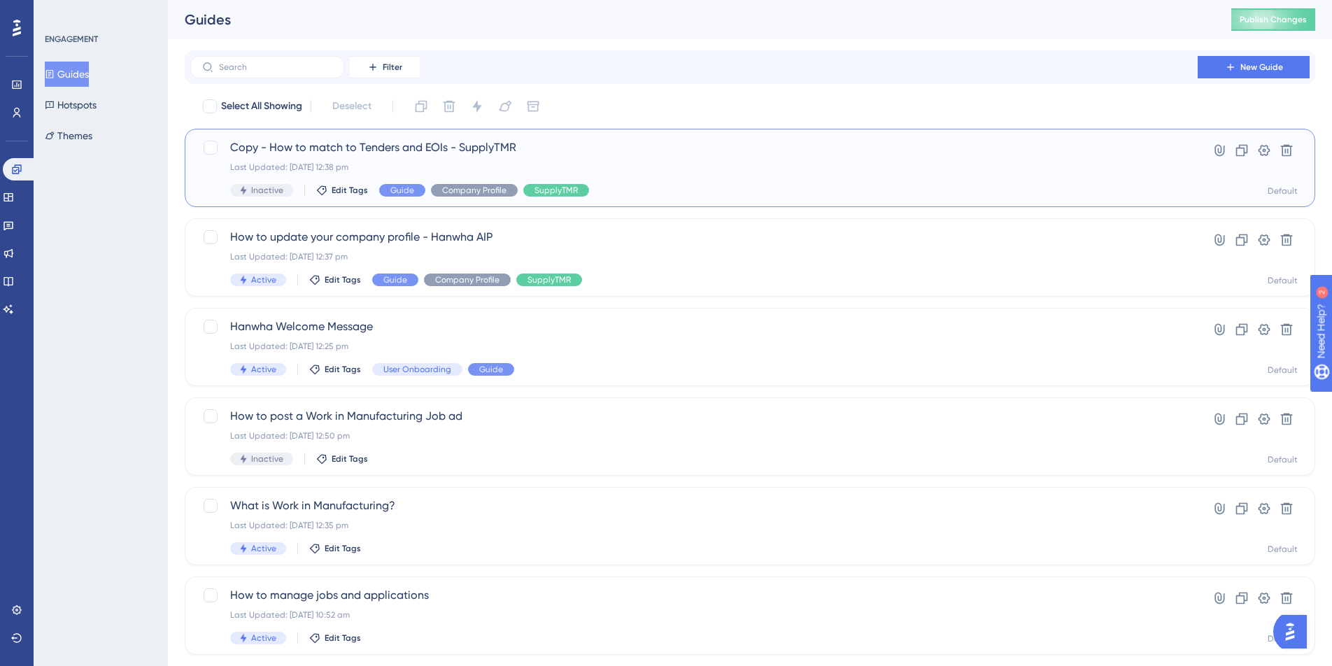
click at [353, 153] on span "Copy - How to match to Tenders and EOIs - SupplyTMR" at bounding box center [694, 147] width 928 height 17
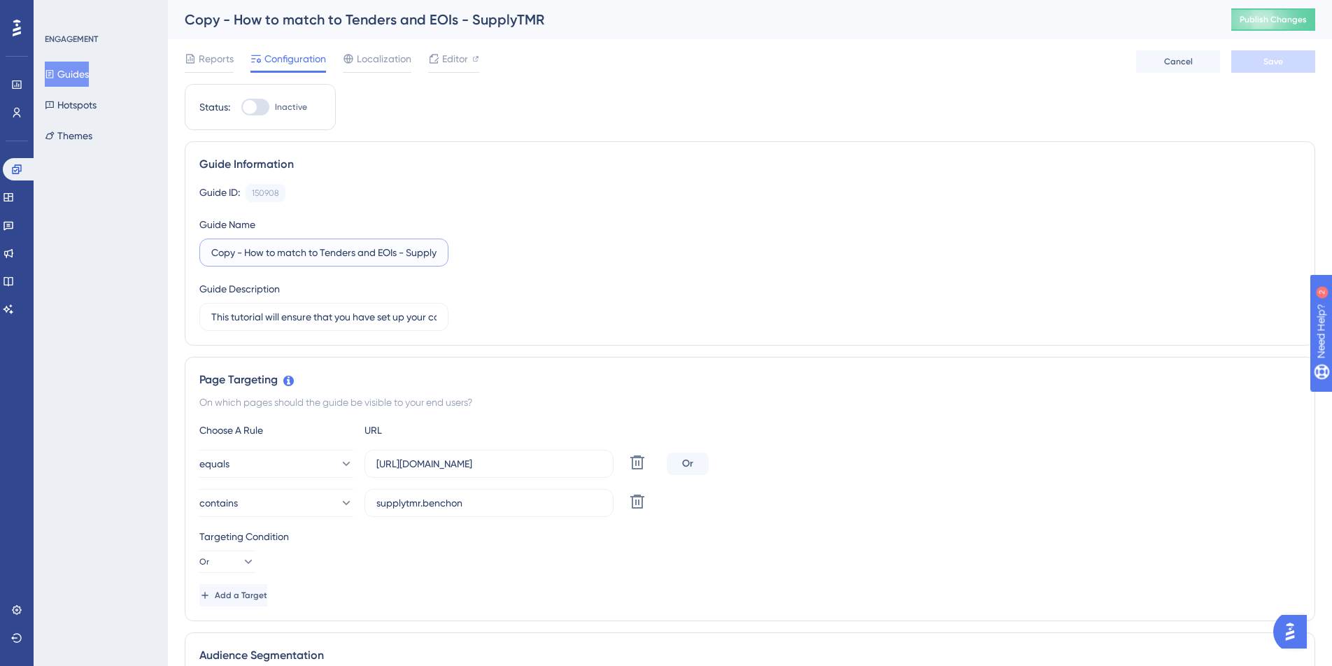
drag, startPoint x: 244, startPoint y: 254, endPoint x: 200, endPoint y: 253, distance: 44.1
click at [200, 253] on label "Copy - How to match to Tenders and EOIs - SupplyTMR" at bounding box center [323, 253] width 249 height 28
drag, startPoint x: 430, startPoint y: 253, endPoint x: 376, endPoint y: 251, distance: 53.9
click at [376, 251] on input "How to match to Tenders and EOIs - SupplyTMR" at bounding box center [323, 252] width 225 height 15
type input "How to match to Tenders and EOIs - Hanwha AIP"
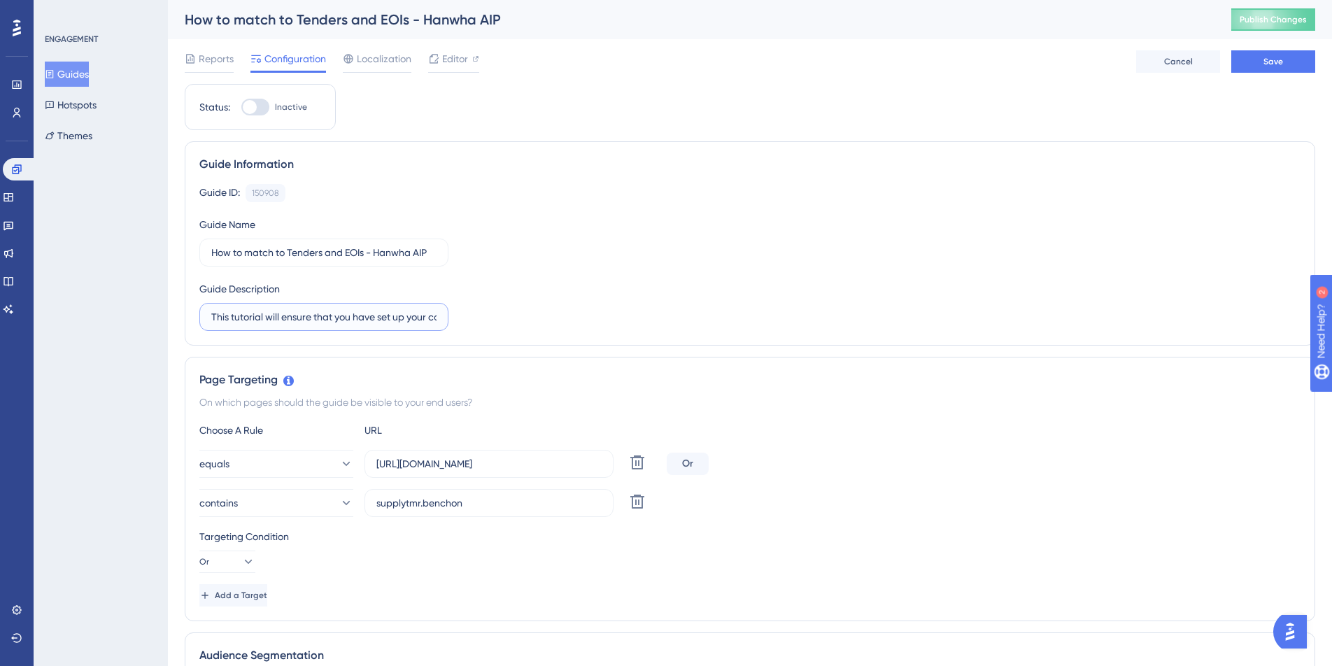
click at [393, 317] on input "This tutorial will ensure that you have set up your company profile correctly t…" at bounding box center [323, 316] width 225 height 15
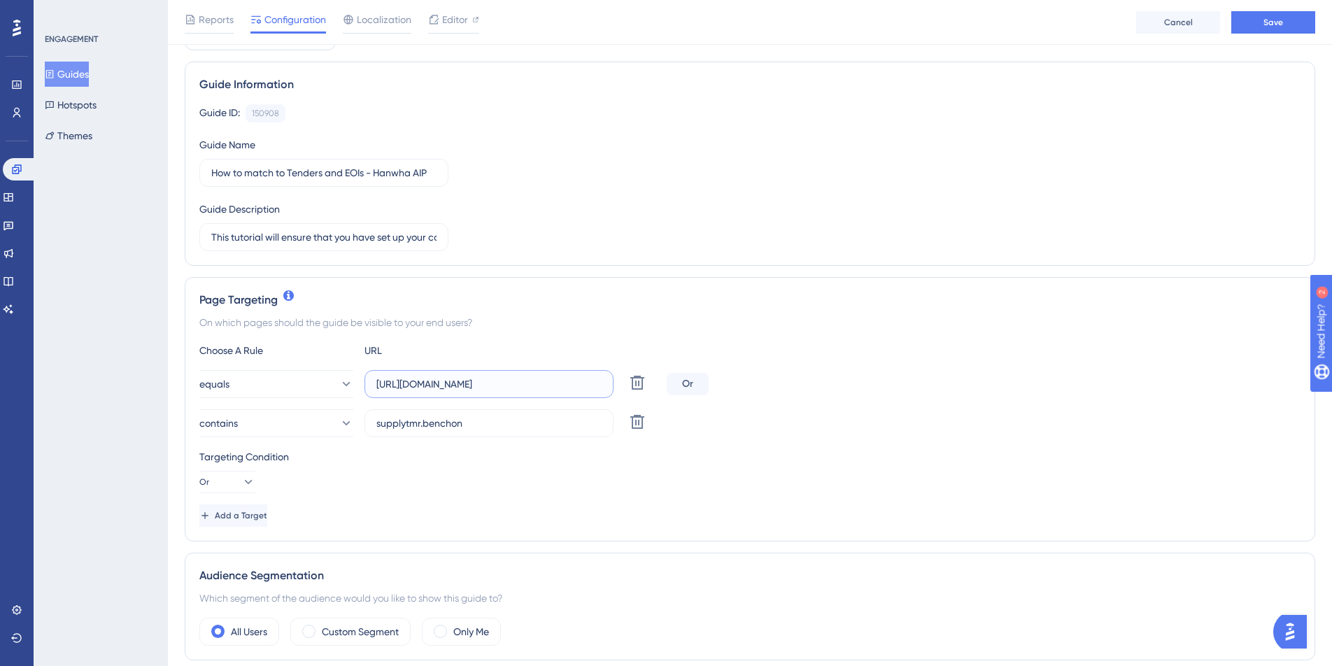
click at [456, 386] on input "[URL][DOMAIN_NAME]" at bounding box center [488, 383] width 225 height 15
type input "[URL][DOMAIN_NAME]"
click at [421, 423] on input "supplytmr.benchon" at bounding box center [488, 423] width 225 height 15
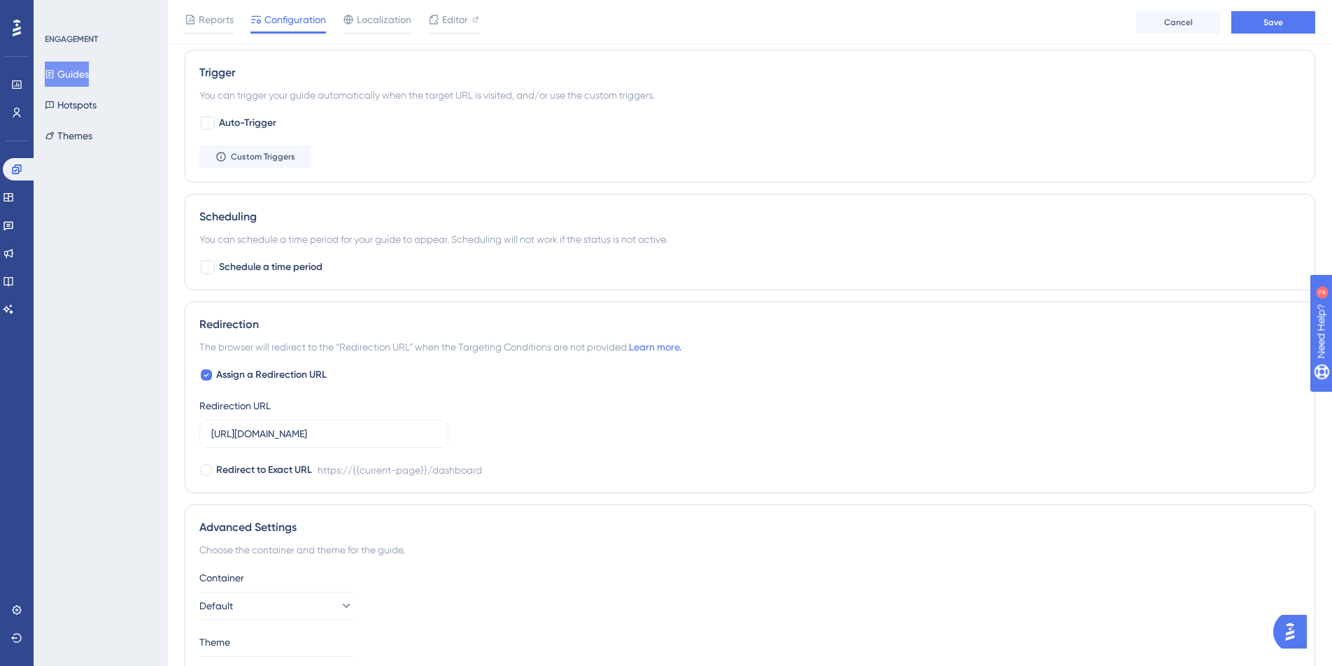
scroll to position [709, 0]
type input "hanwha.benchon"
click at [290, 432] on input "[URL][DOMAIN_NAME]" at bounding box center [323, 432] width 225 height 15
type input "[URL][DOMAIN_NAME]"
click at [476, 552] on div "Choose the container and theme for the guide." at bounding box center [749, 548] width 1101 height 17
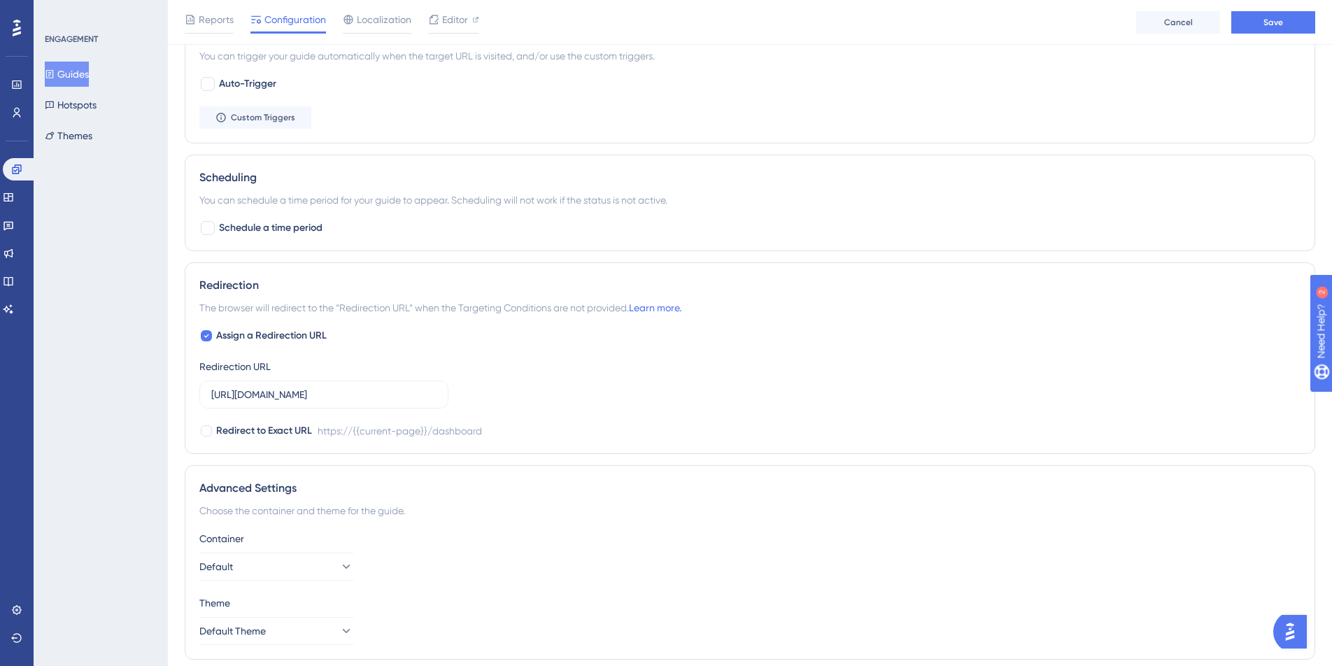
scroll to position [796, 0]
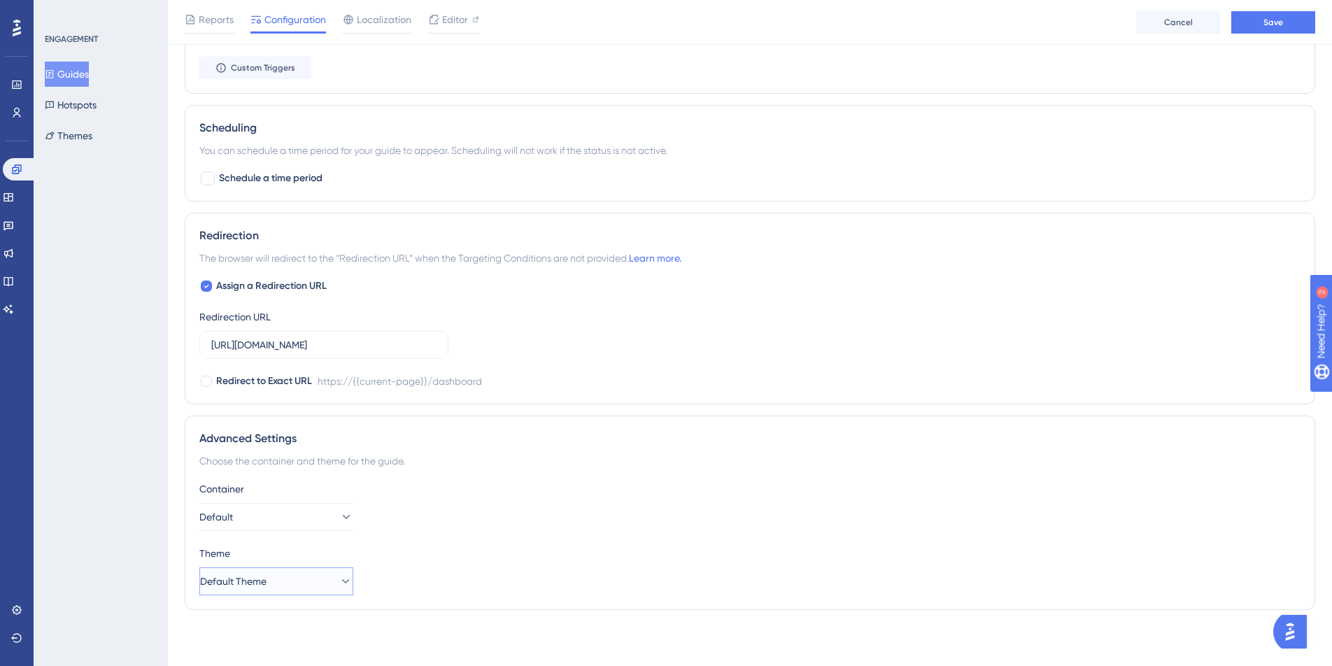
click at [339, 580] on icon at bounding box center [346, 581] width 14 height 14
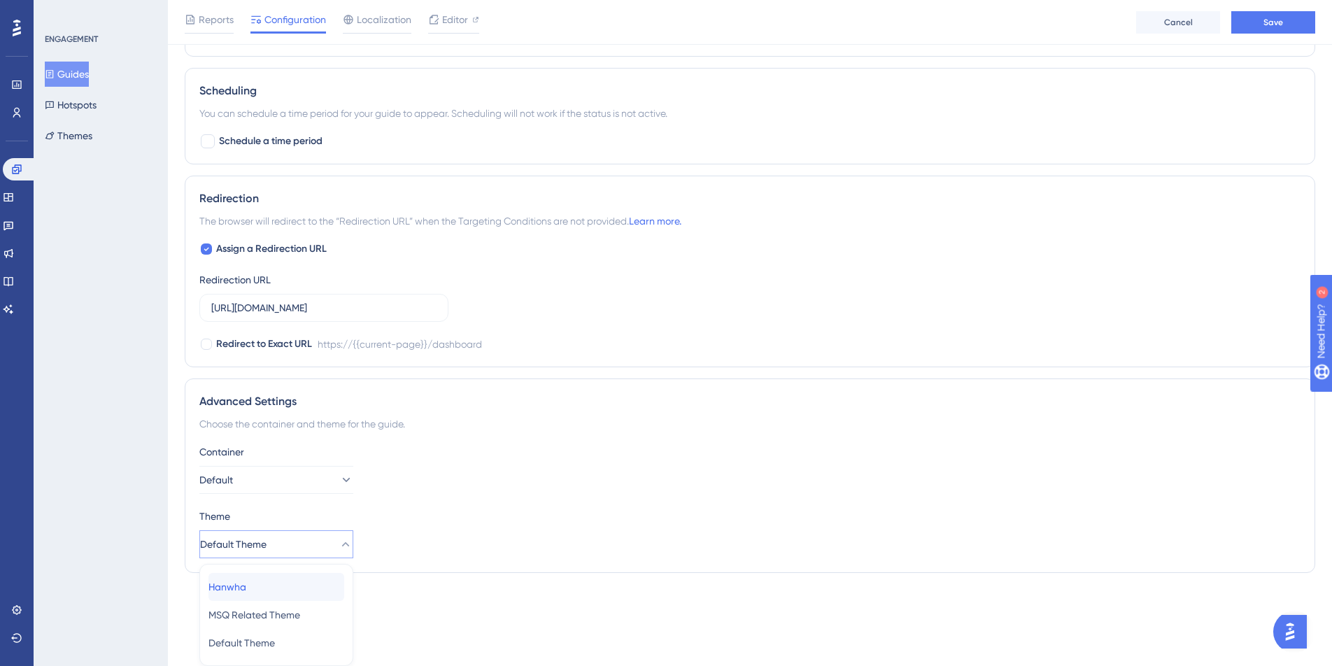
click at [299, 590] on div "[PERSON_NAME]" at bounding box center [276, 587] width 136 height 28
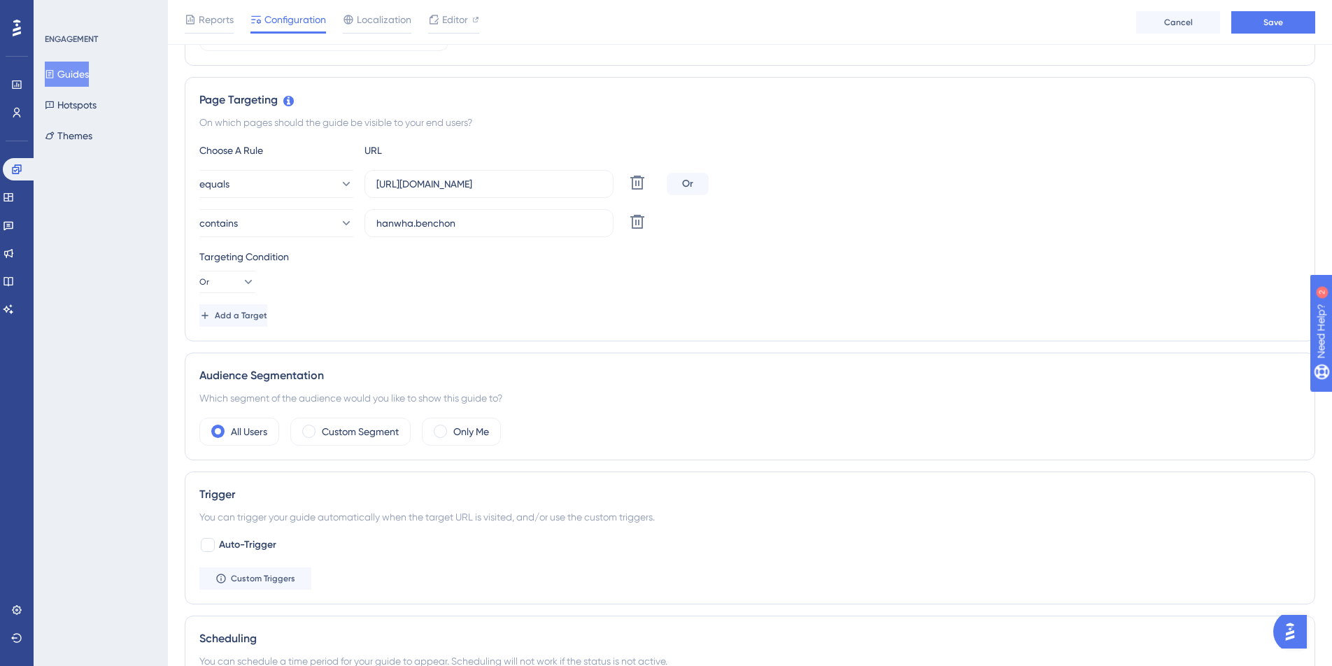
scroll to position [0, 0]
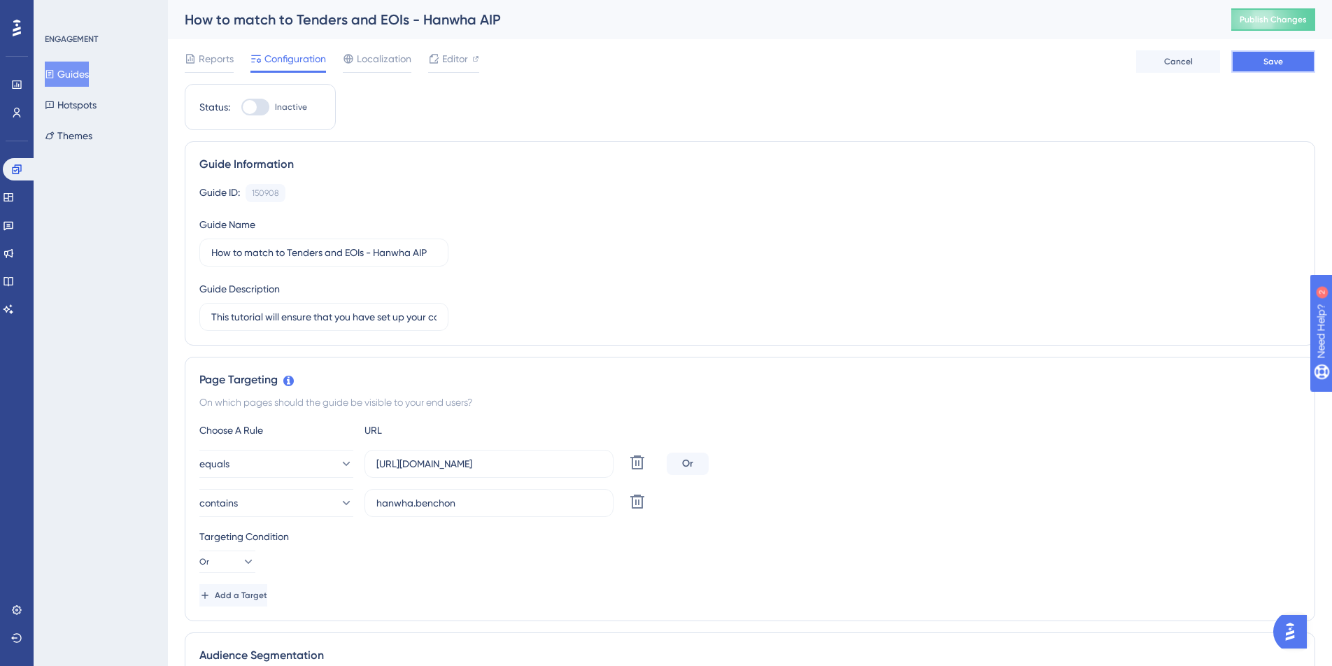
click at [1294, 61] on button "Save" at bounding box center [1273, 61] width 84 height 22
click at [452, 62] on span "Editor" at bounding box center [455, 58] width 26 height 17
